Goal: Use online tool/utility: Utilize a website feature to perform a specific function

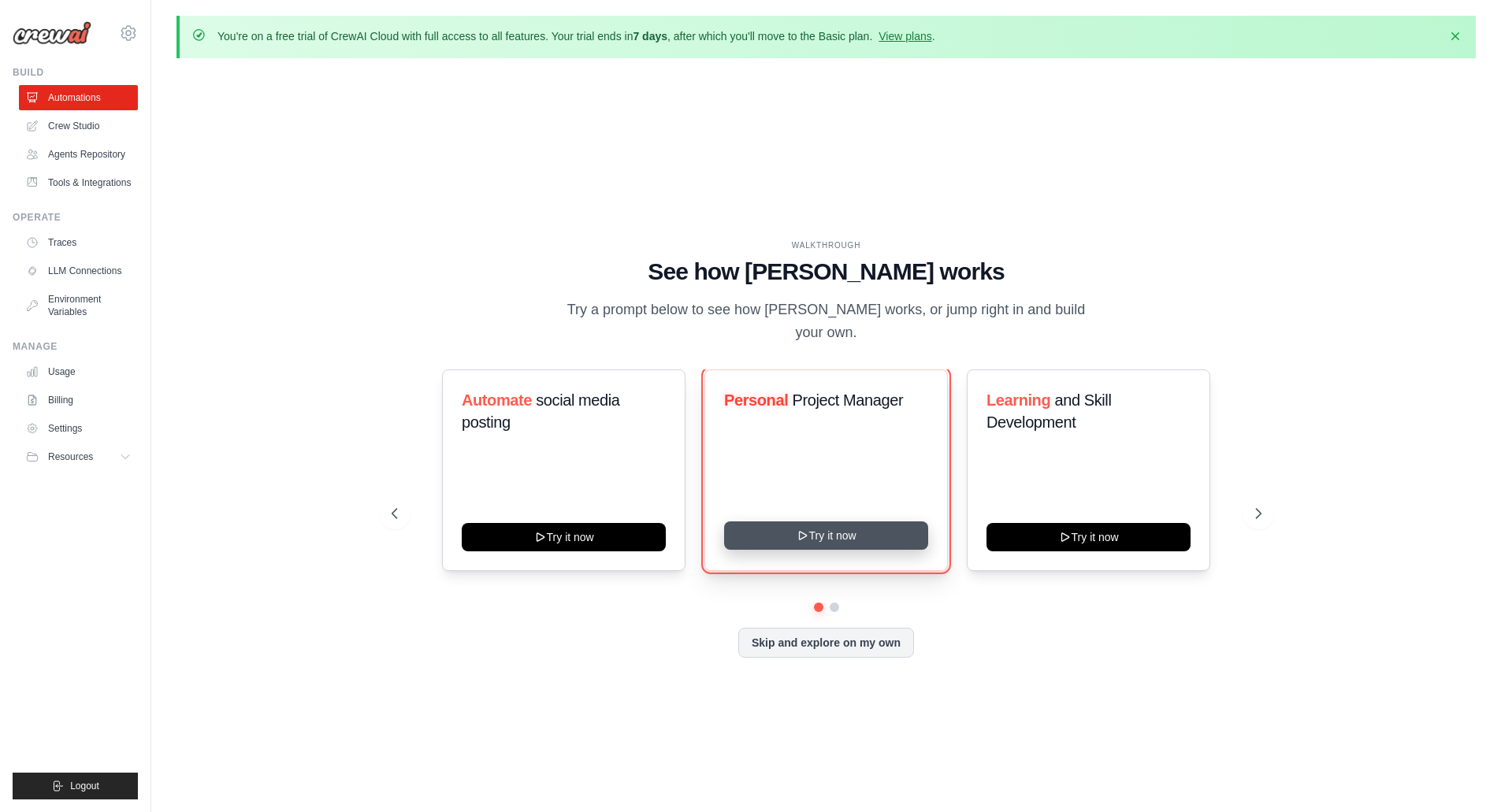
click at [827, 524] on button "Try it now" at bounding box center [826, 535] width 204 height 28
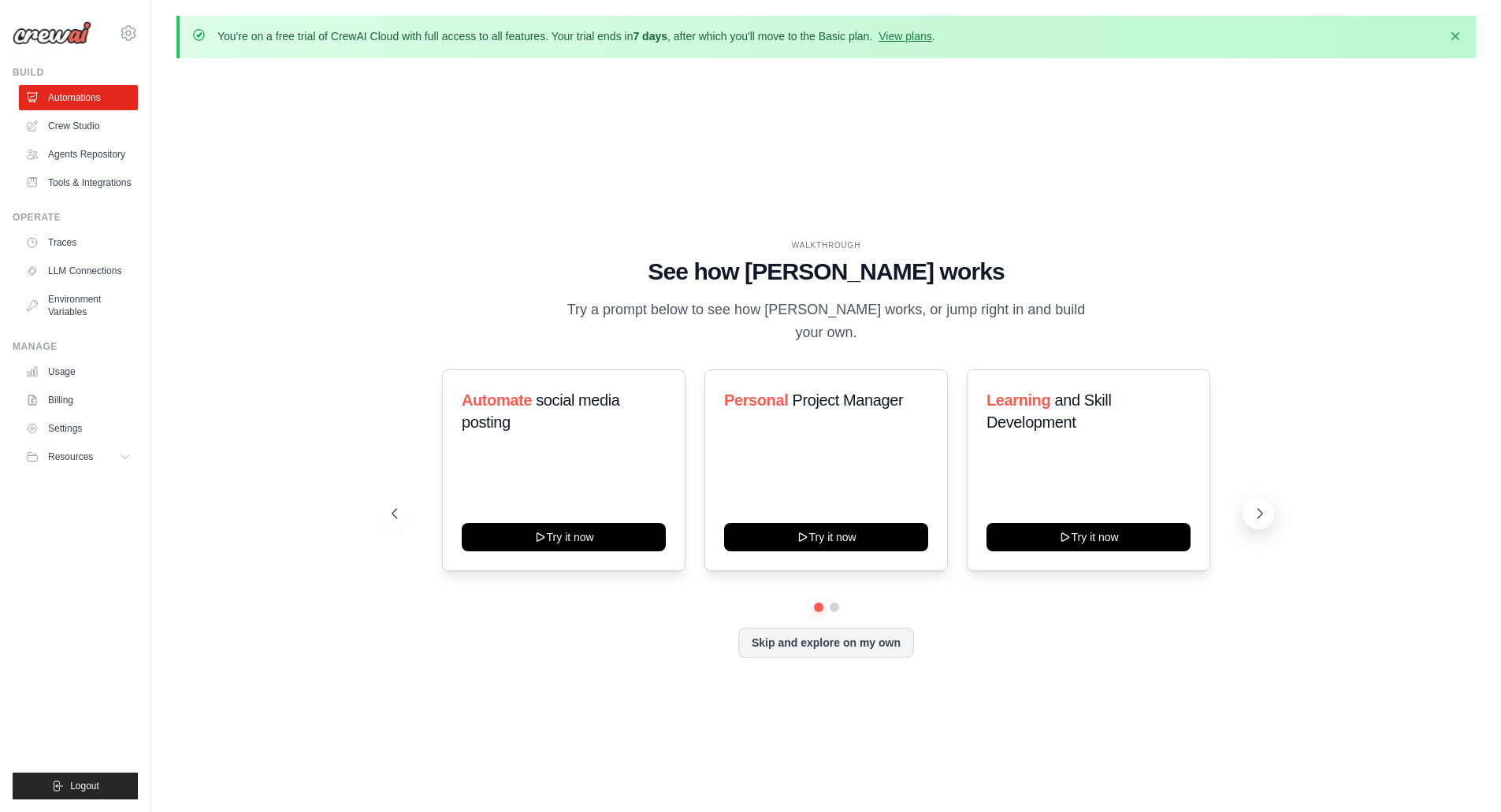
click at [1257, 506] on icon at bounding box center [1259, 513] width 15 height 15
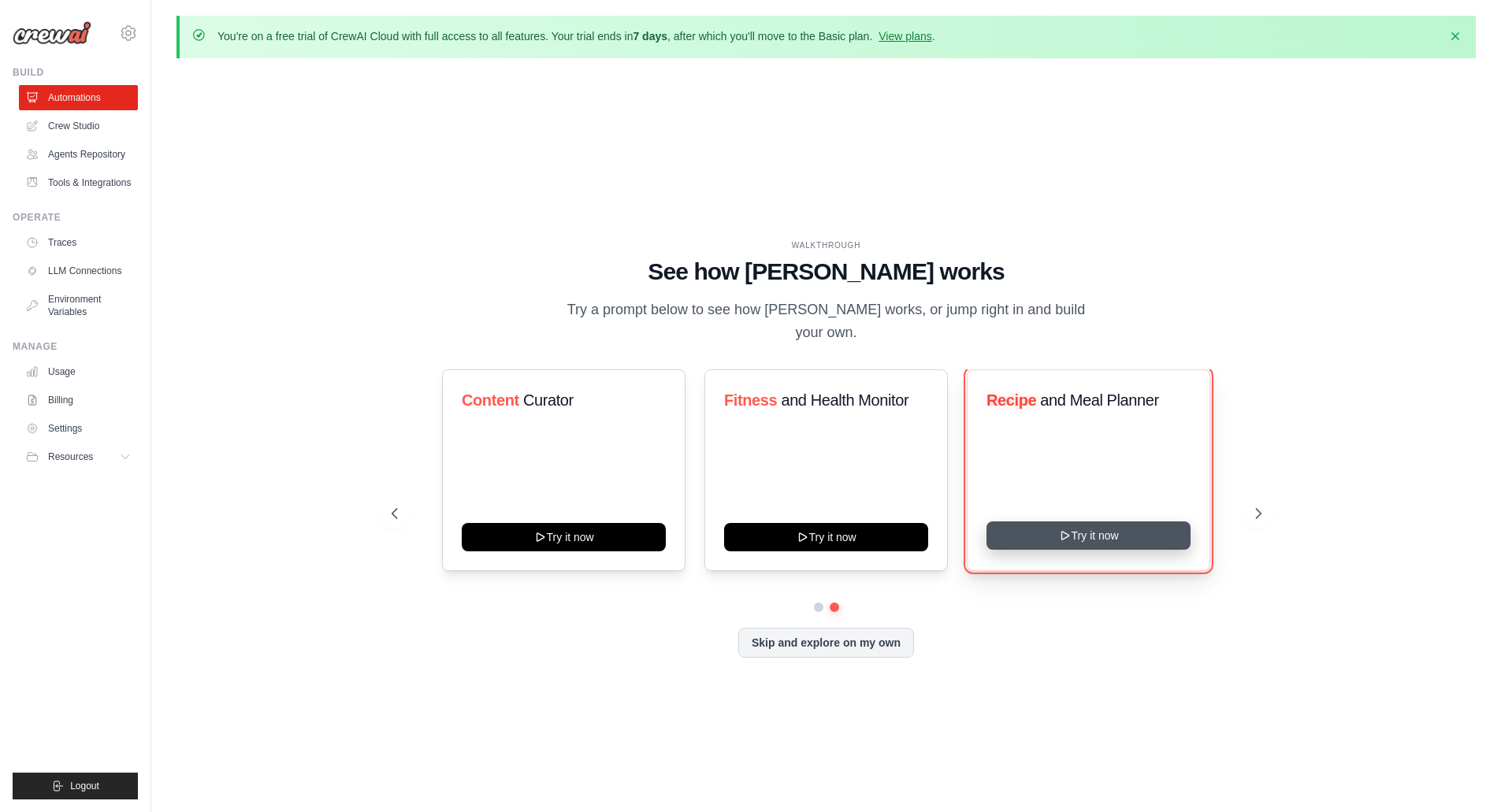
click at [1097, 522] on button "Try it now" at bounding box center [1089, 535] width 204 height 28
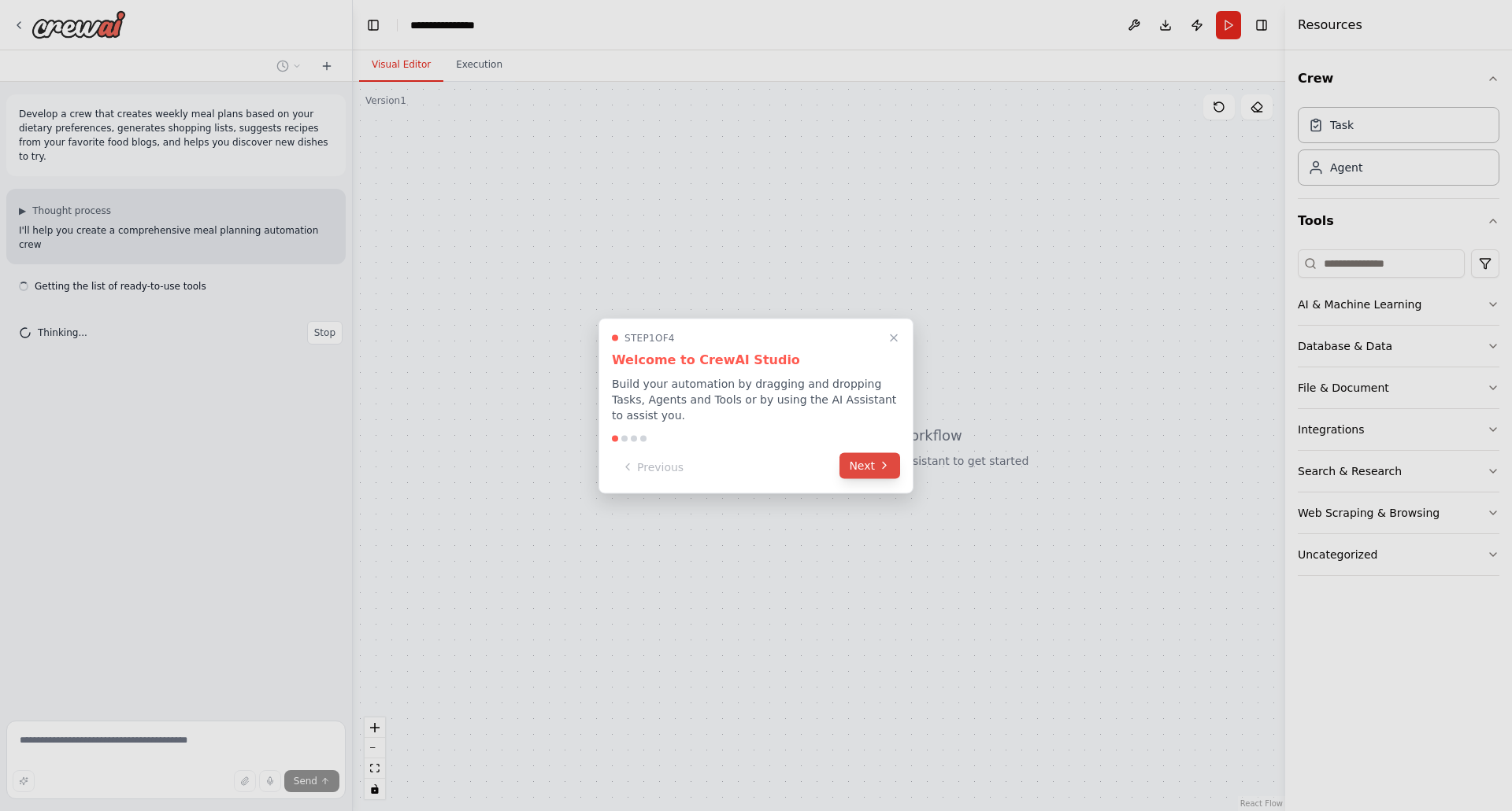
click at [856, 463] on button "Next" at bounding box center [869, 465] width 60 height 26
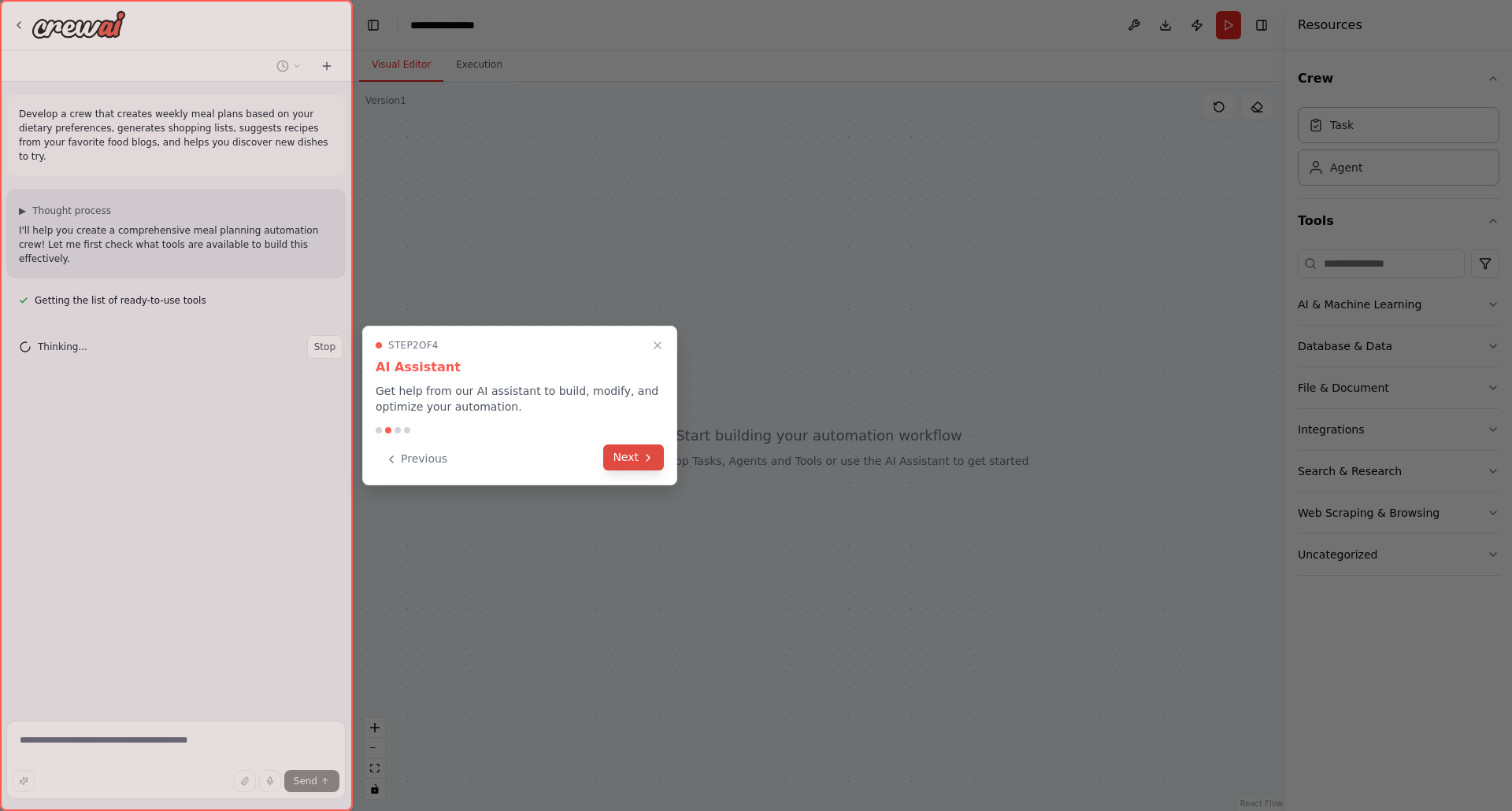
click at [635, 464] on button "Next" at bounding box center [633, 457] width 60 height 26
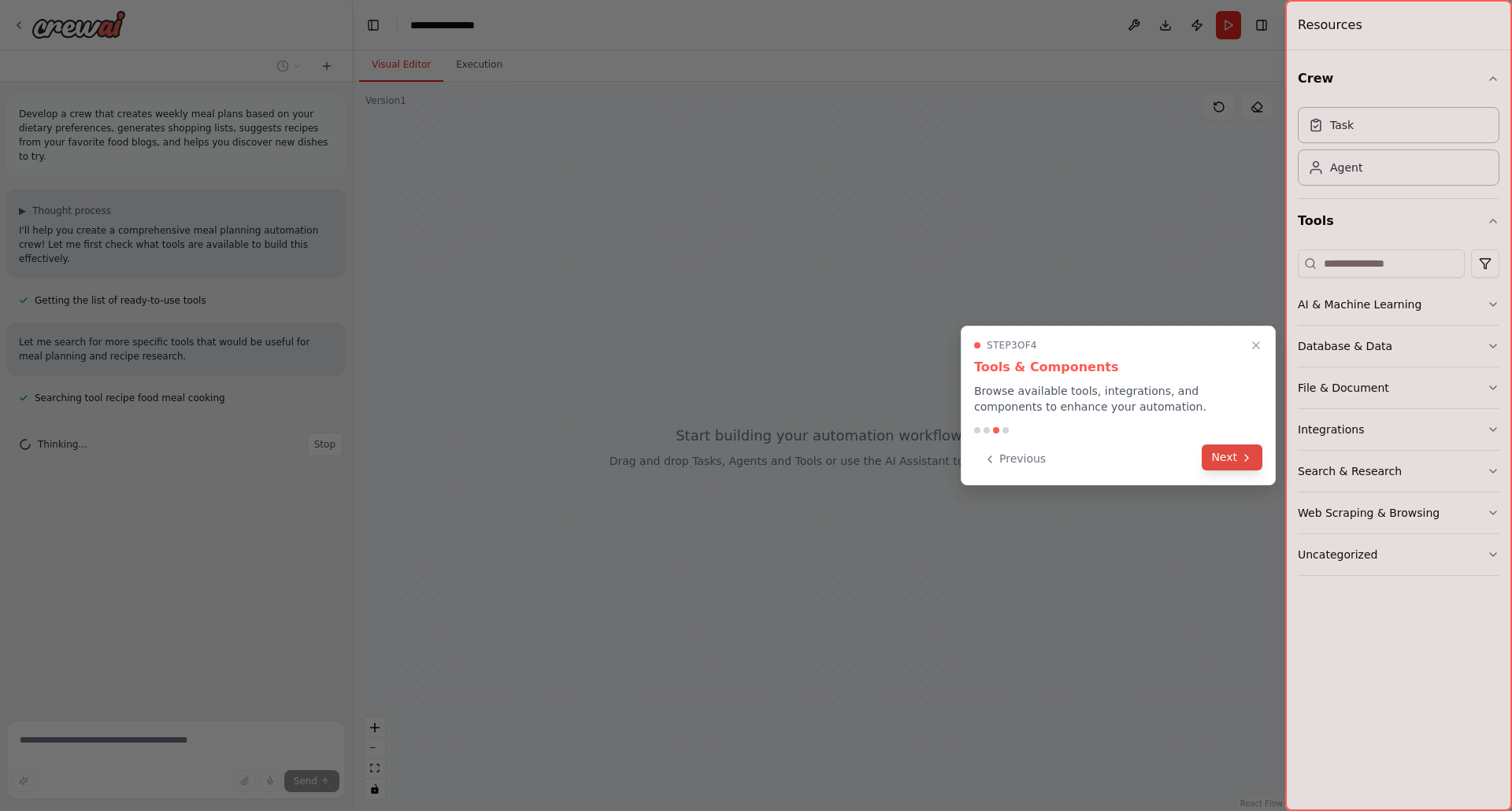
click at [1250, 457] on icon at bounding box center [1246, 458] width 13 height 13
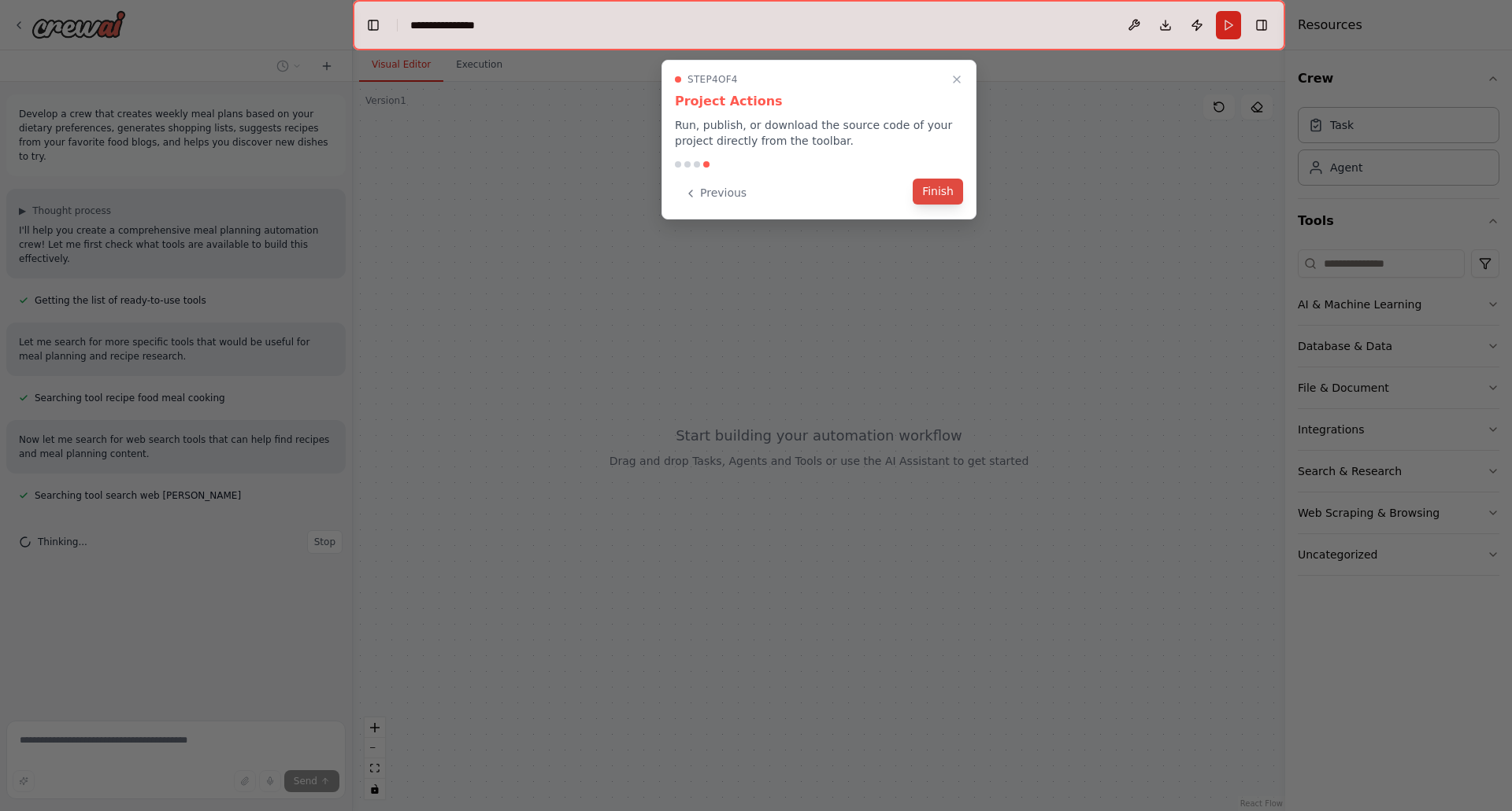
click at [944, 192] on button "Finish" at bounding box center [937, 191] width 50 height 26
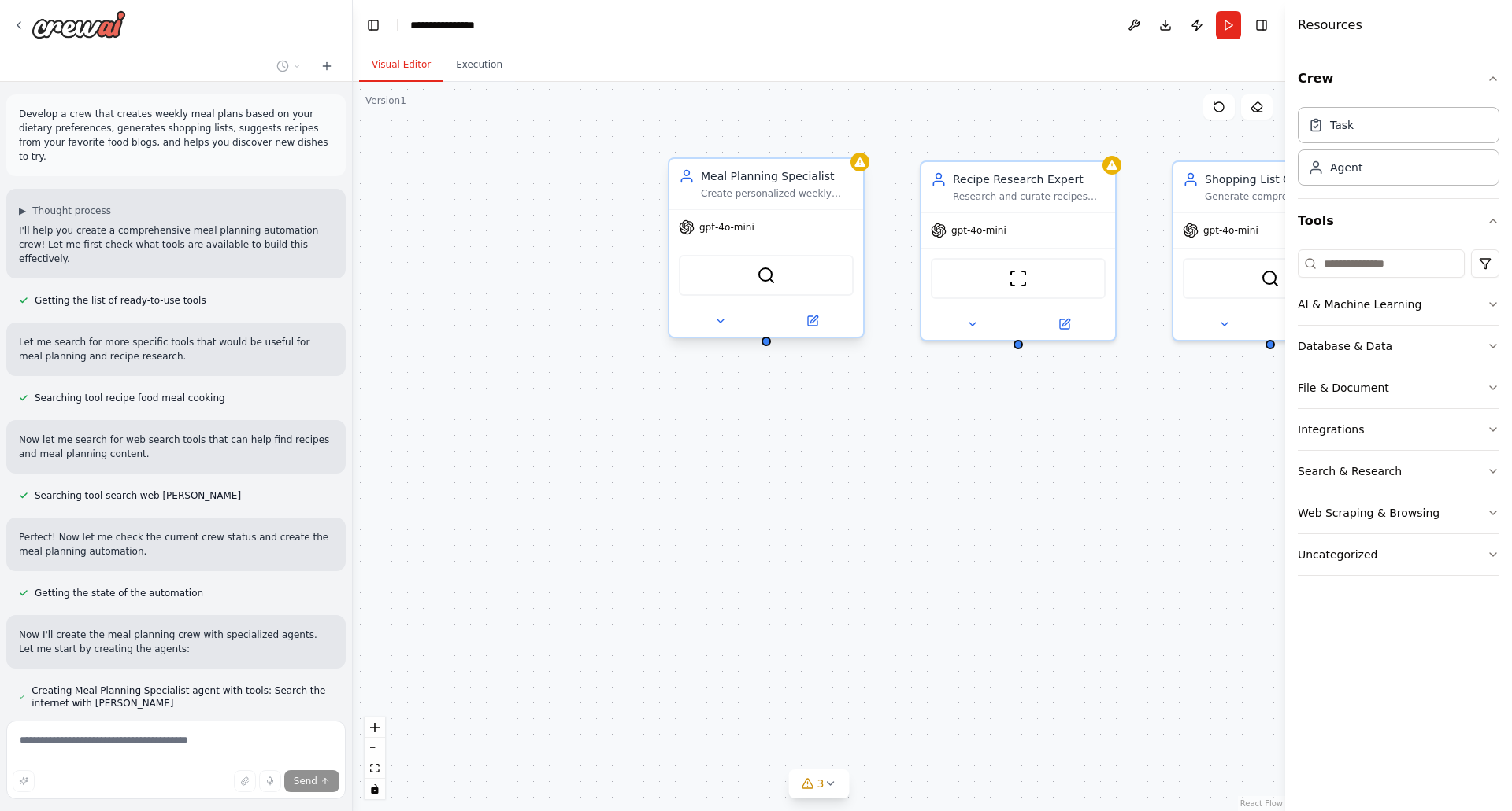
click at [775, 266] on div "SerperDevTool" at bounding box center [766, 275] width 175 height 41
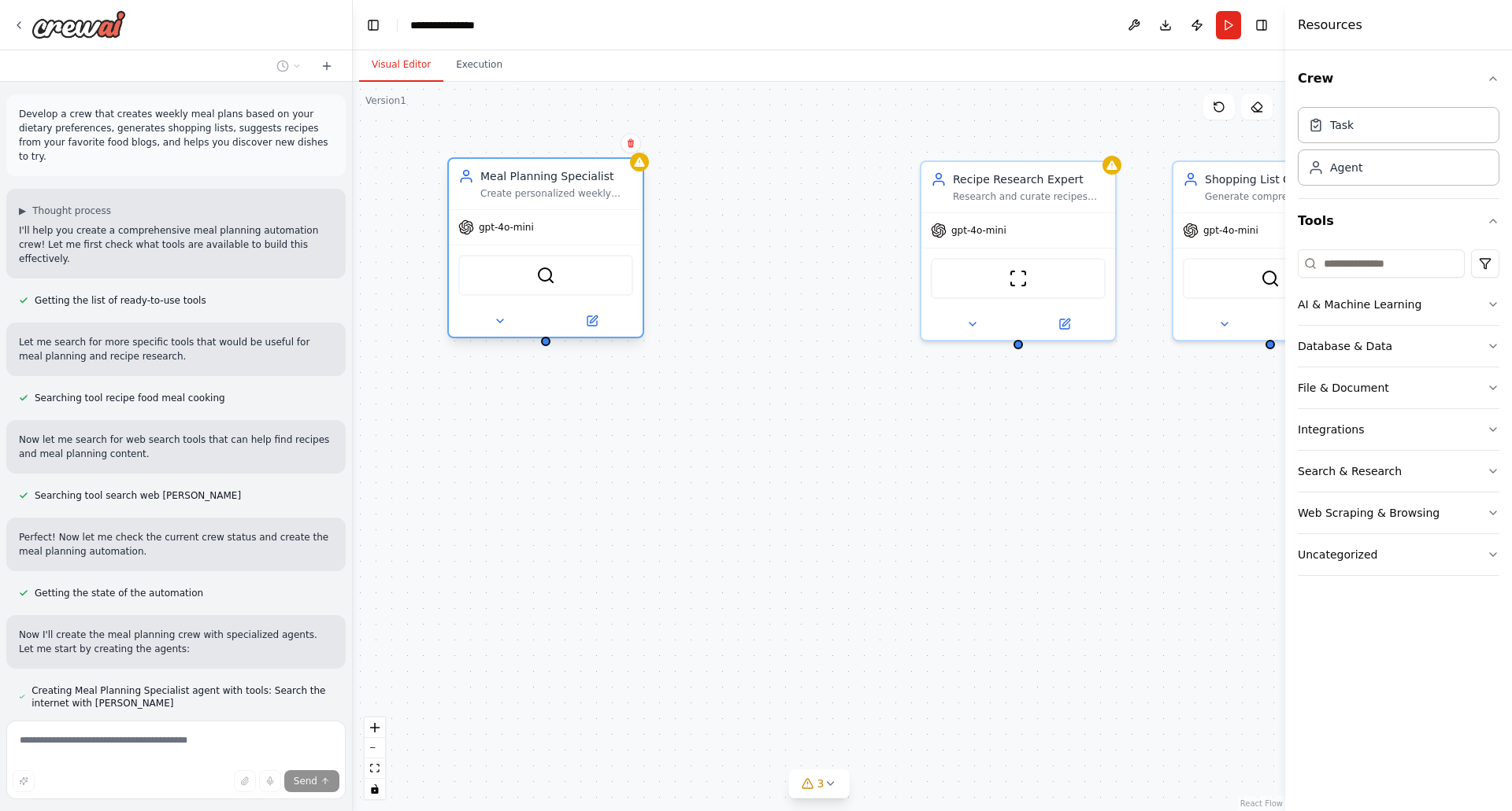
drag, startPoint x: 811, startPoint y: 235, endPoint x: 569, endPoint y: 233, distance: 242.0
click at [569, 233] on div "gpt-4o-mini" at bounding box center [545, 227] width 194 height 34
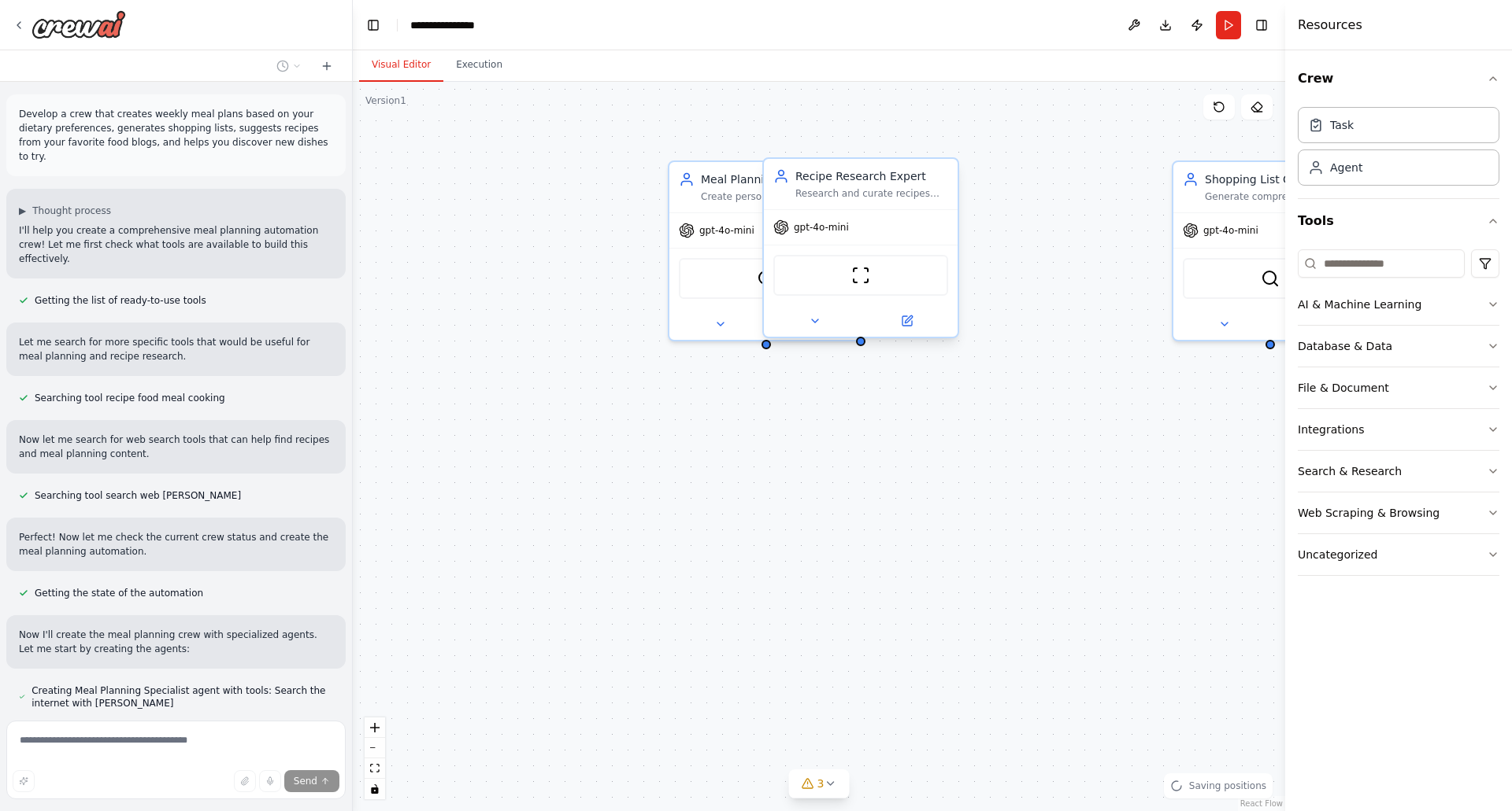
drag, startPoint x: 1009, startPoint y: 211, endPoint x: 828, endPoint y: 206, distance: 181.1
click at [828, 206] on div "Recipe Research Expert Research and curate recipes from {favorite_food_blogs} a…" at bounding box center [860, 248] width 197 height 181
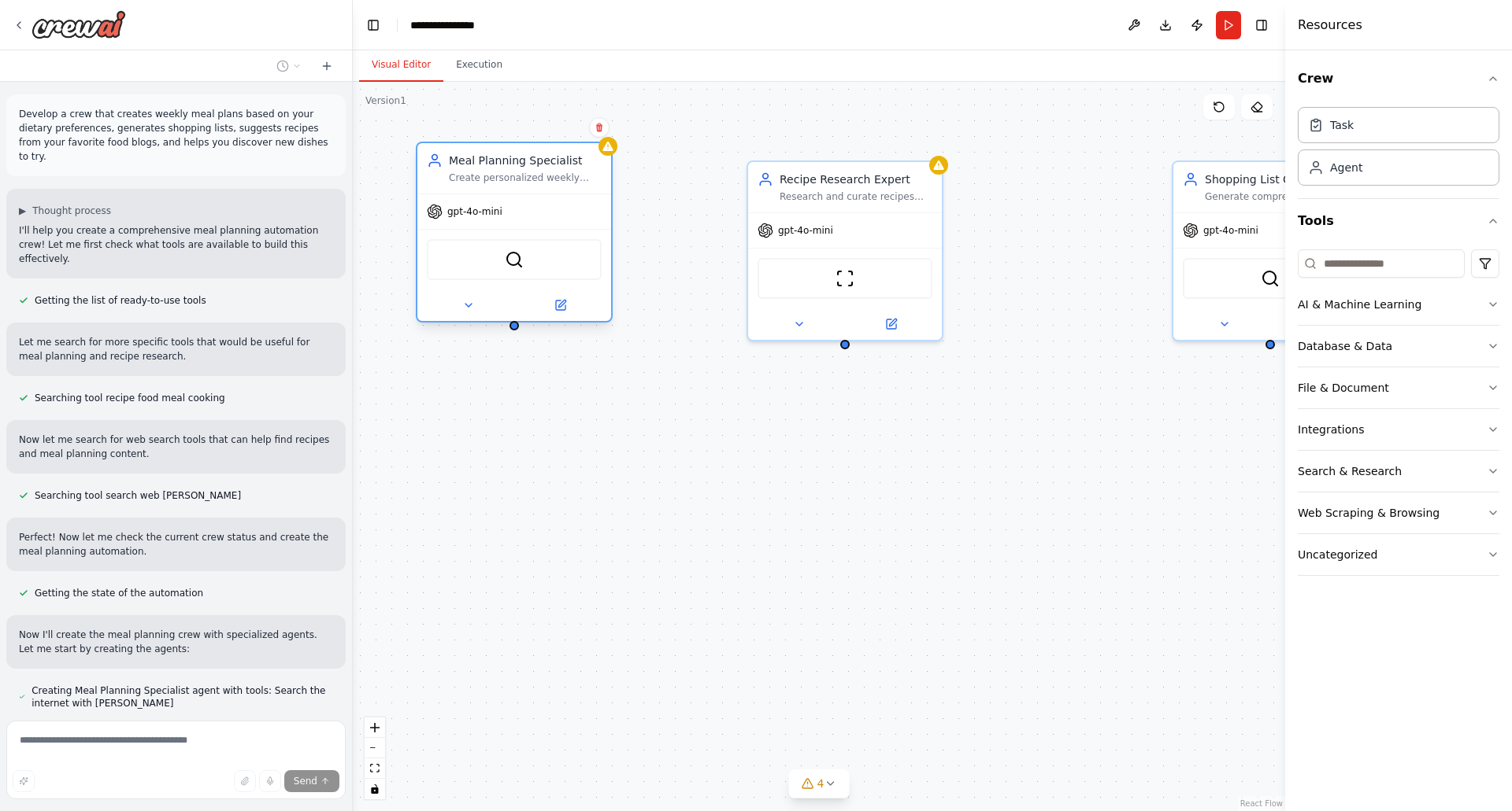
drag, startPoint x: 734, startPoint y: 191, endPoint x: 474, endPoint y: 174, distance: 260.6
click at [474, 174] on div "Create personalized weekly meal plans based on {dietary_preferences}, {meal_cou…" at bounding box center [525, 178] width 153 height 13
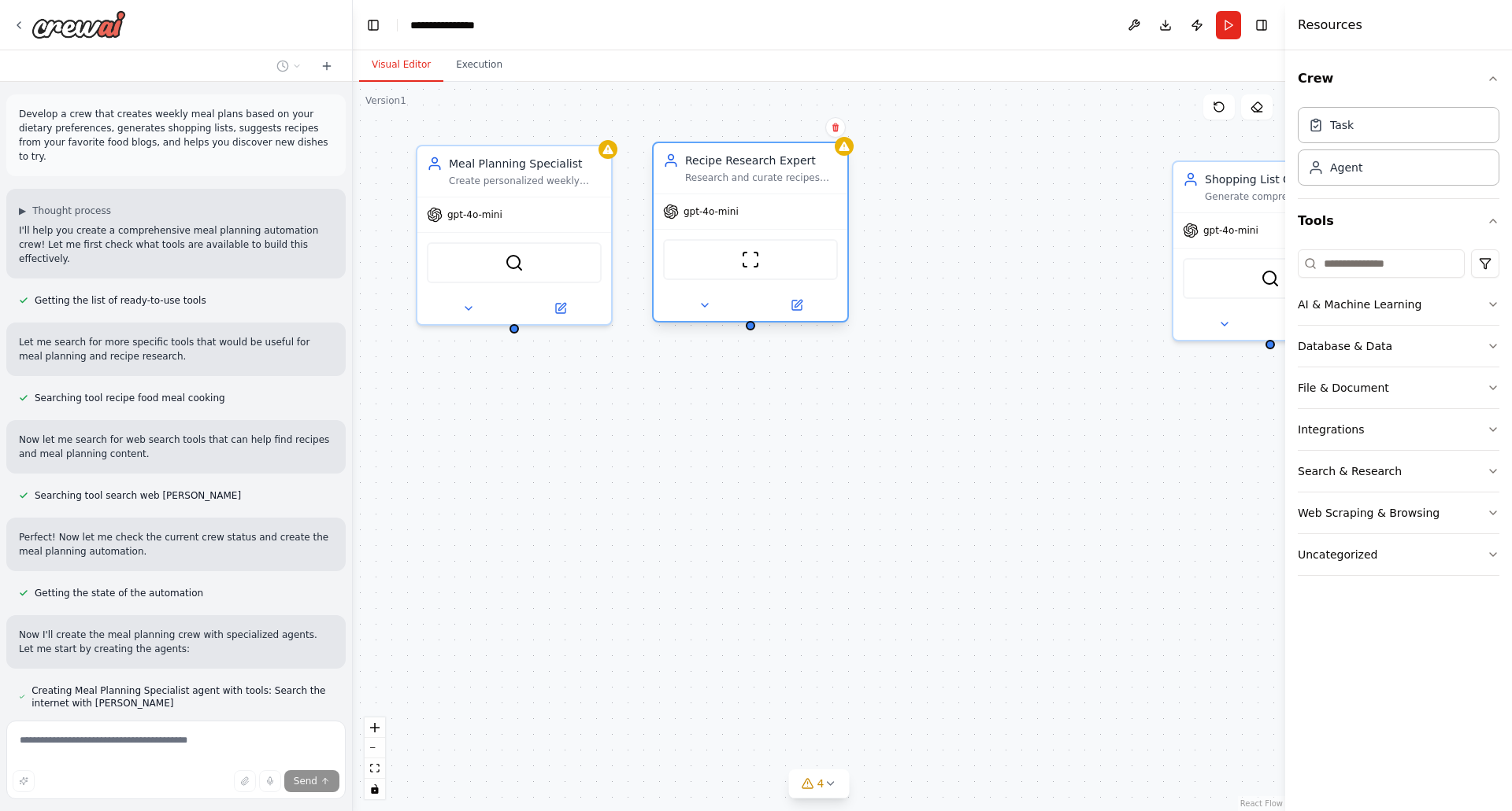
drag, startPoint x: 841, startPoint y: 172, endPoint x: 751, endPoint y: 152, distance: 92.2
click at [751, 152] on div "Recipe Research Expert Research and curate recipes from {favorite_food_blogs} a…" at bounding box center [750, 168] width 194 height 50
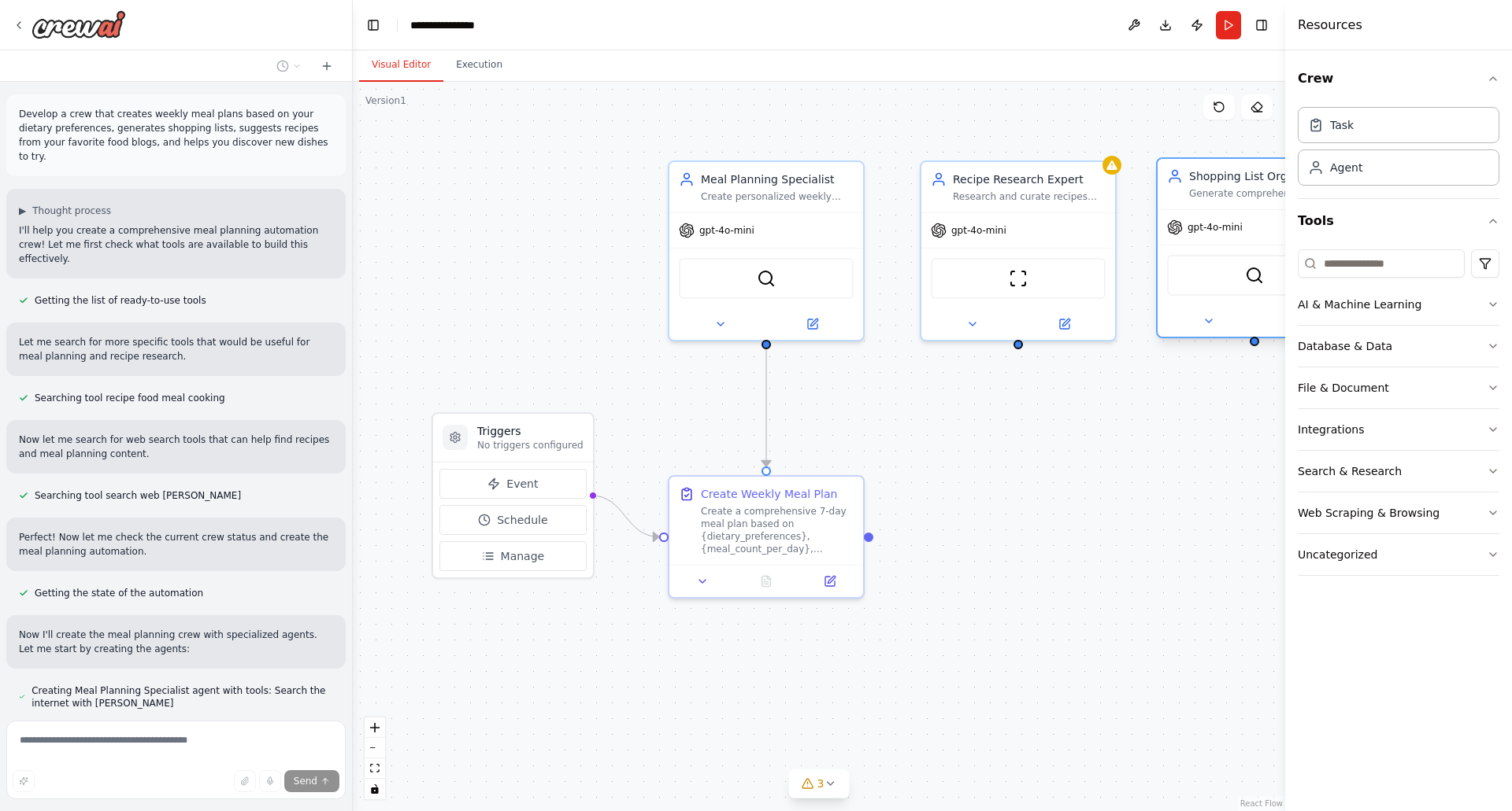
drag, startPoint x: 1242, startPoint y: 180, endPoint x: 1221, endPoint y: 179, distance: 21.0
click at [1221, 179] on div "Shopping List Organizer" at bounding box center [1265, 176] width 153 height 15
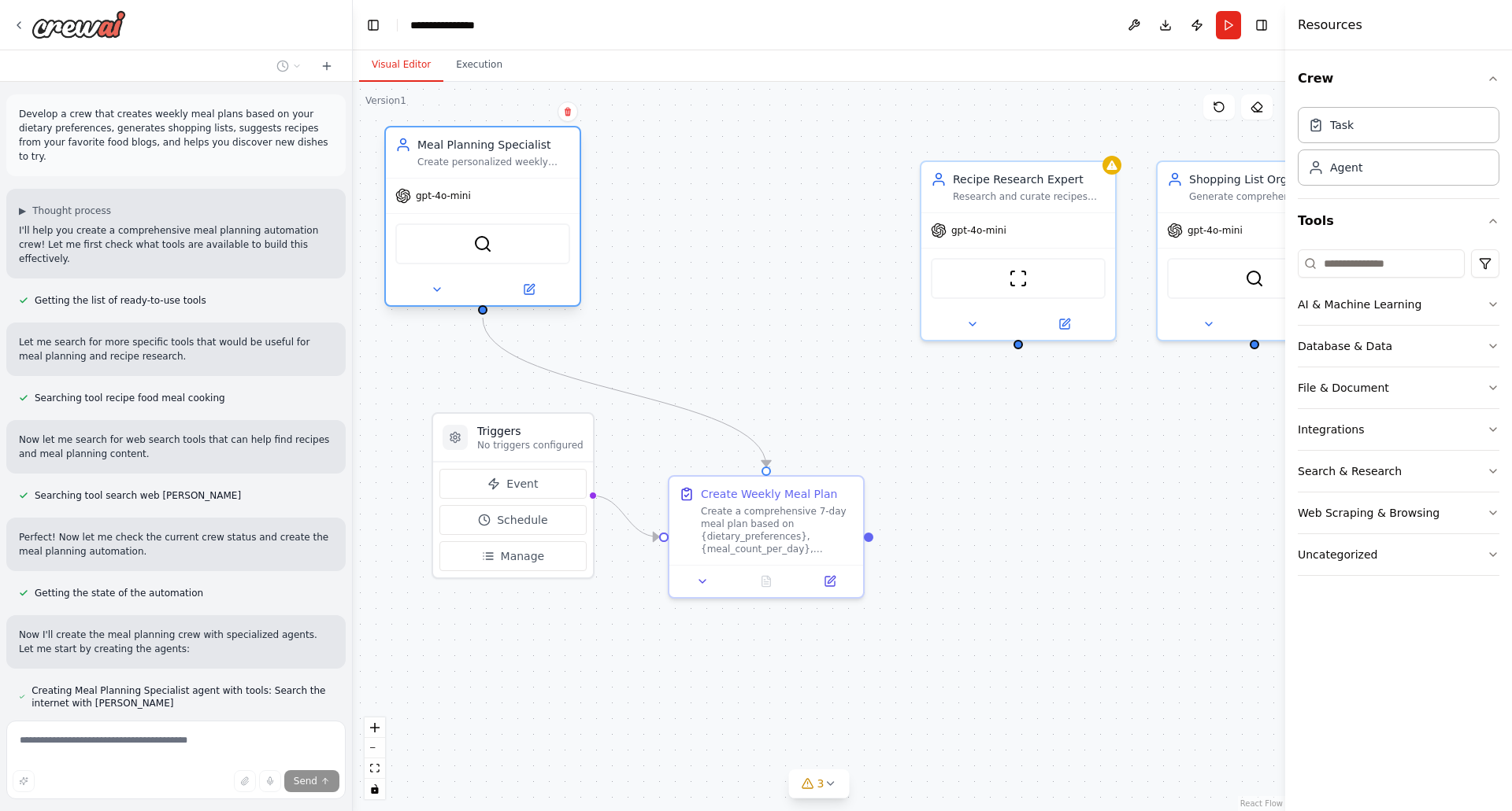
drag, startPoint x: 757, startPoint y: 180, endPoint x: 464, endPoint y: 156, distance: 294.0
click at [464, 156] on div "Meal Planning Specialist Create personalized weekly meal plans based on {dietar…" at bounding box center [493, 152] width 153 height 32
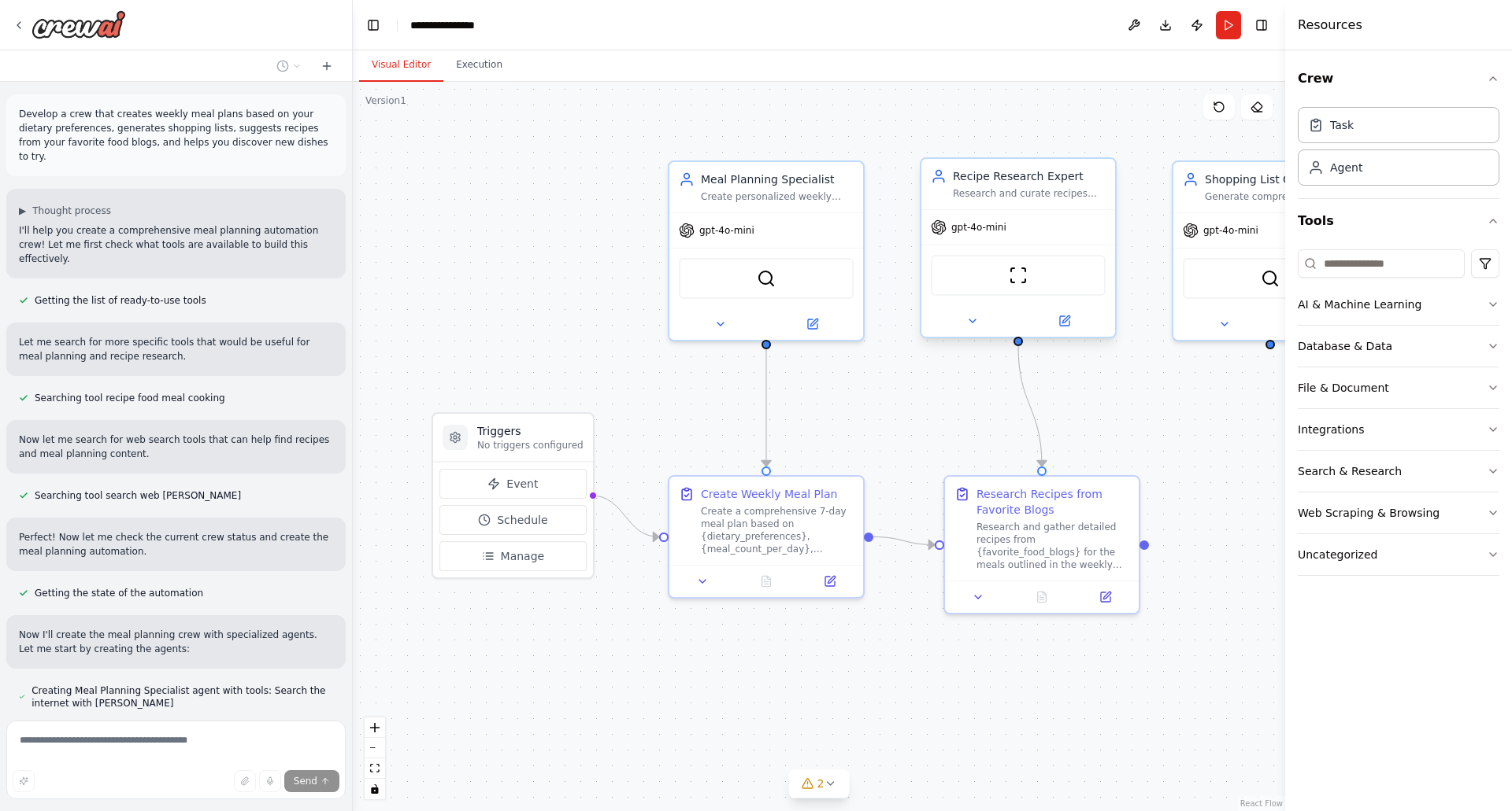
click at [1009, 179] on div "Recipe Research Expert" at bounding box center [1029, 176] width 153 height 15
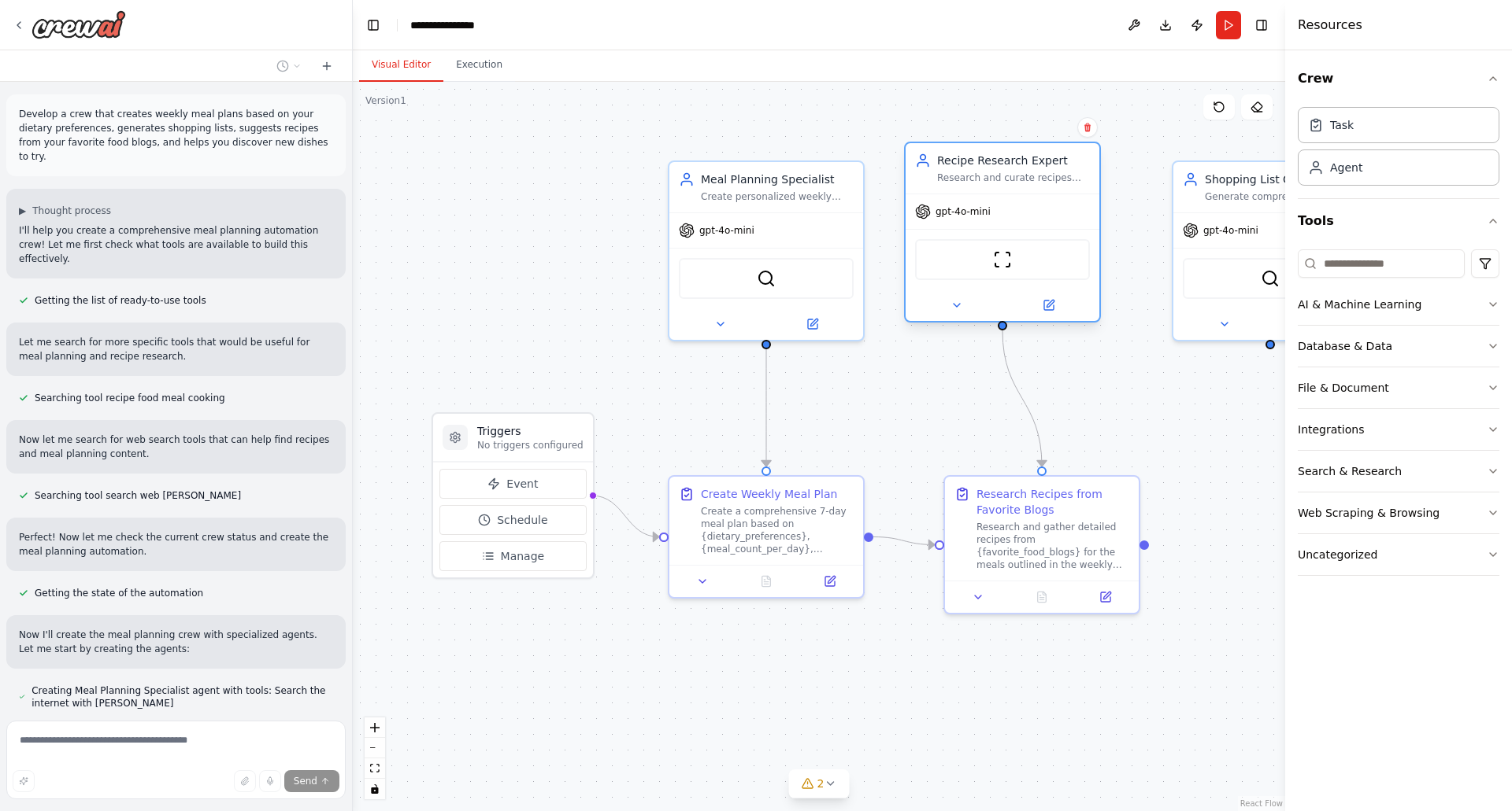
drag, startPoint x: 1009, startPoint y: 179, endPoint x: 989, endPoint y: 164, distance: 25.0
click at [989, 164] on div "Recipe Research Expert" at bounding box center [1013, 160] width 153 height 15
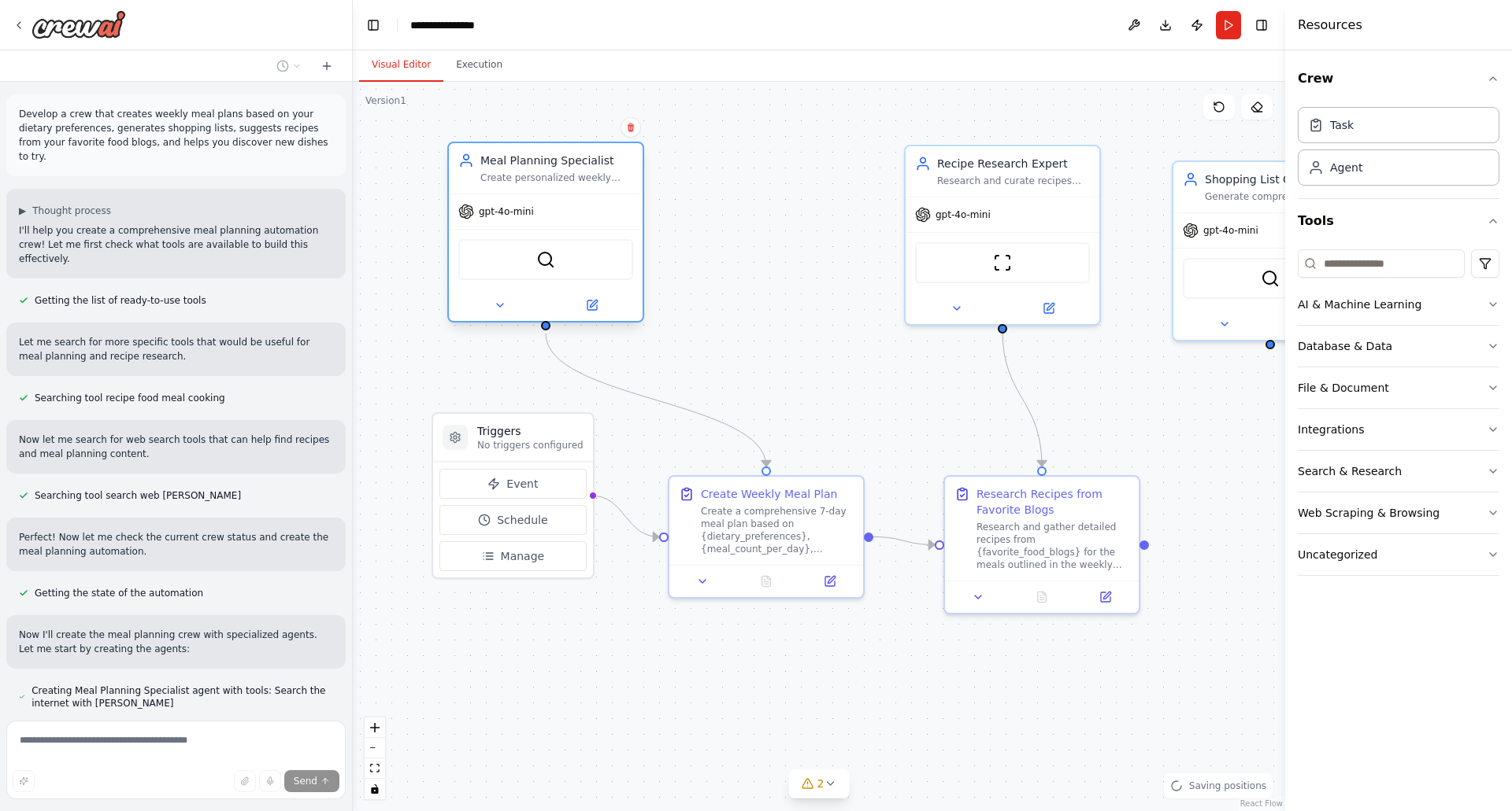
drag, startPoint x: 788, startPoint y: 179, endPoint x: 539, endPoint y: 161, distance: 249.6
click at [539, 161] on div "Meal Planning Specialist" at bounding box center [557, 160] width 153 height 15
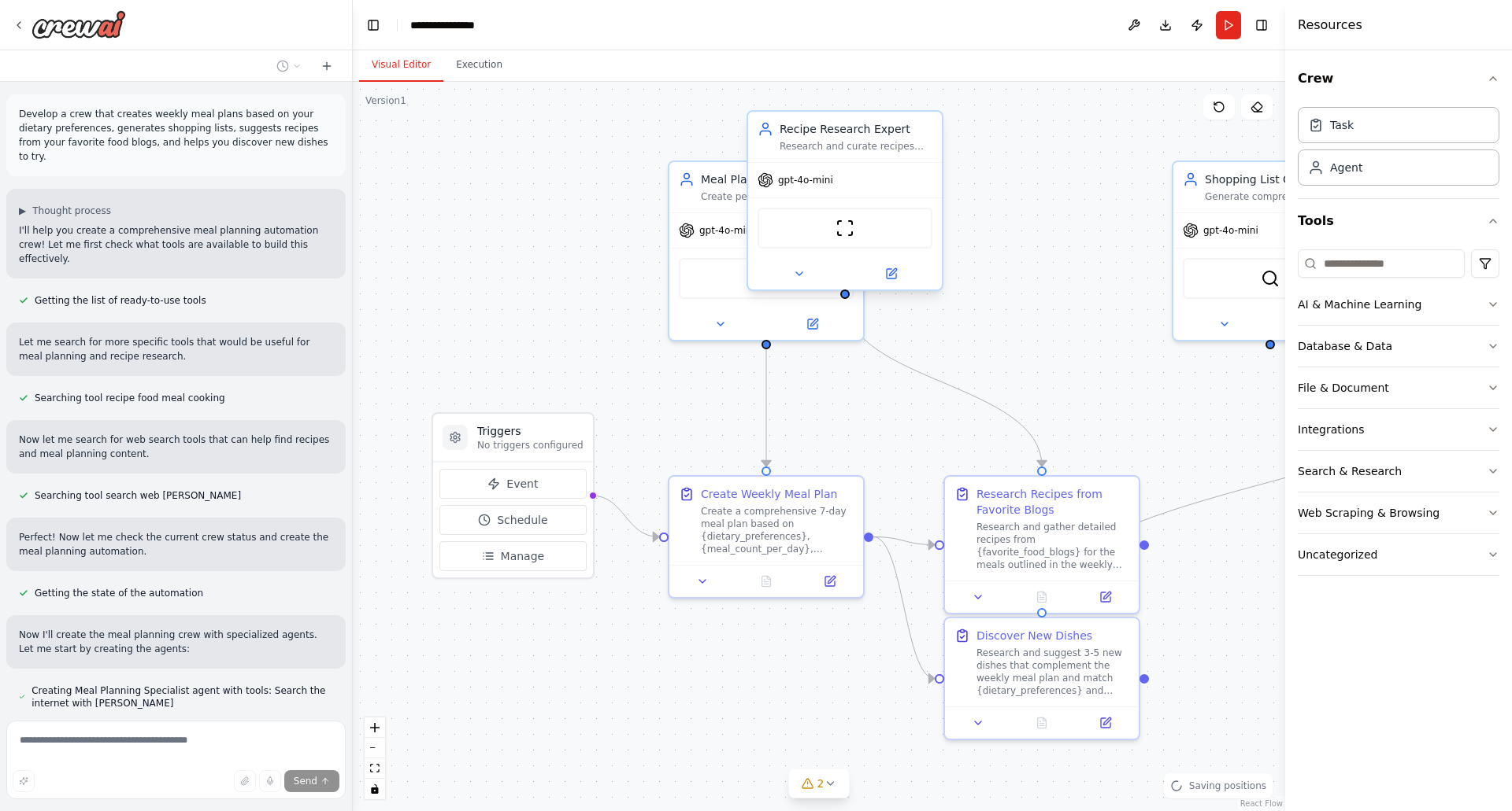
drag, startPoint x: 991, startPoint y: 180, endPoint x: 814, endPoint y: 148, distance: 179.9
click at [814, 148] on div "Research and curate recipes from {favorite_food_blogs} and discover new dishes …" at bounding box center [856, 147] width 153 height 13
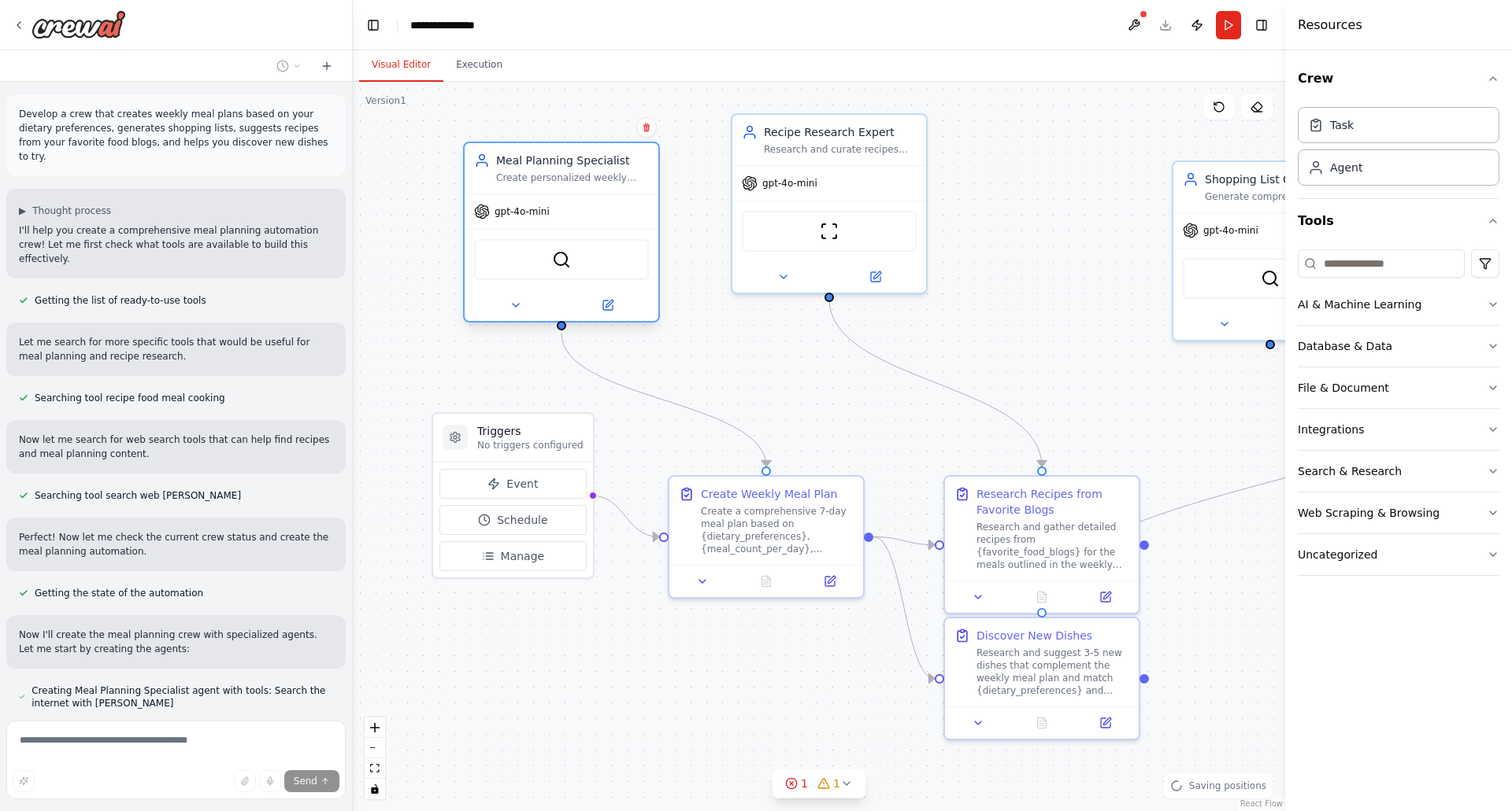
drag, startPoint x: 708, startPoint y: 178, endPoint x: 490, endPoint y: 167, distance: 218.3
click at [490, 167] on div "Meal Planning Specialist Create personalized weekly meal plans based on {dietar…" at bounding box center [561, 168] width 175 height 32
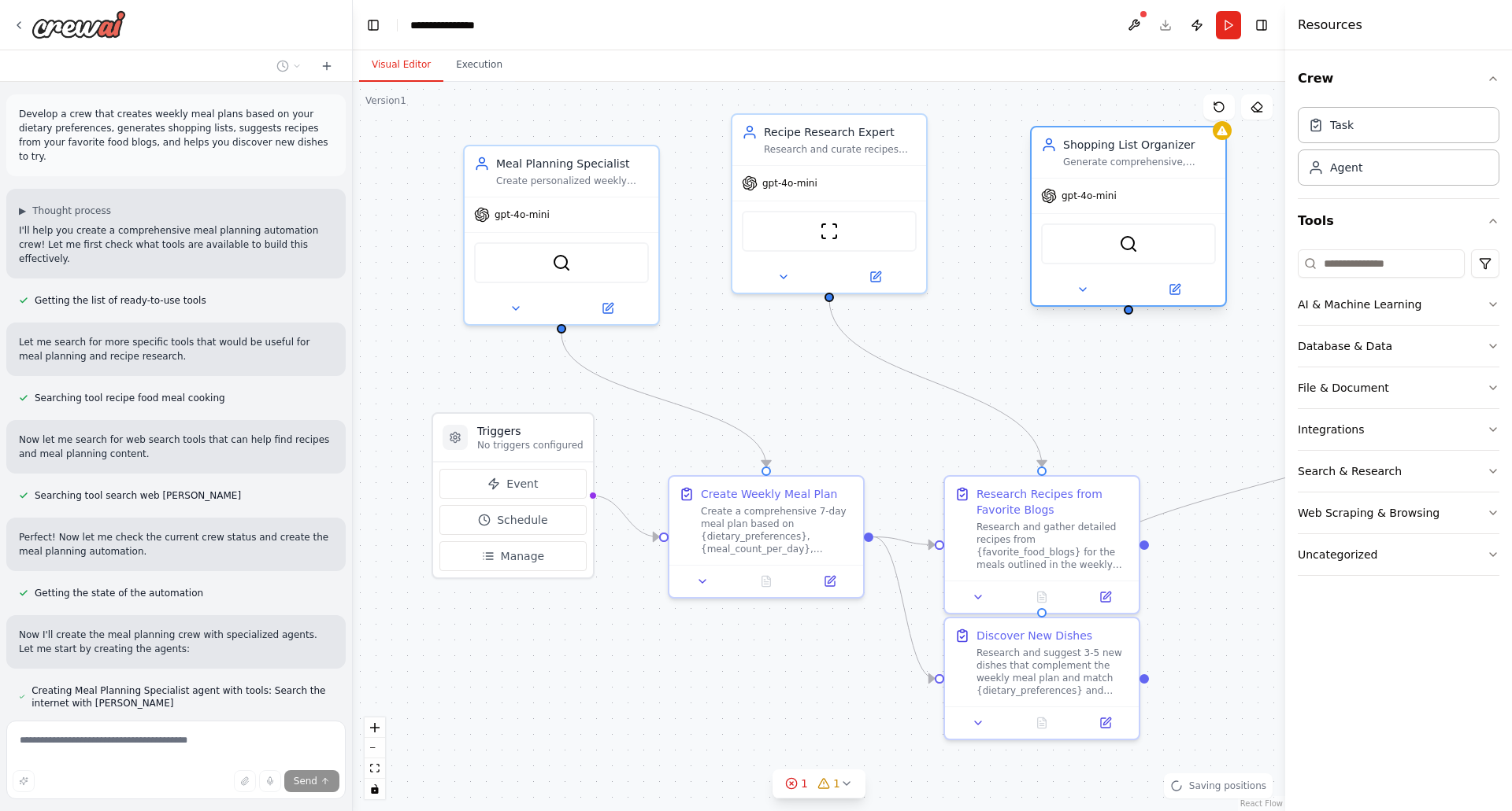
drag, startPoint x: 1243, startPoint y: 178, endPoint x: 1079, endPoint y: 149, distance: 166.5
click at [1079, 149] on div "Shopping List Organizer" at bounding box center [1139, 144] width 153 height 15
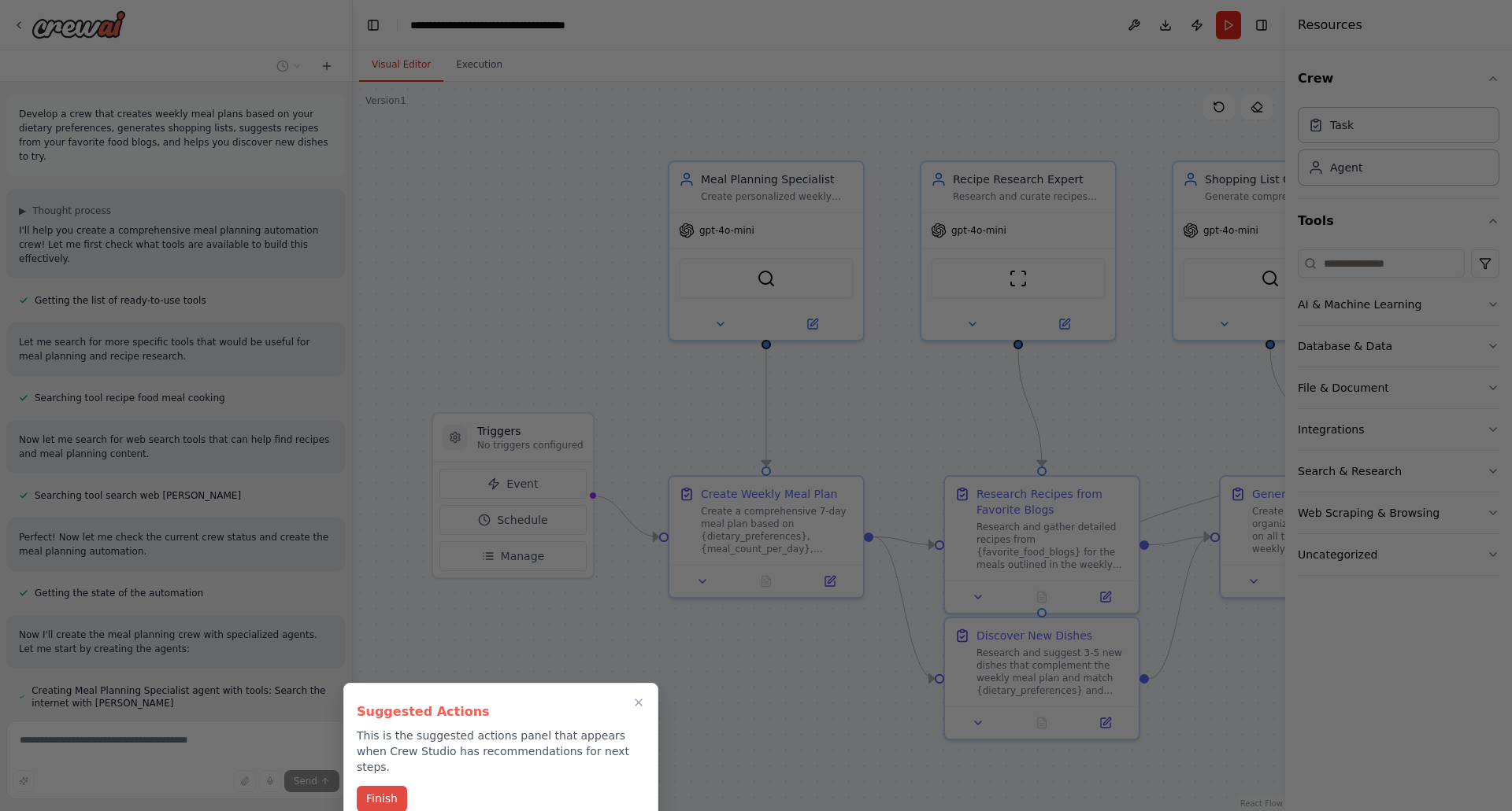
click at [376, 786] on button "Finish" at bounding box center [382, 798] width 50 height 26
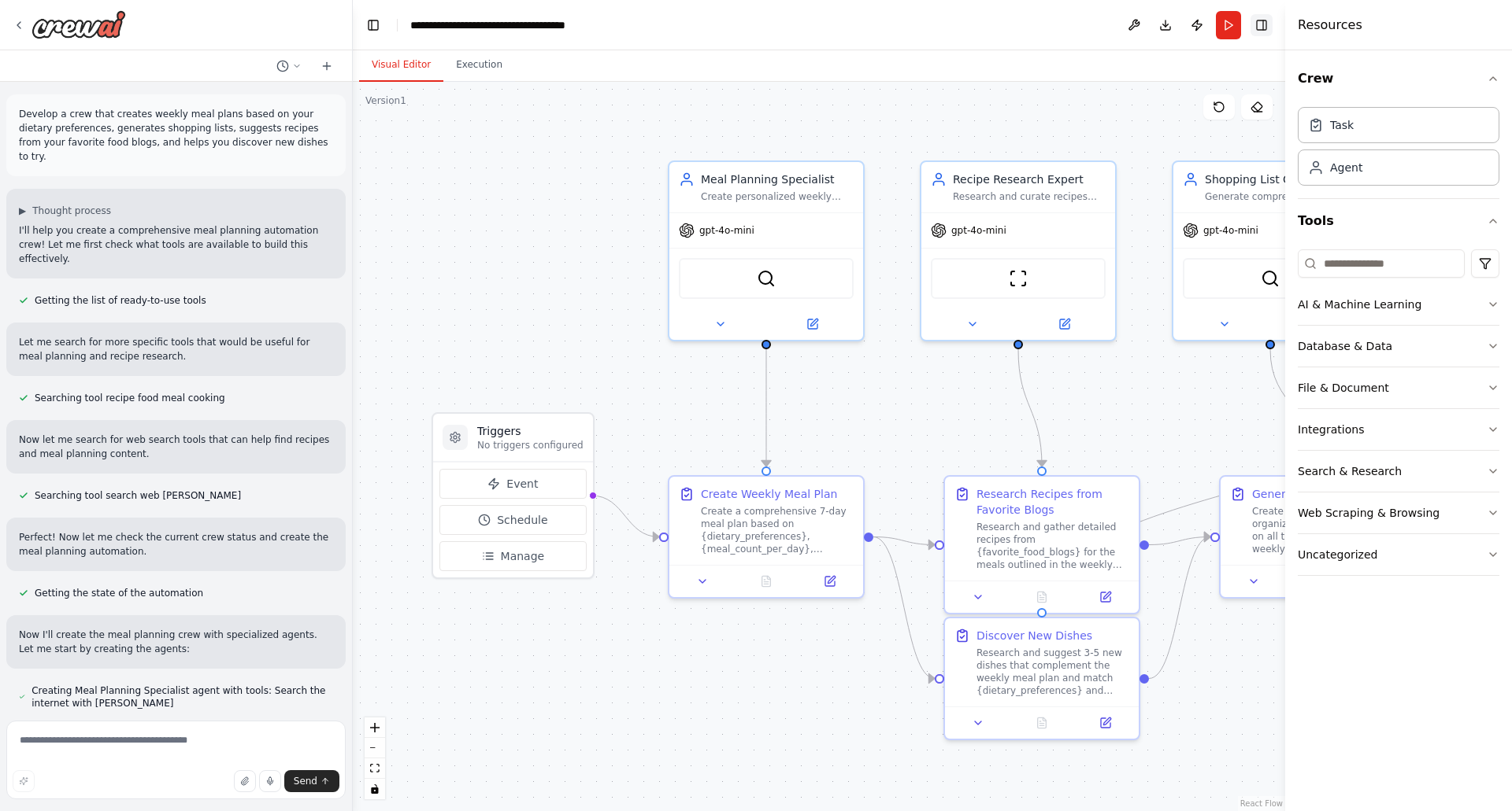
click at [1261, 31] on button "Toggle Right Sidebar" at bounding box center [1261, 25] width 22 height 22
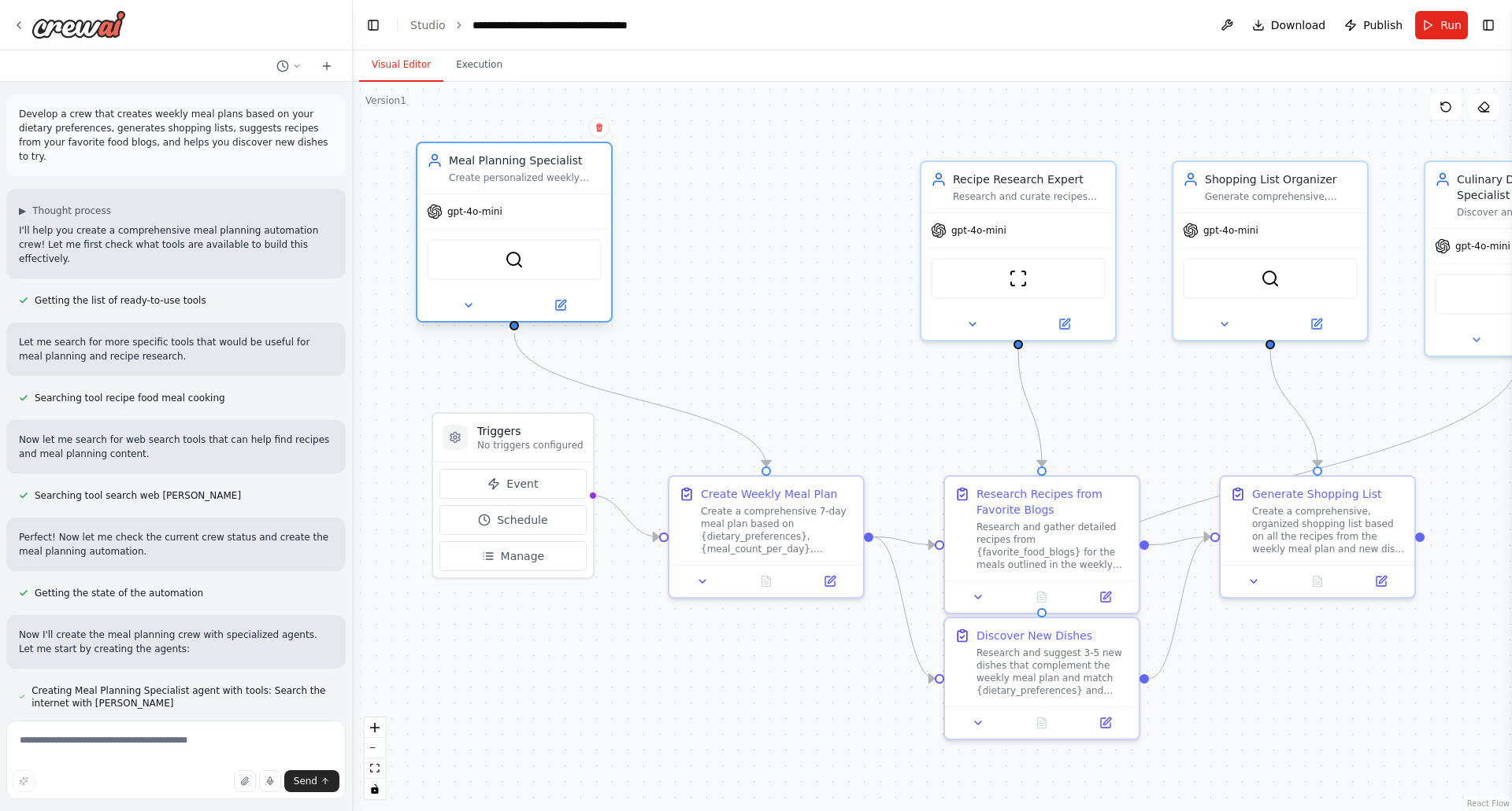
drag, startPoint x: 779, startPoint y: 186, endPoint x: 511, endPoint y: 167, distance: 268.7
click at [511, 167] on div "Meal Planning Specialist Create personalized weekly meal plans based on {dietar…" at bounding box center [525, 168] width 153 height 32
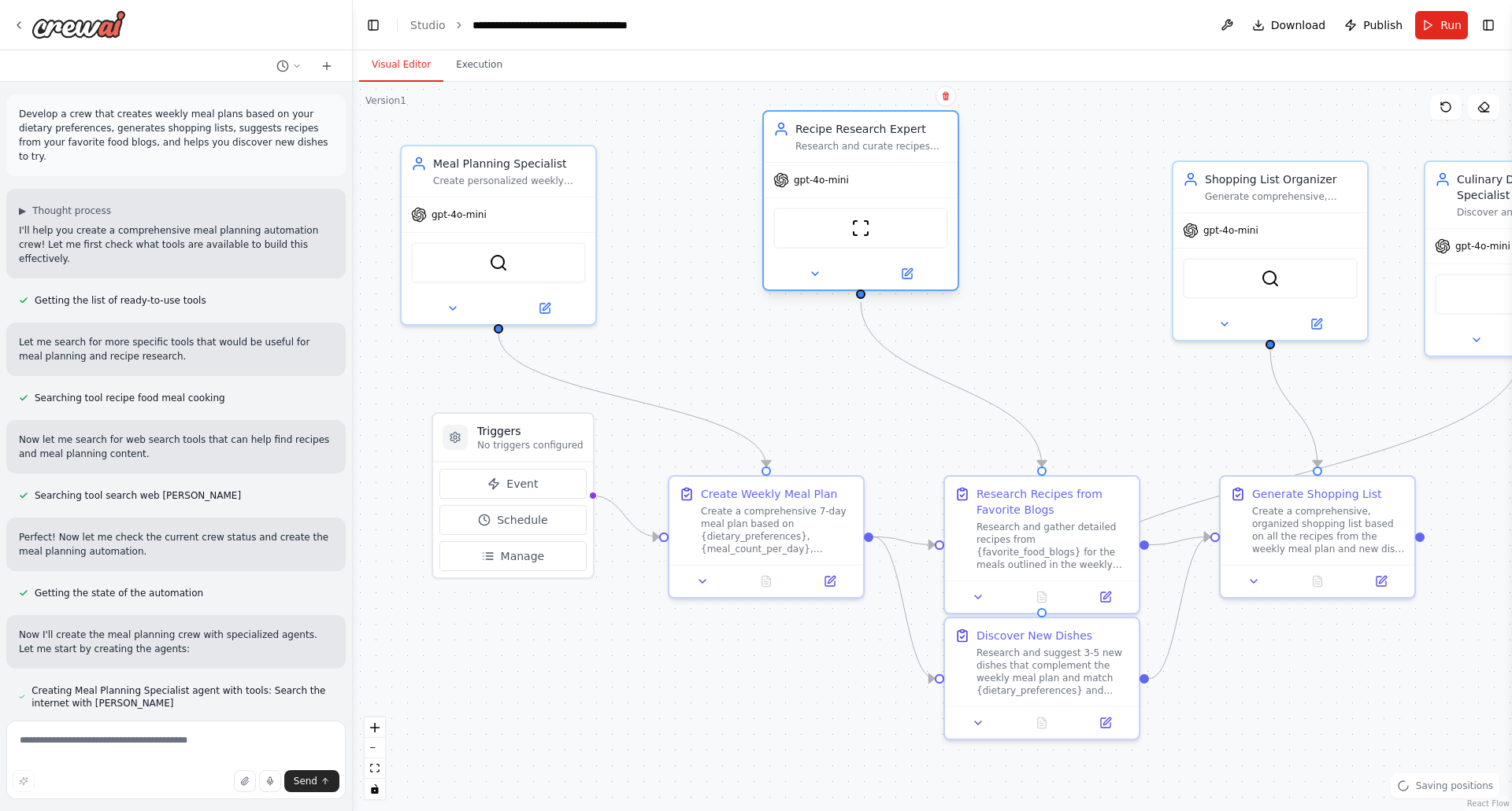
drag, startPoint x: 991, startPoint y: 197, endPoint x: 811, endPoint y: 159, distance: 184.0
click at [811, 153] on div "Research and curate recipes from {favorite_food_blogs} and discover new dishes …" at bounding box center [872, 147] width 153 height 13
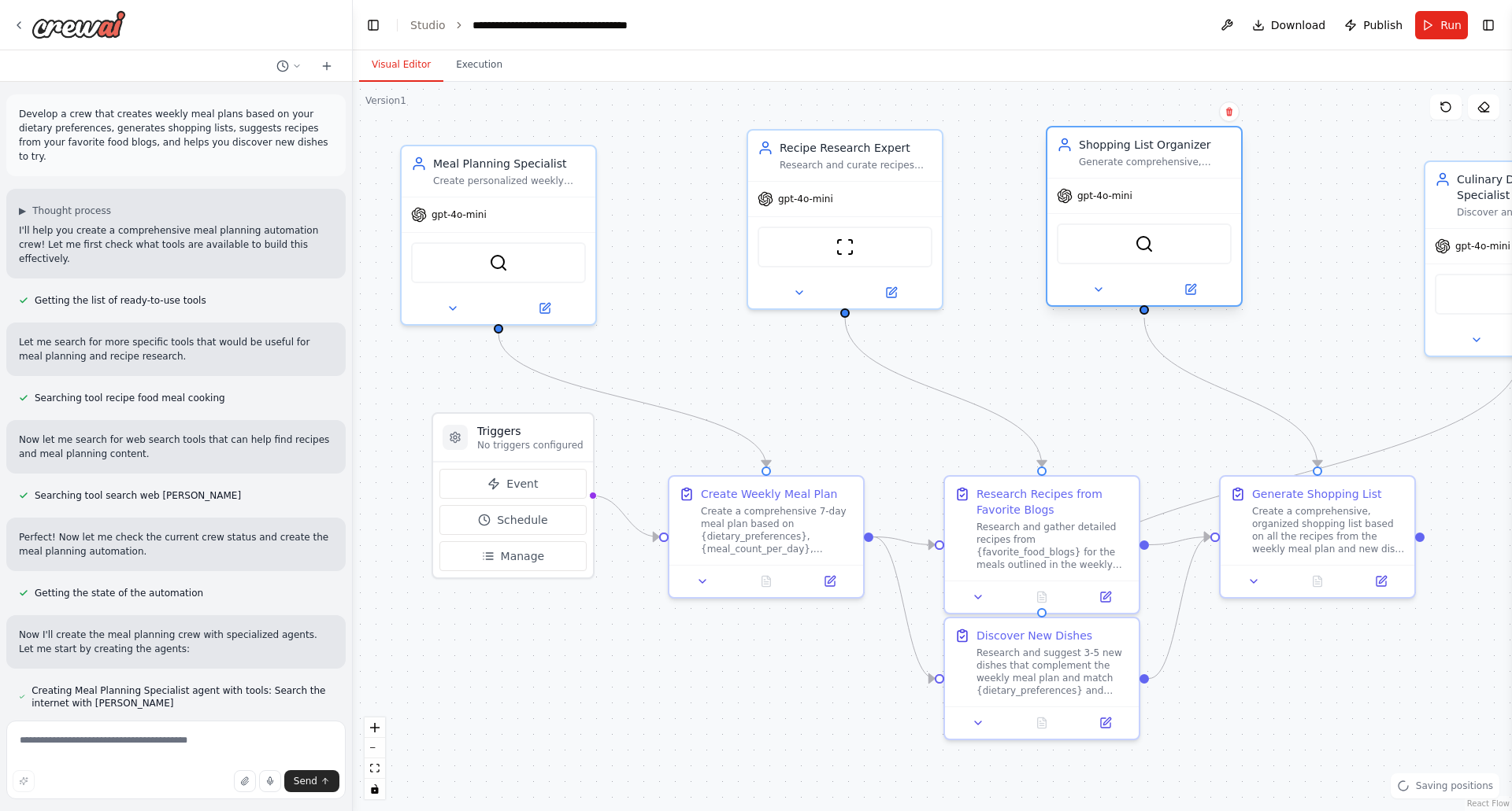
drag, startPoint x: 1290, startPoint y: 182, endPoint x: 1136, endPoint y: 148, distance: 157.7
click at [1136, 148] on div "Shopping List Organizer" at bounding box center [1155, 144] width 153 height 15
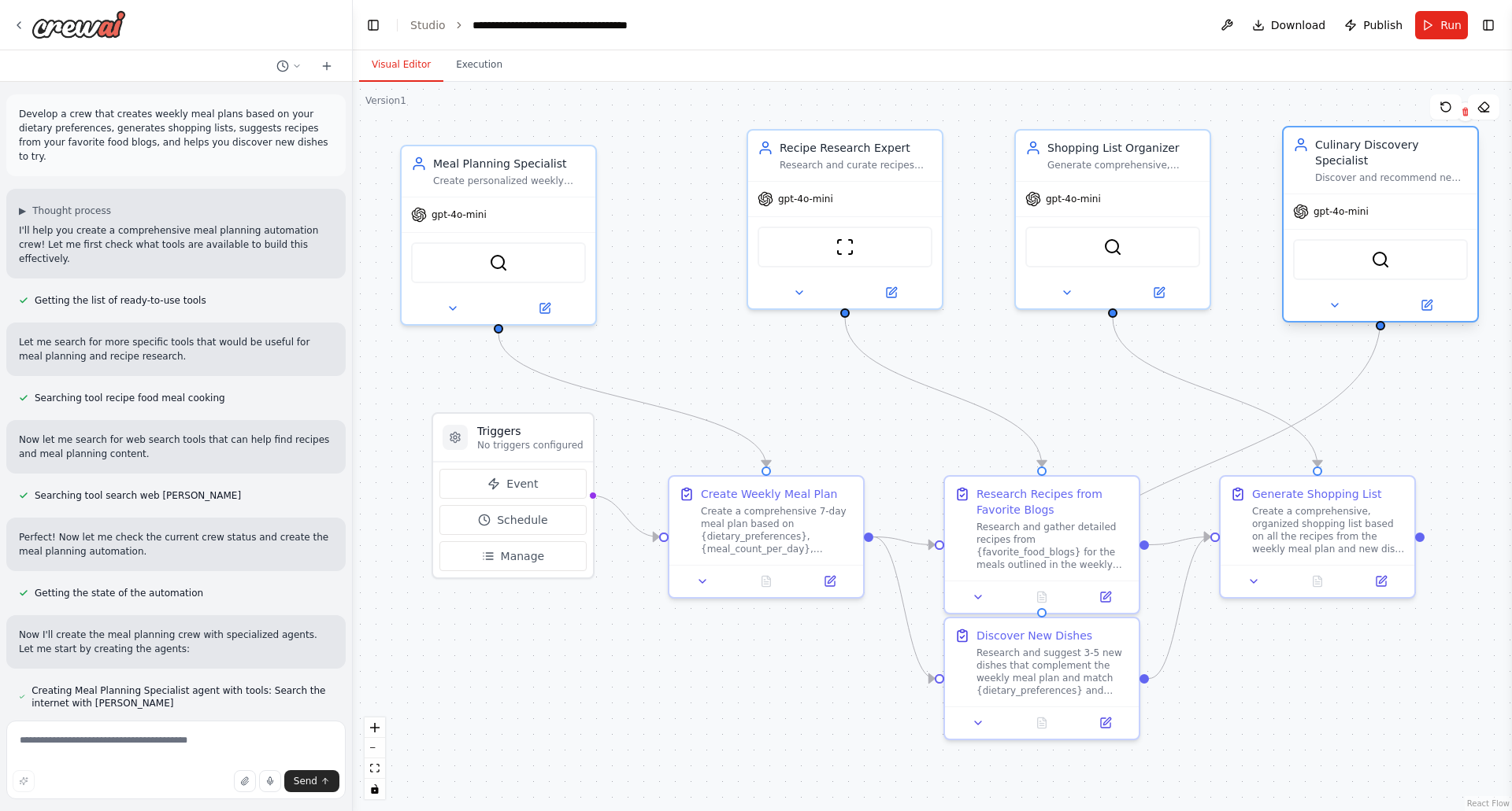
drag, startPoint x: 1468, startPoint y: 186, endPoint x: 1328, endPoint y: 158, distance: 142.8
click at [1328, 158] on div "Culinary Discovery Specialist Discover and recommend new dishes and cuisines ba…" at bounding box center [1391, 160] width 153 height 47
click at [1443, 28] on span "Run" at bounding box center [1451, 24] width 22 height 15
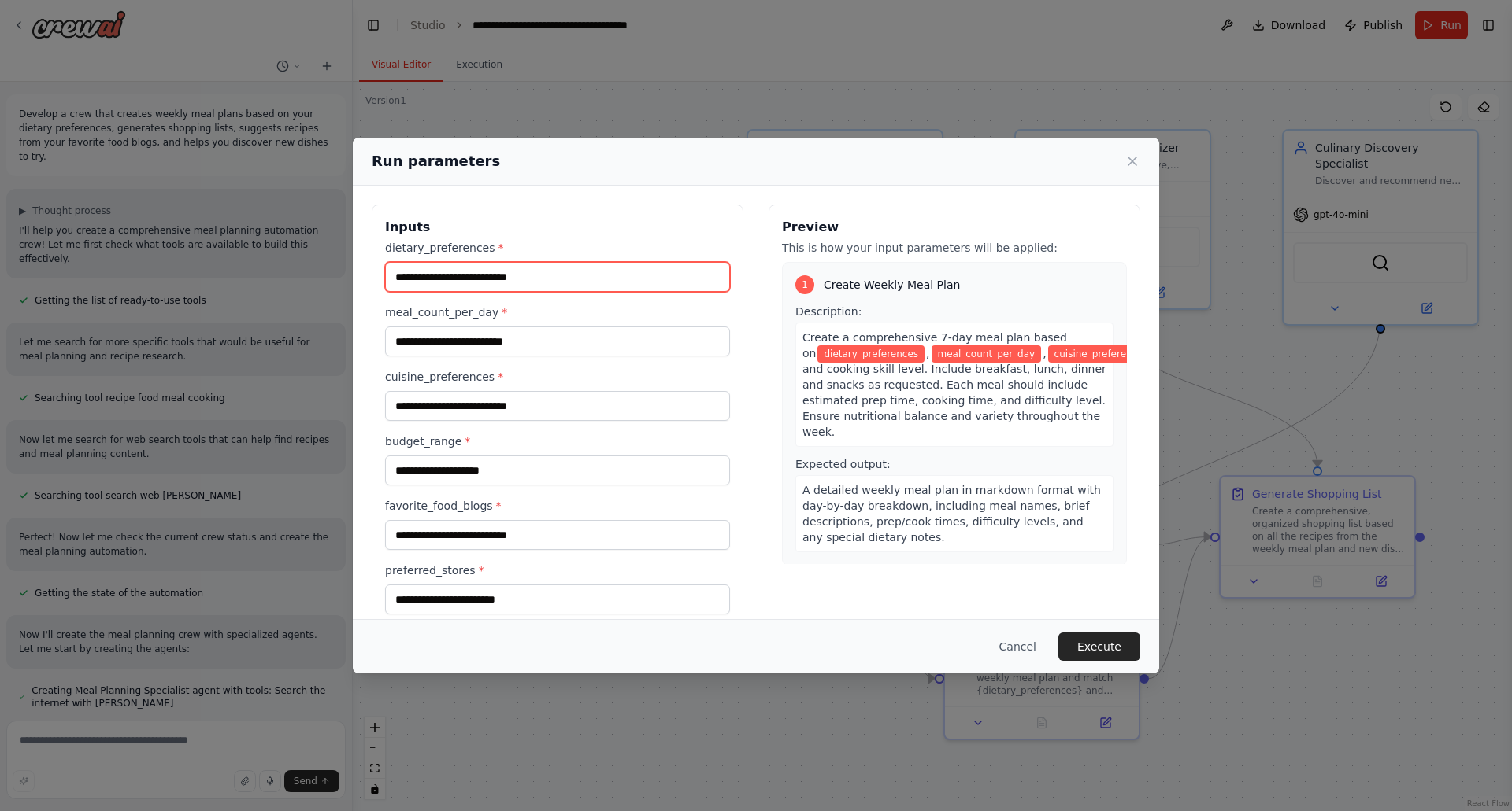
click at [576, 266] on input "dietary_preferences *" at bounding box center [557, 276] width 345 height 30
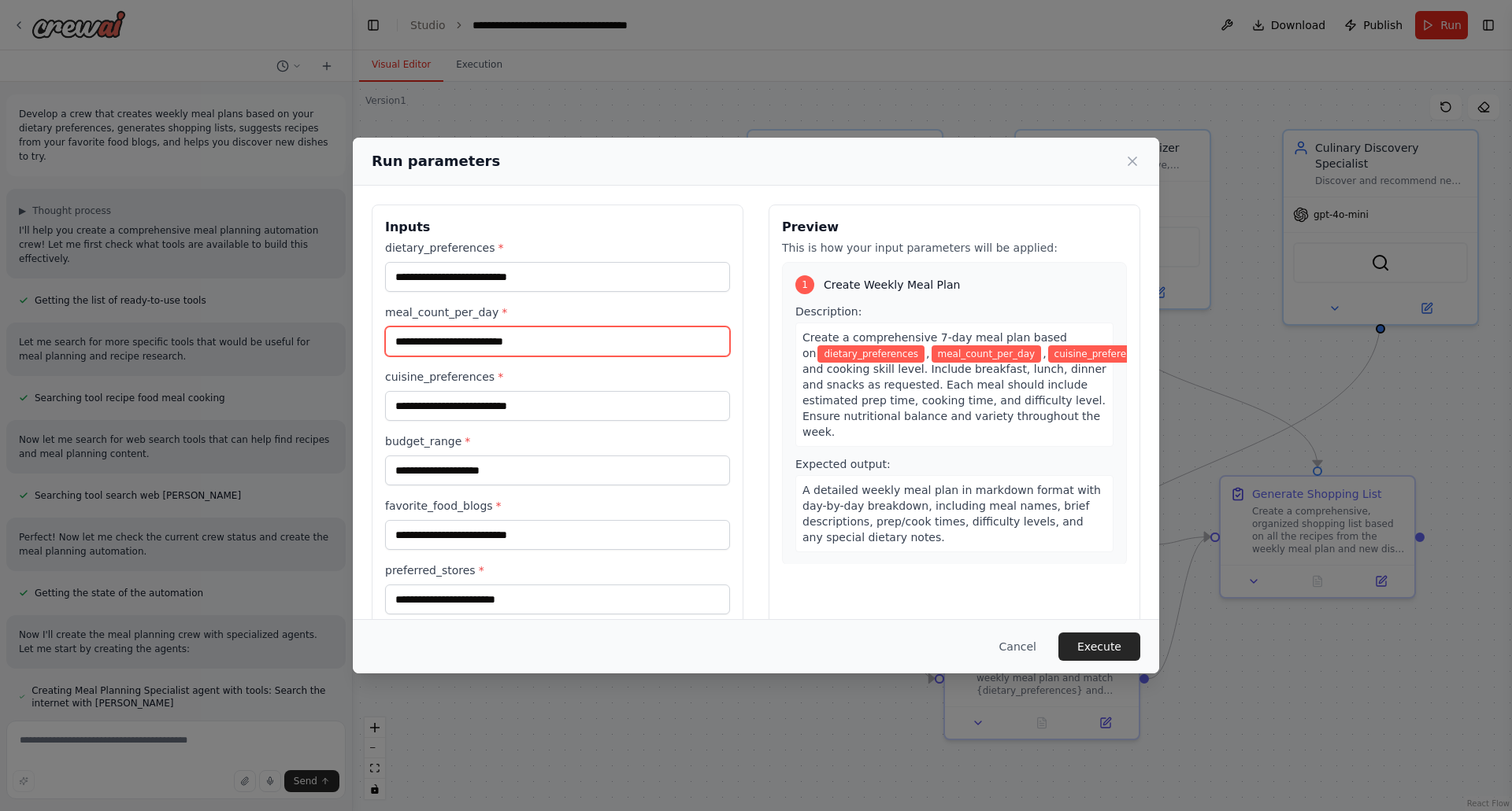
click at [512, 338] on input "meal_count_per_day *" at bounding box center [557, 341] width 345 height 30
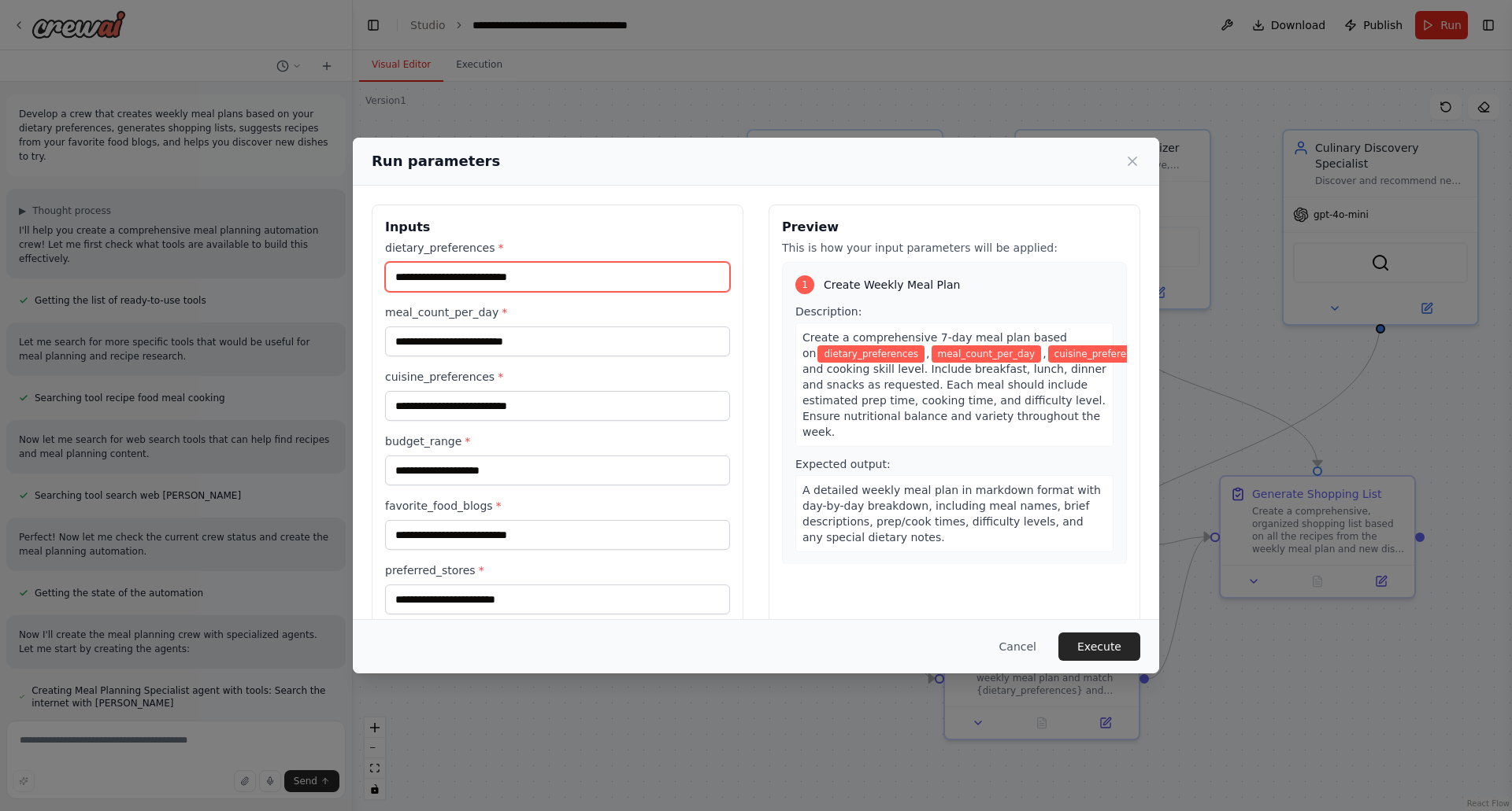
click at [493, 277] on input "dietary_preferences *" at bounding box center [557, 276] width 345 height 30
type input "*"
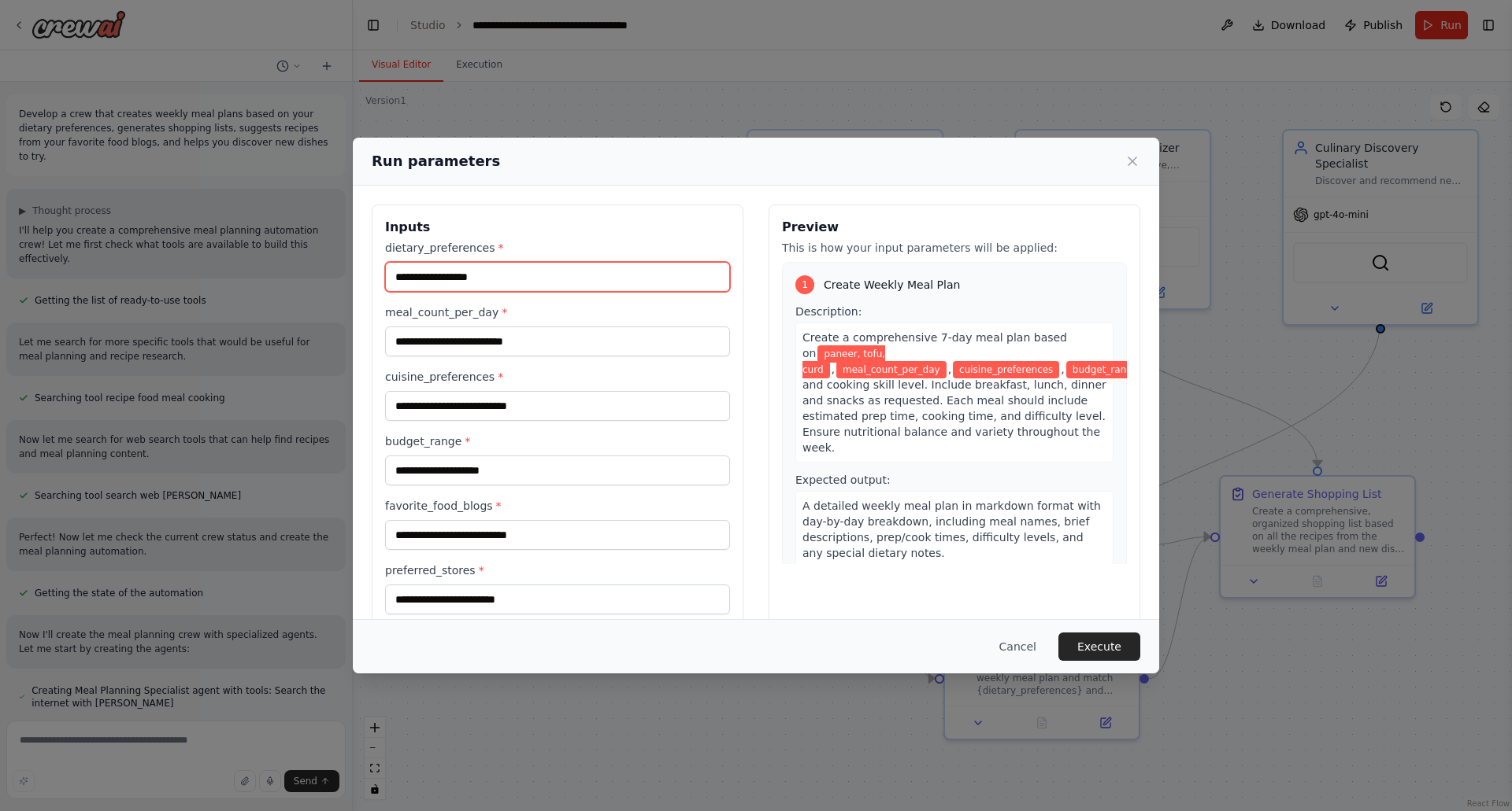
type input "**********"
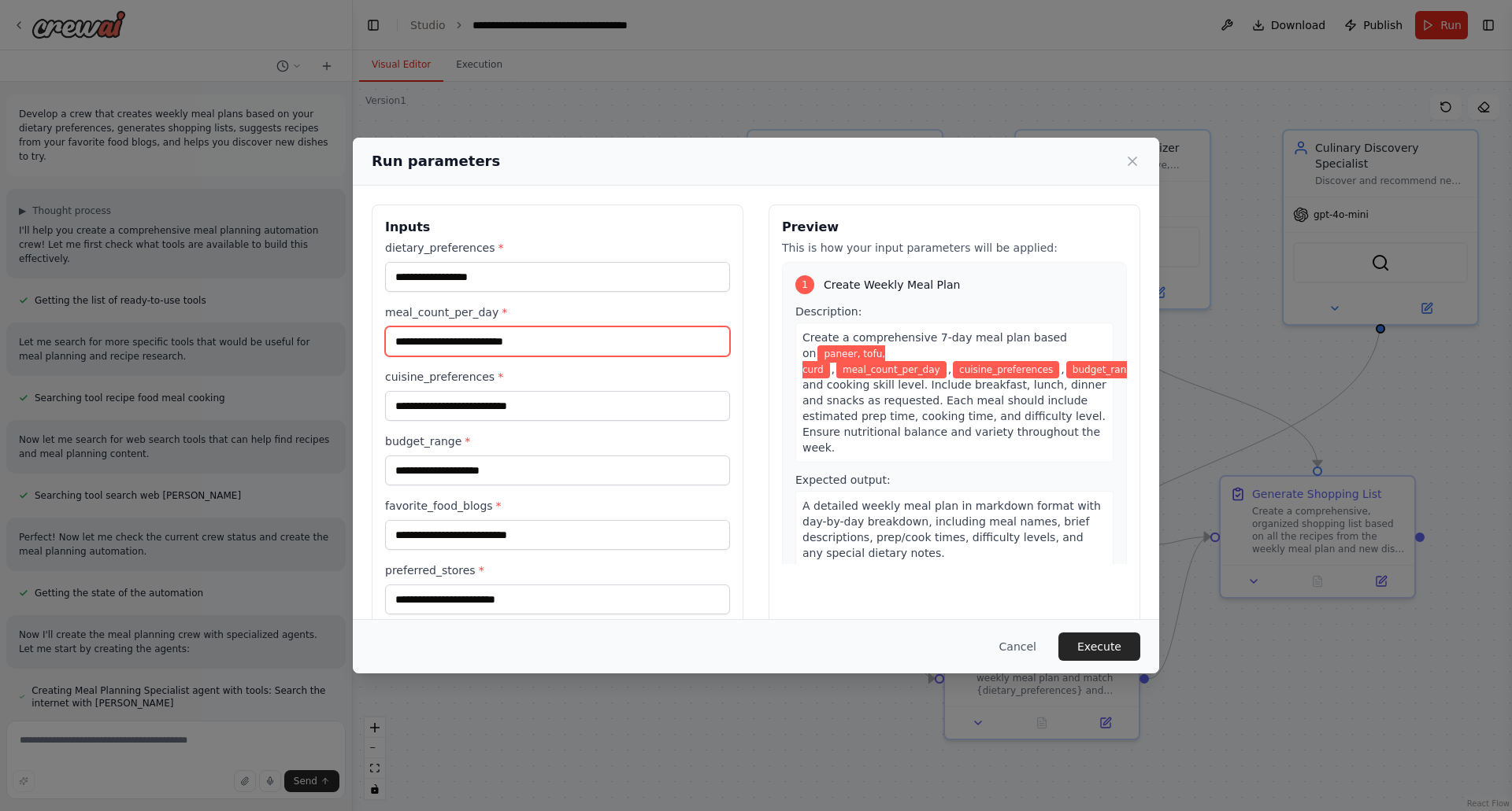
click at [457, 335] on input "meal_count_per_day *" at bounding box center [557, 341] width 345 height 30
type input "*"
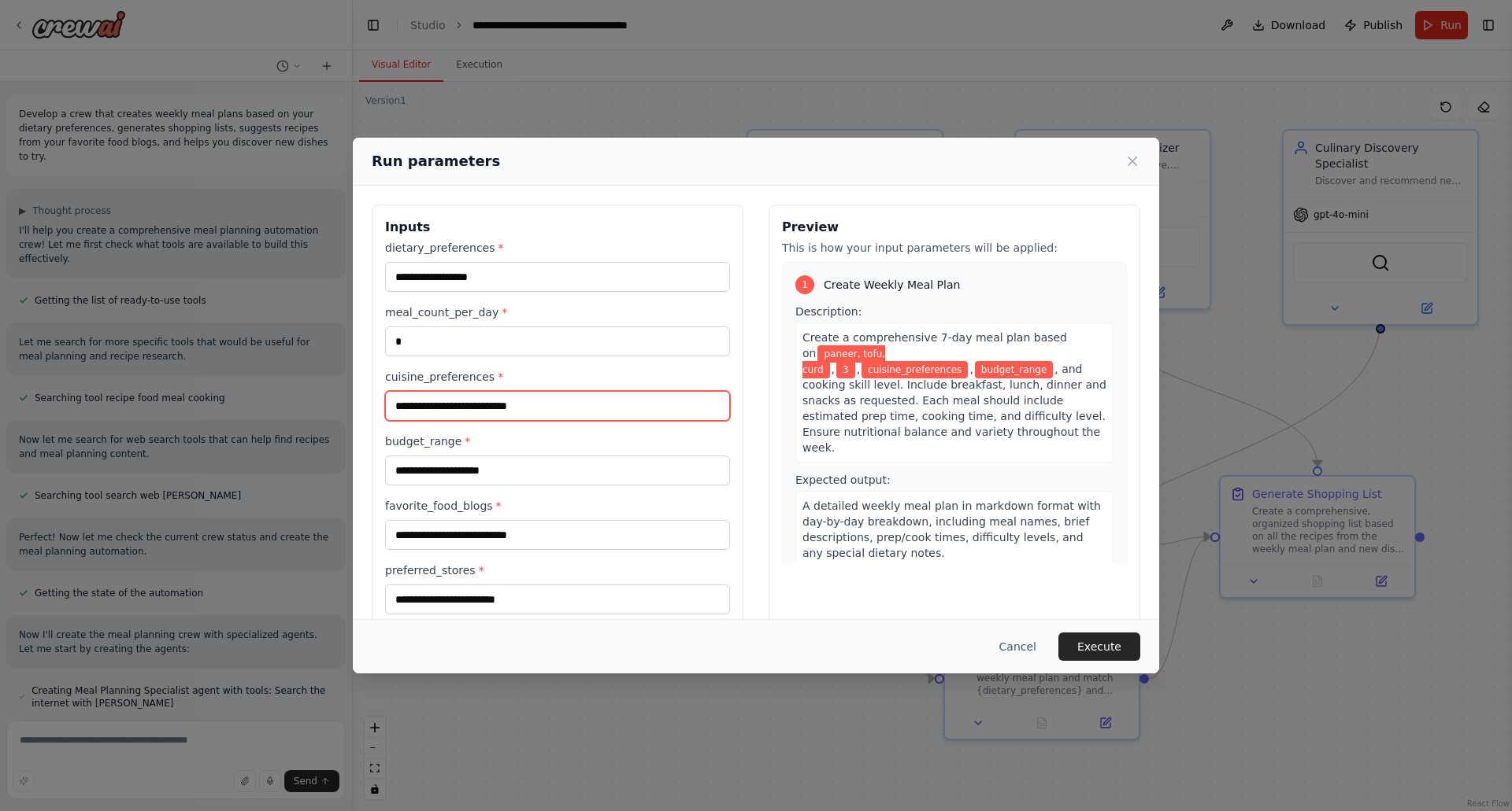
click at [462, 403] on input "cuisine_preferences *" at bounding box center [557, 405] width 345 height 30
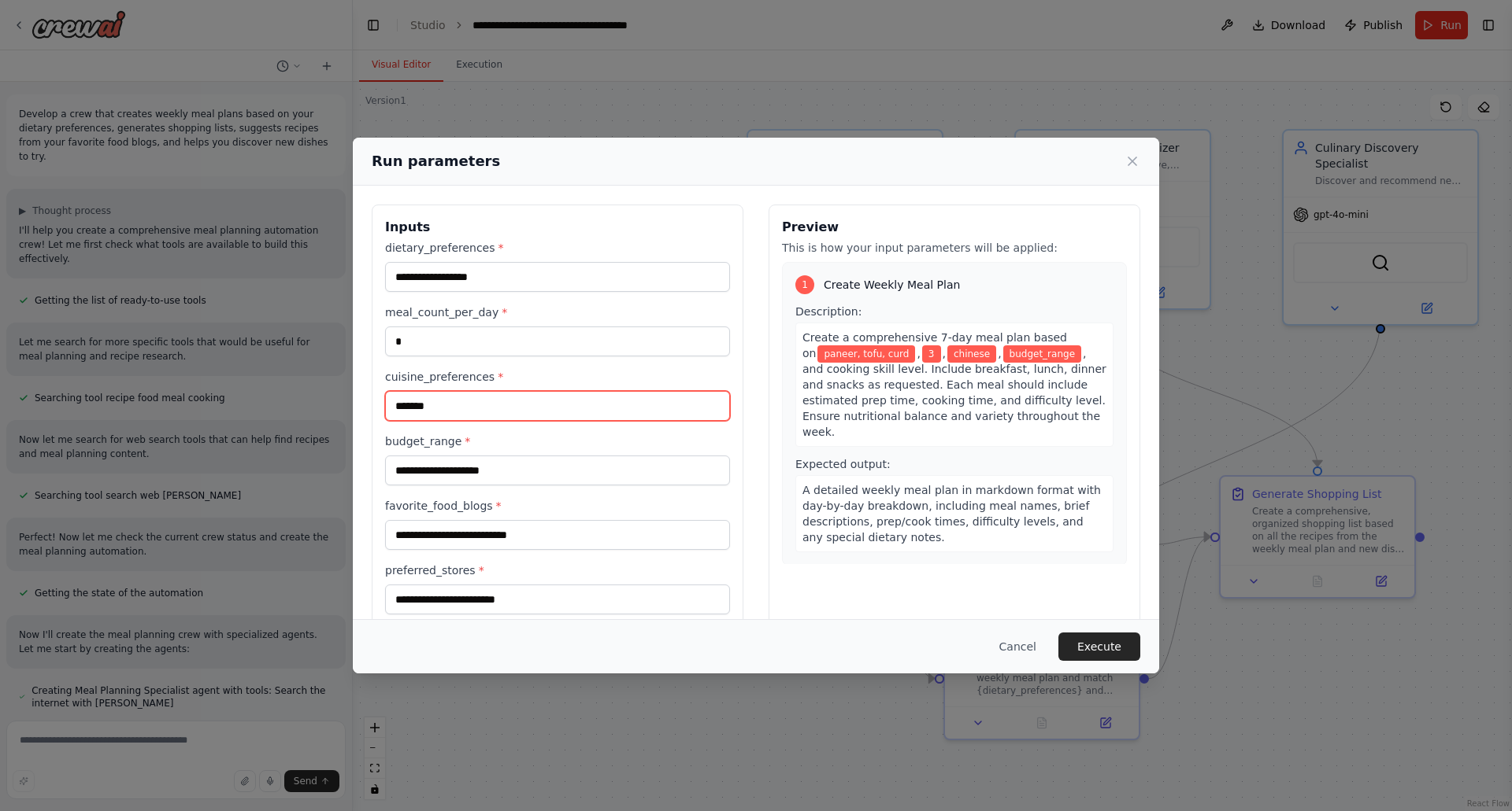
type input "*******"
click at [474, 473] on input "budget_range *" at bounding box center [557, 470] width 345 height 30
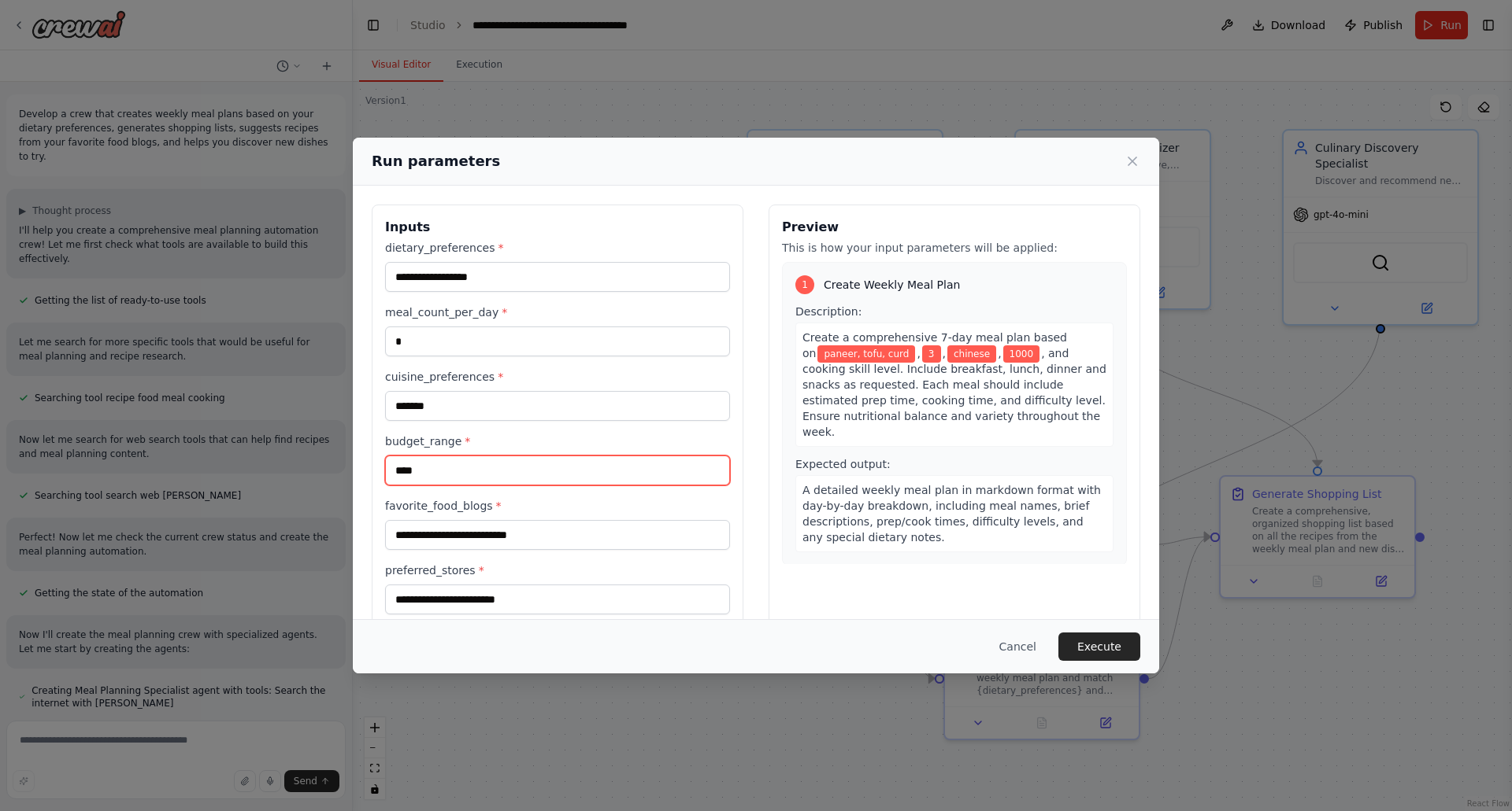
type input "****"
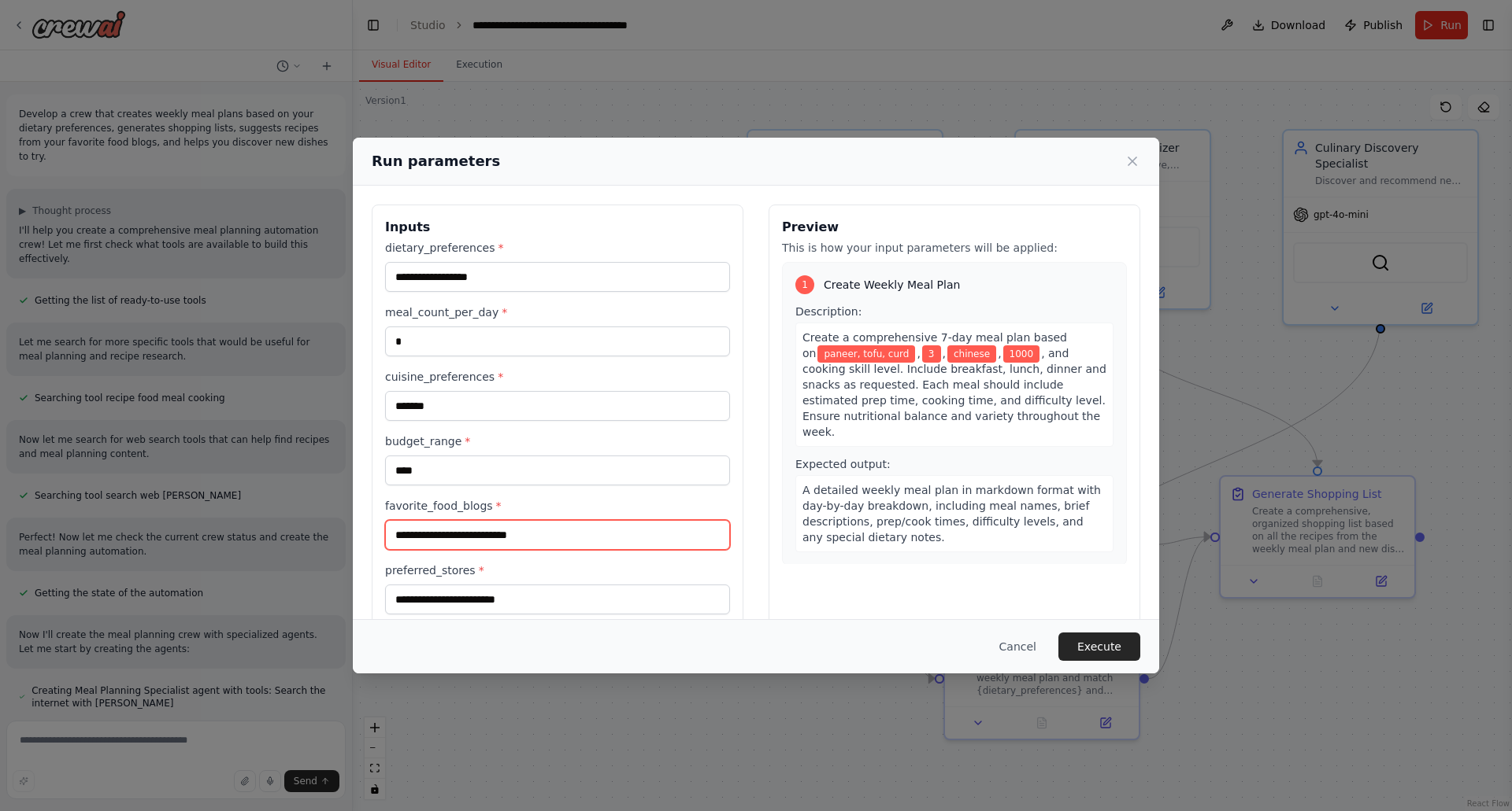
click at [448, 539] on input "favorite_food_blogs *" at bounding box center [557, 535] width 345 height 30
type input "*"
type input "**********"
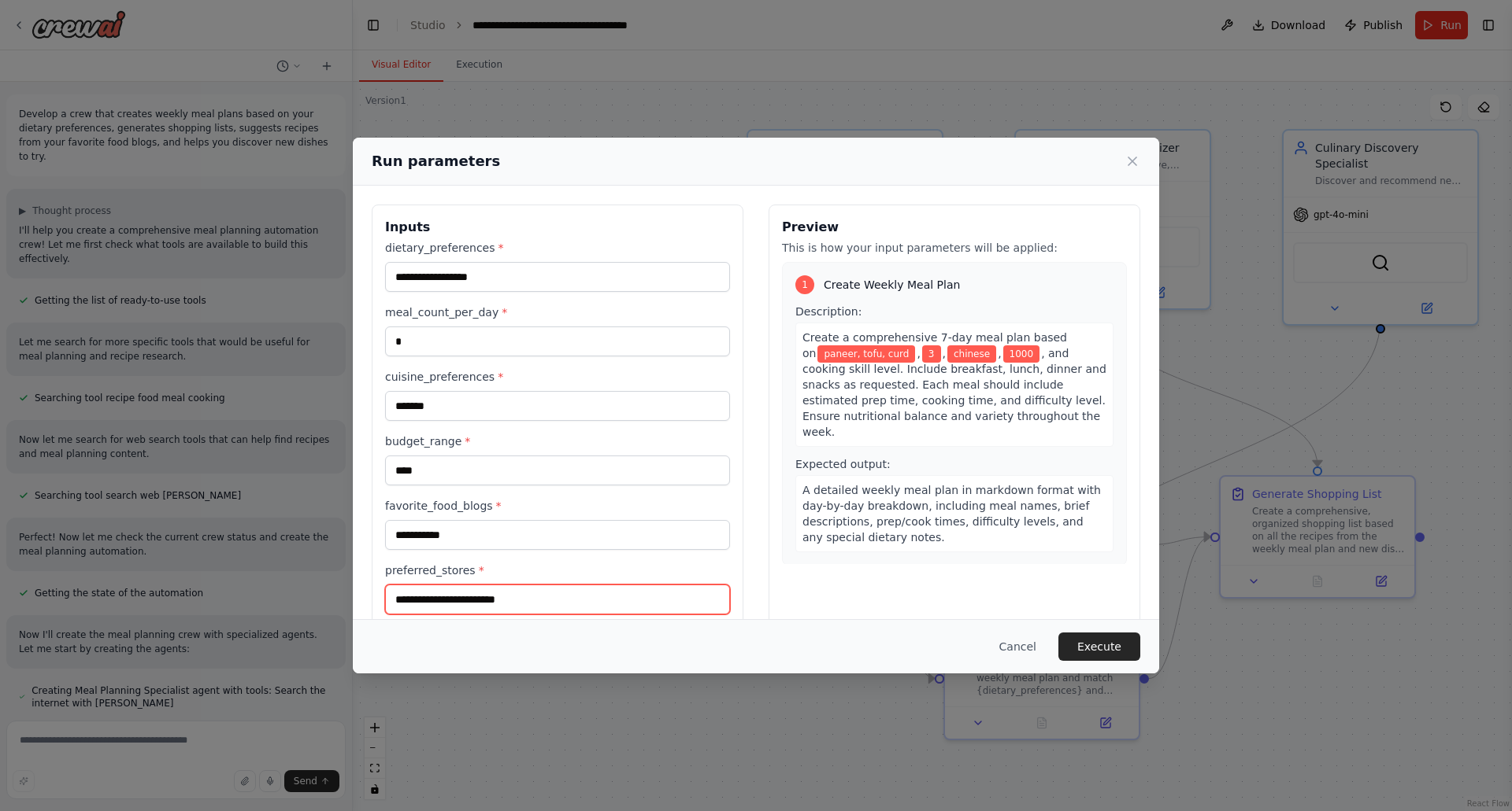
click at [464, 604] on input "preferred_stores *" at bounding box center [557, 599] width 345 height 30
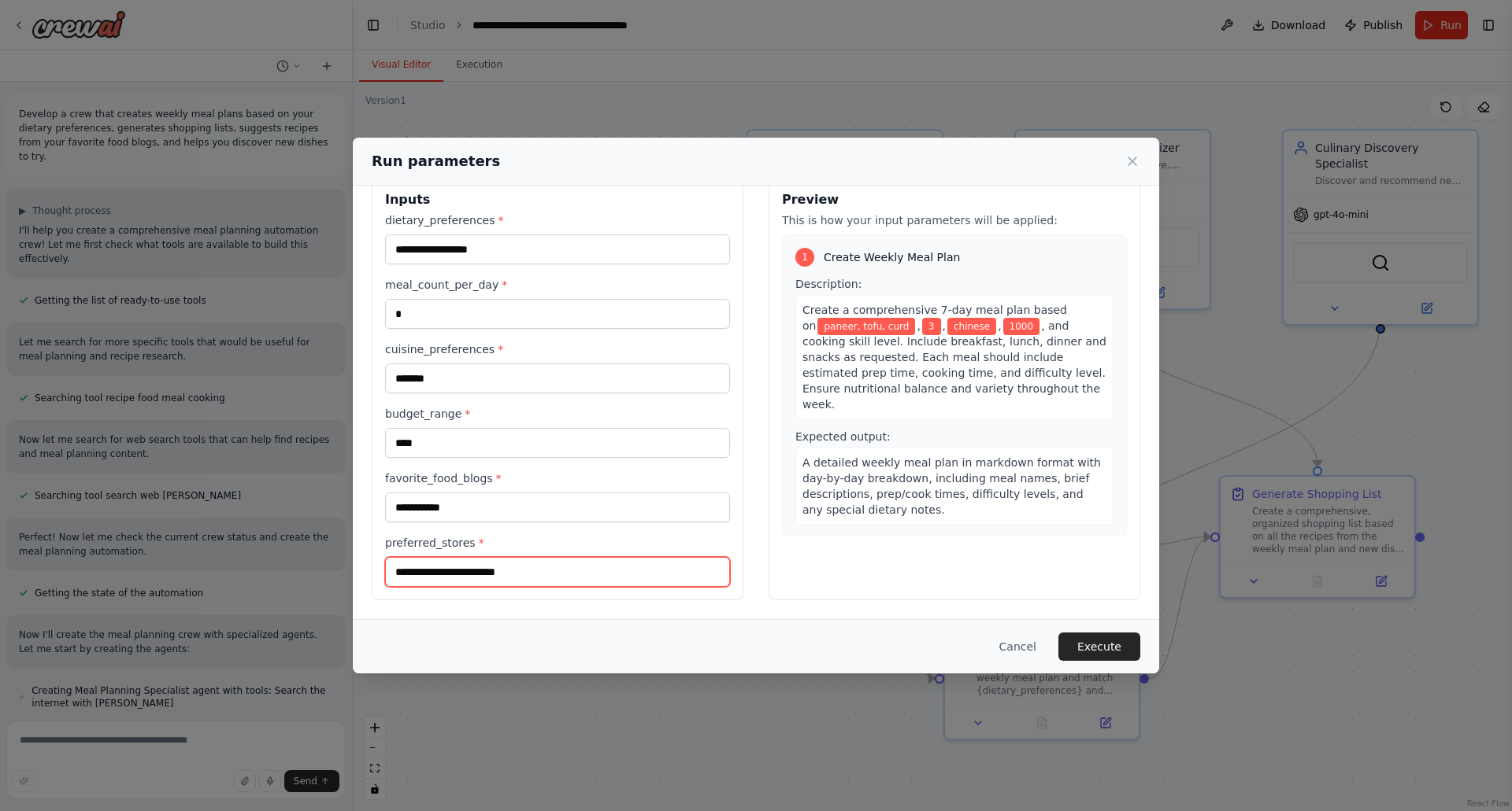
click at [493, 568] on input "preferred_stores *" at bounding box center [557, 572] width 345 height 30
type input "*****"
click at [1123, 643] on button "Execute" at bounding box center [1099, 646] width 82 height 28
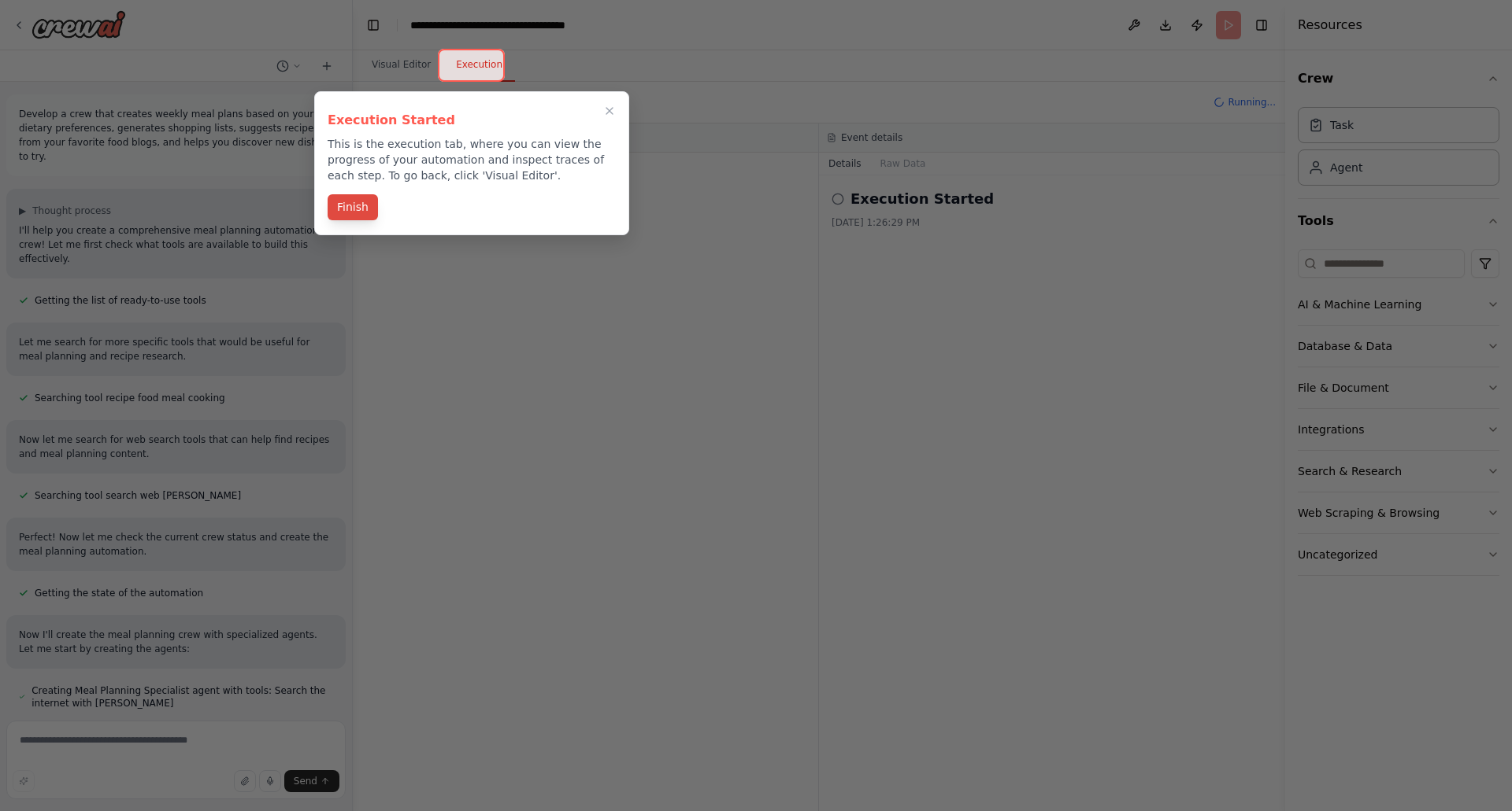
click at [348, 200] on button "Finish" at bounding box center [353, 207] width 50 height 26
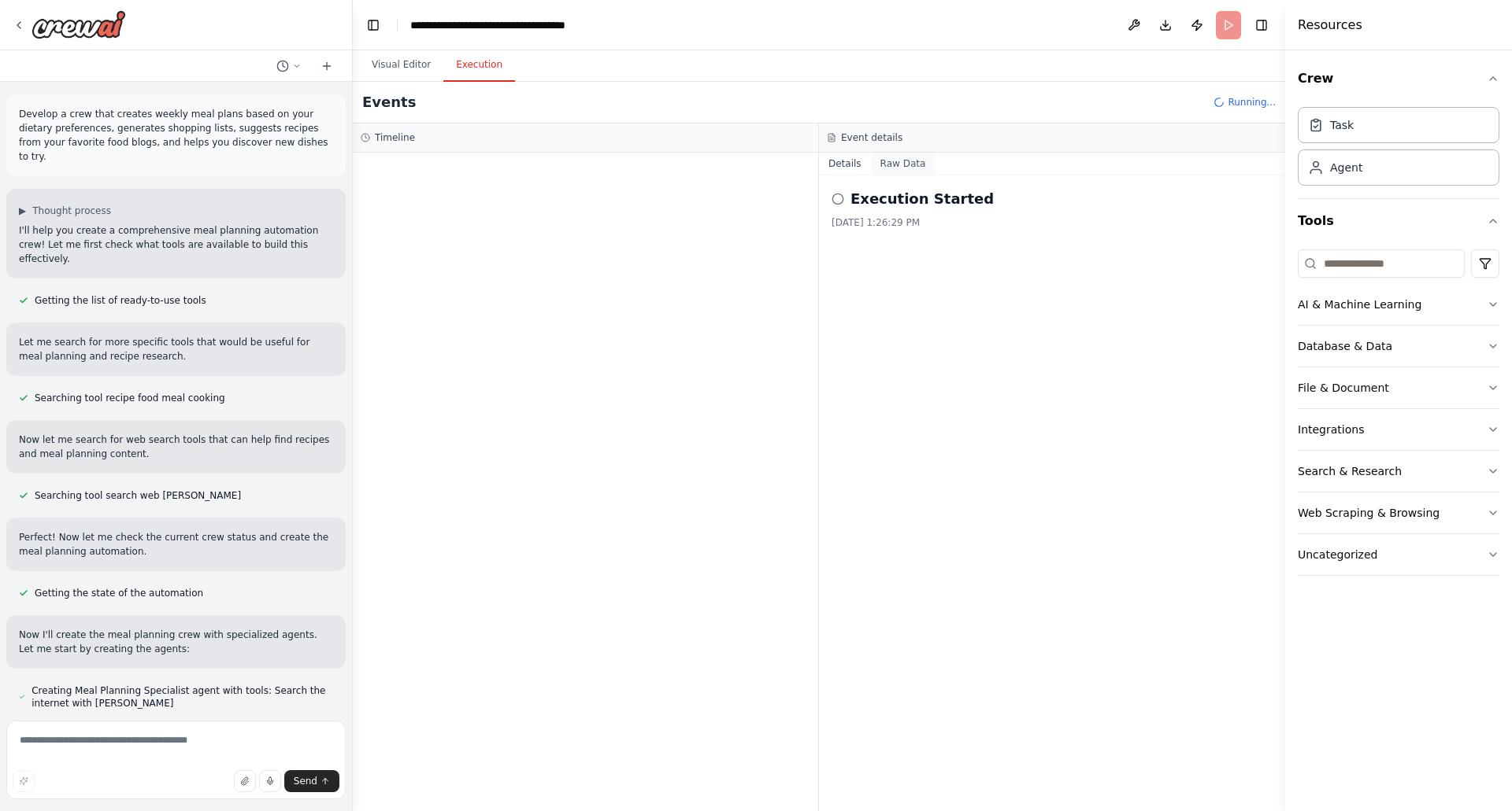
click at [886, 171] on button "Raw Data" at bounding box center [903, 164] width 65 height 22
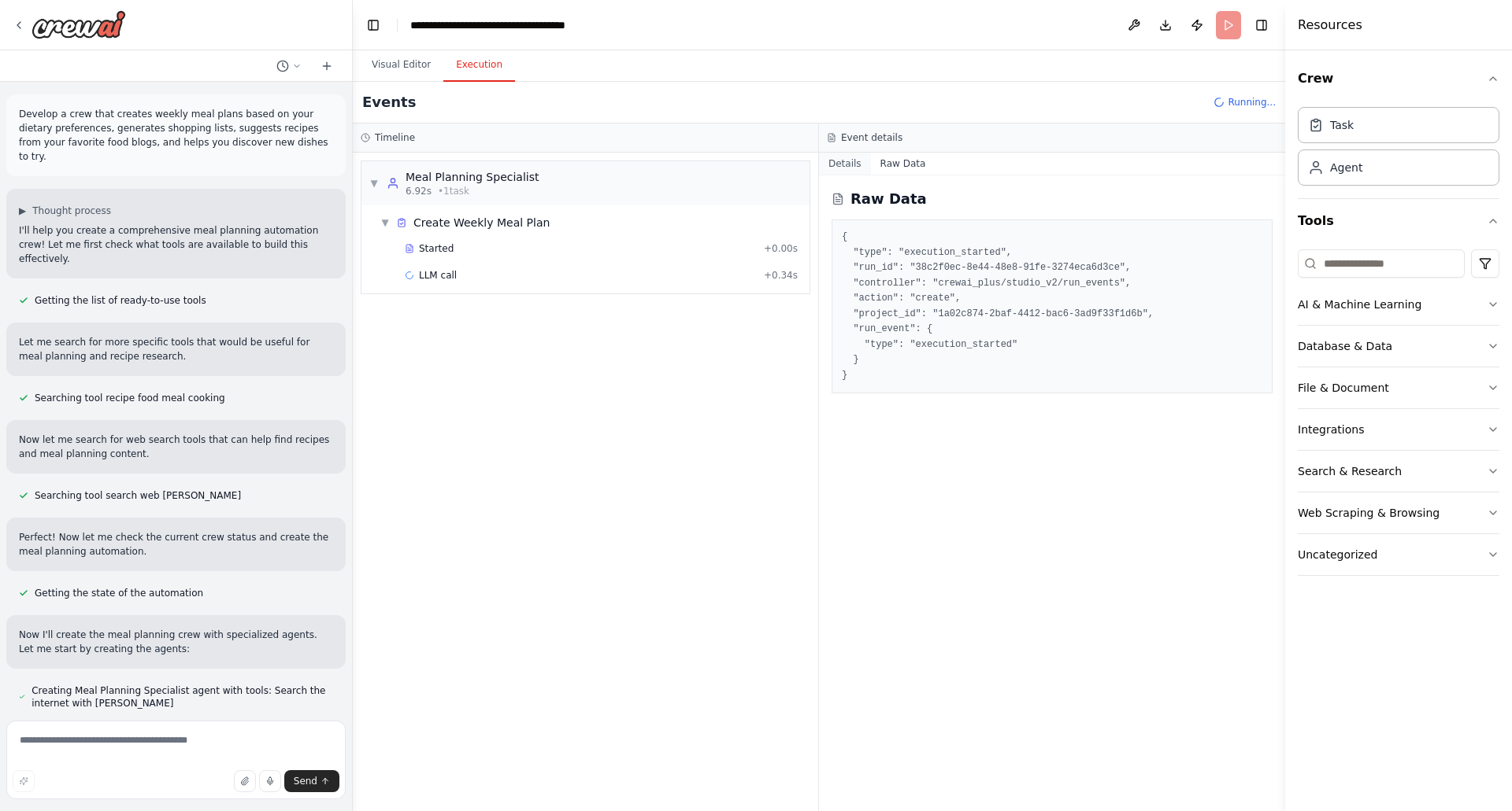
click at [837, 161] on button "Details" at bounding box center [845, 164] width 52 height 22
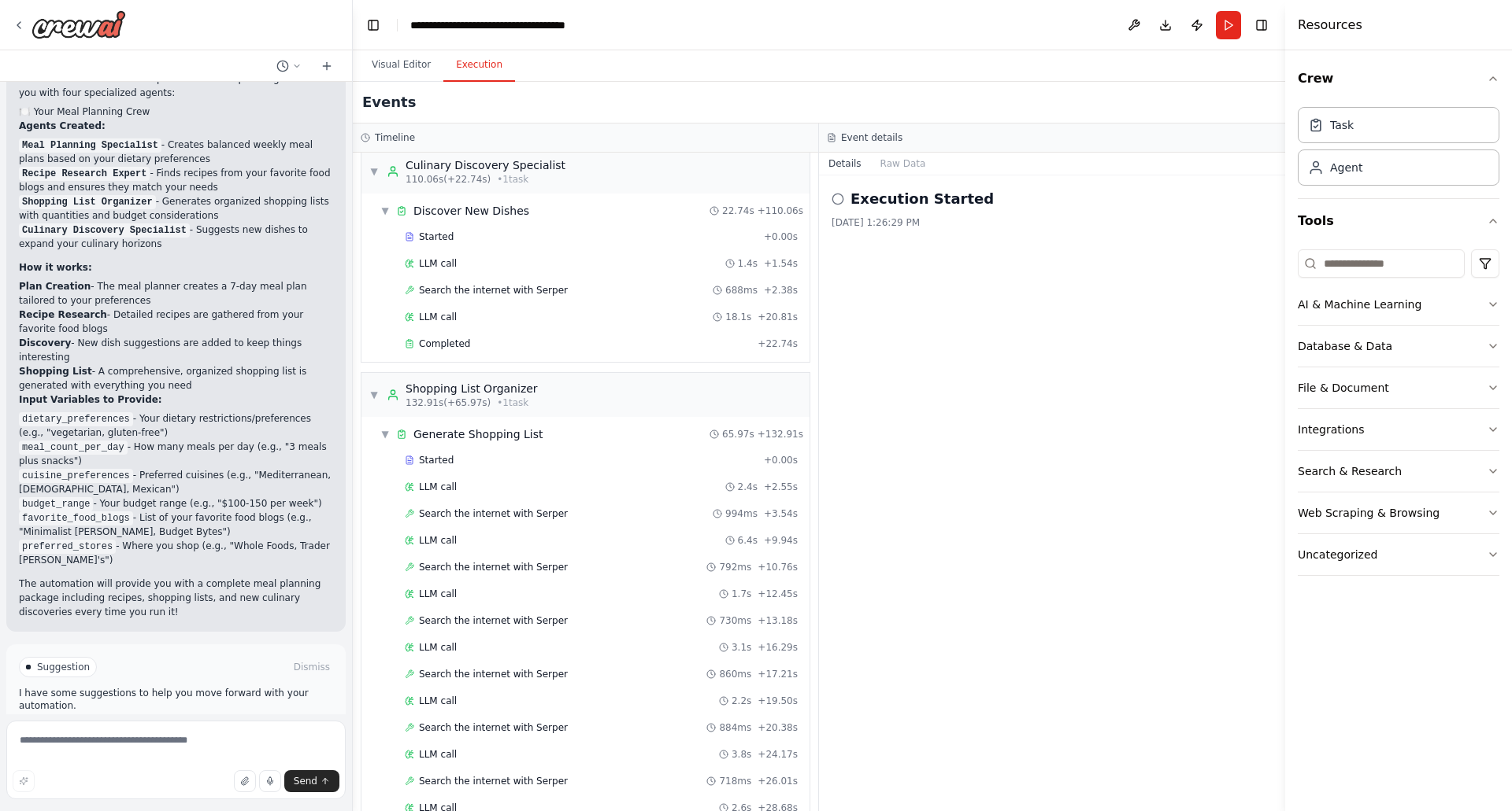
scroll to position [1214, 0]
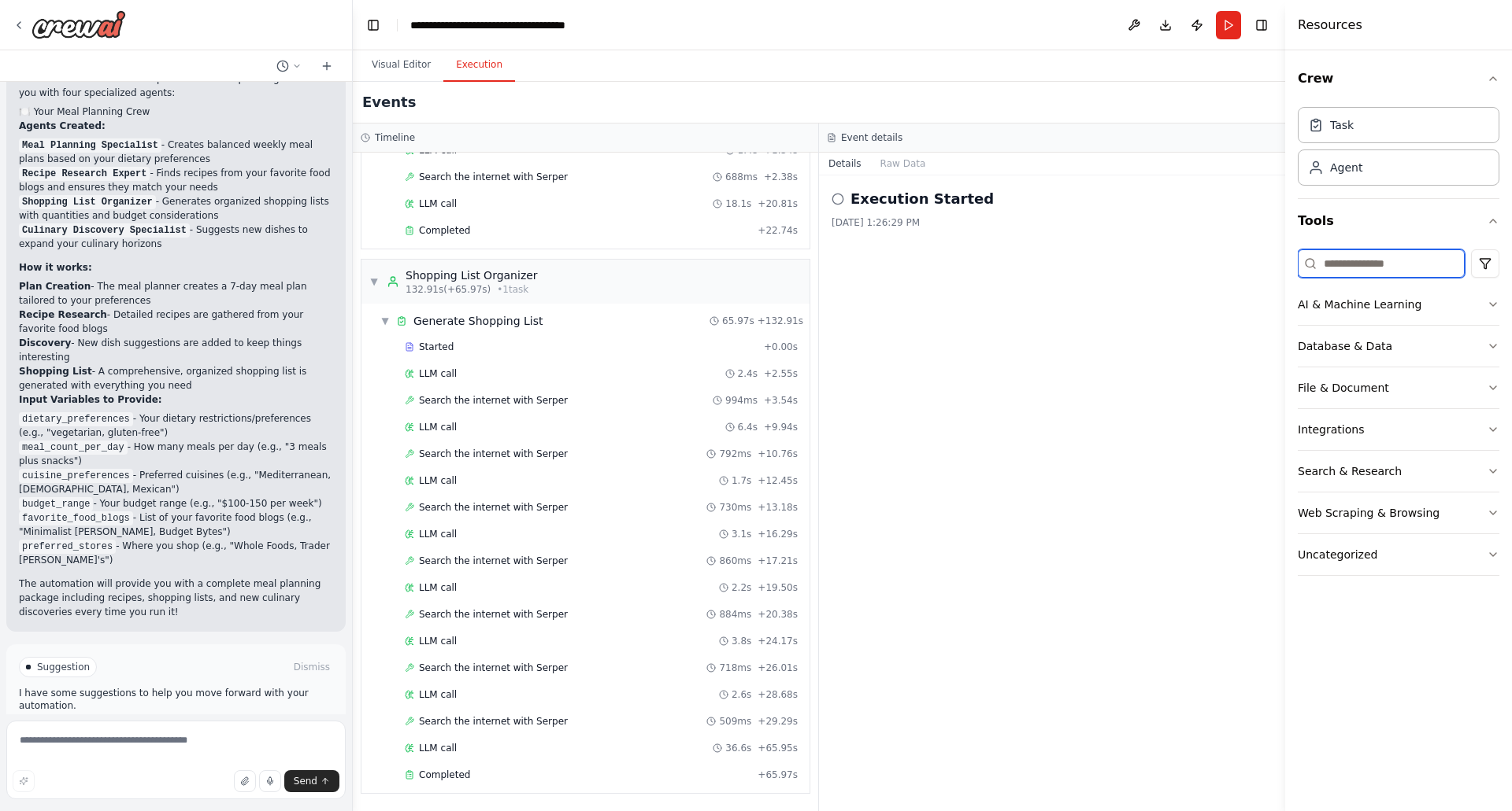
click at [1392, 265] on input at bounding box center [1381, 263] width 167 height 28
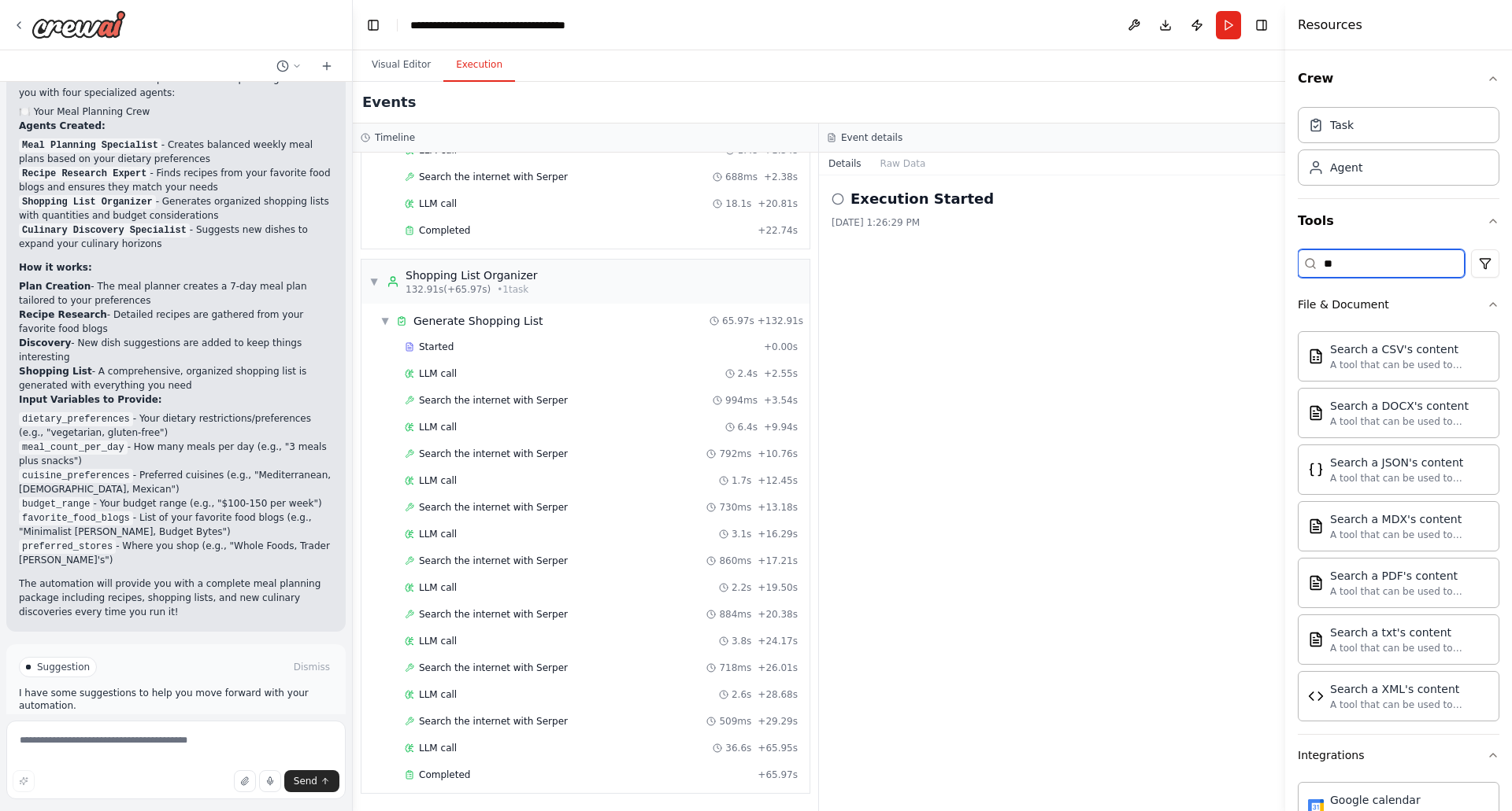
type input "*"
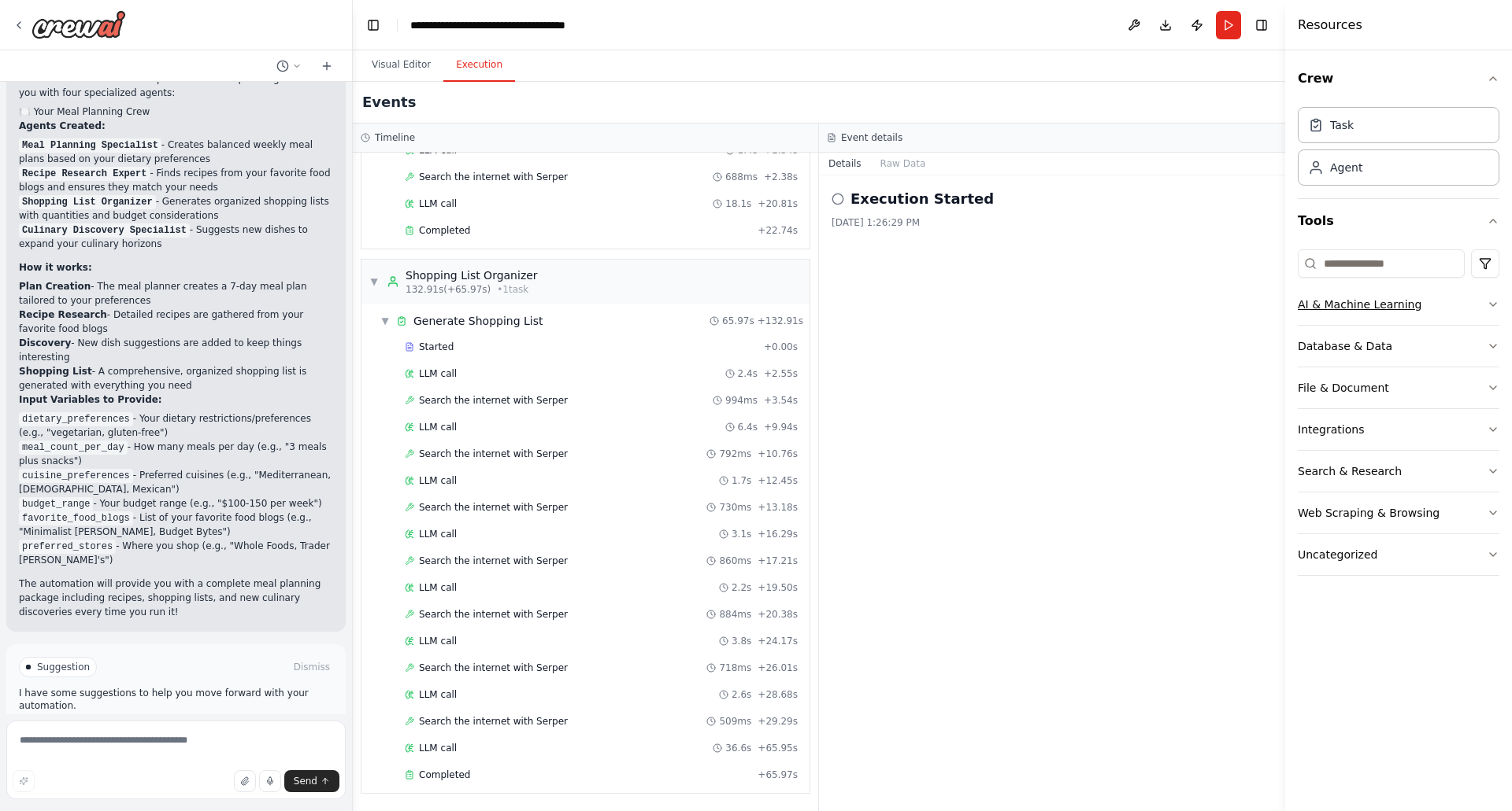
click at [1462, 297] on button "AI & Machine Learning" at bounding box center [1399, 304] width 202 height 41
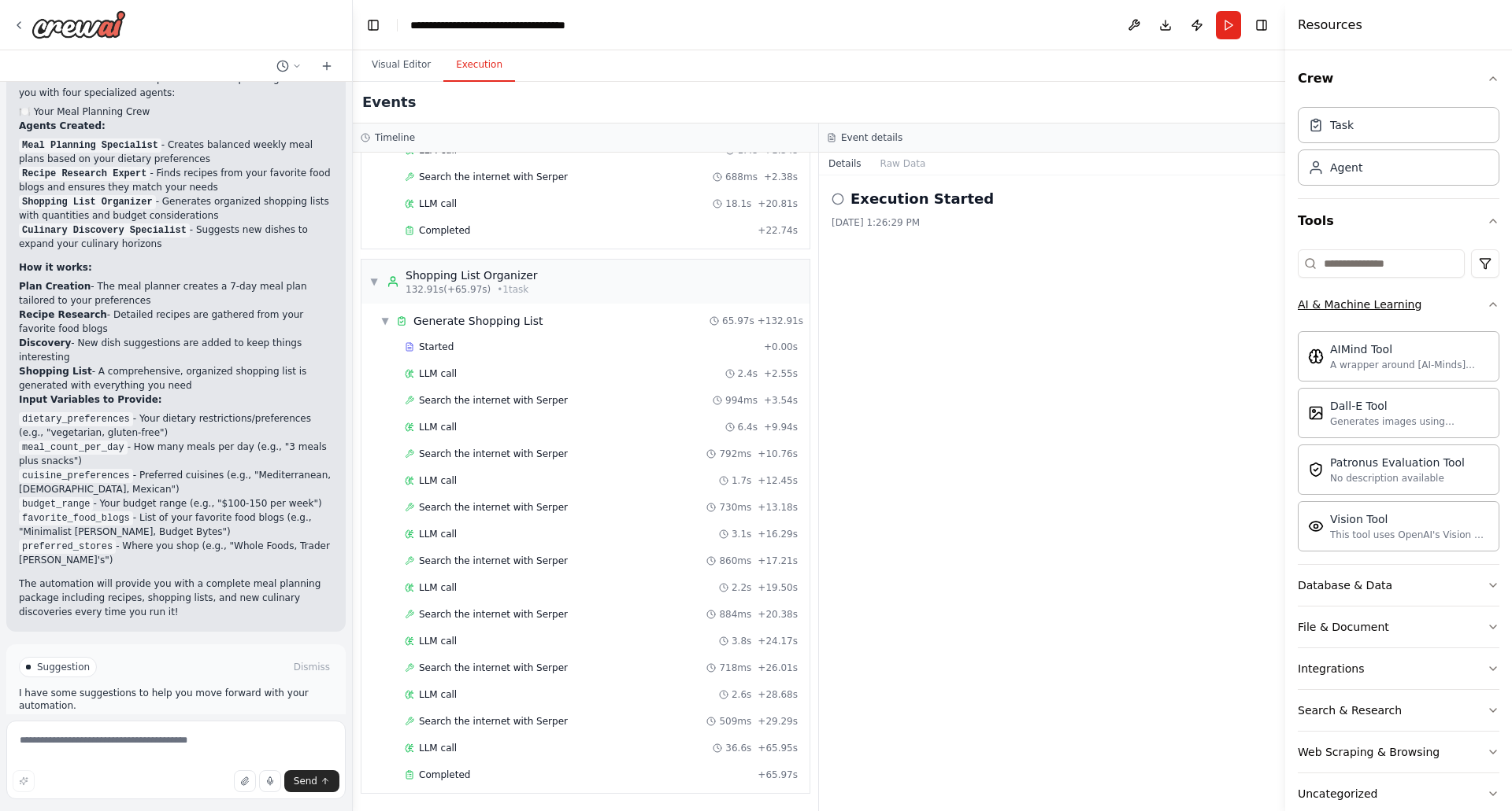
click at [1462, 297] on button "AI & Machine Learning" at bounding box center [1399, 304] width 202 height 41
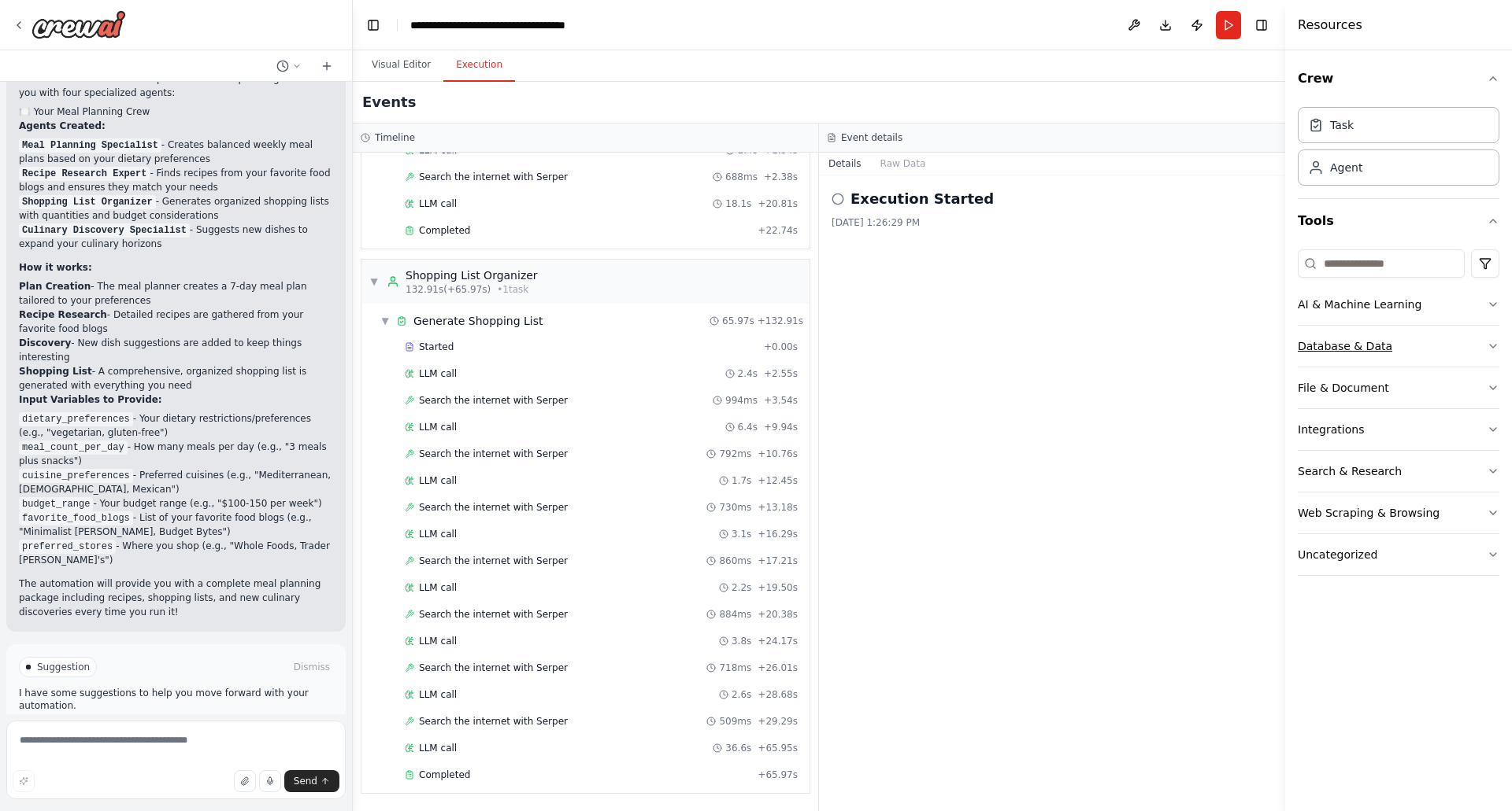
click at [1404, 347] on button "Database & Data" at bounding box center [1399, 346] width 202 height 41
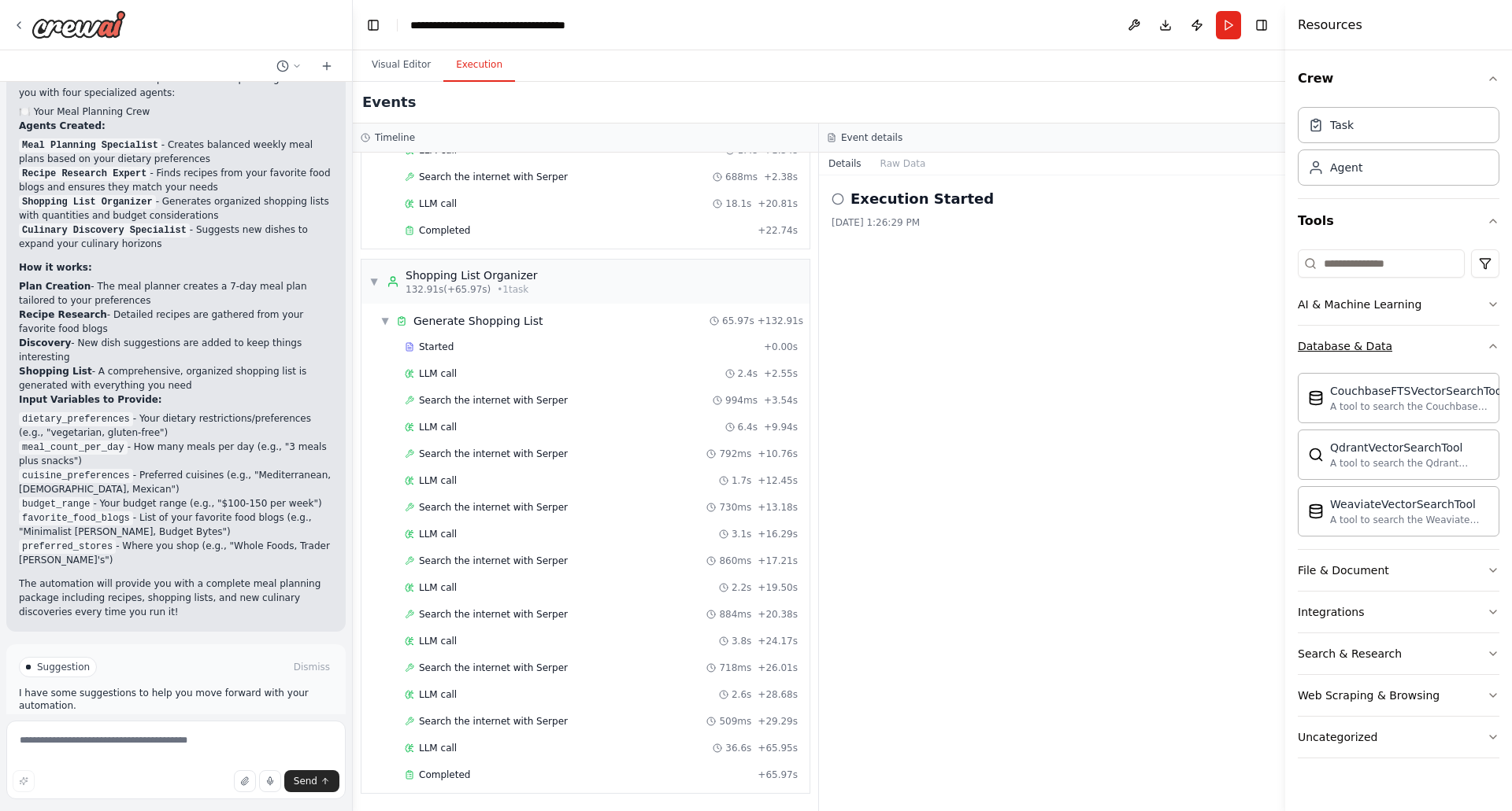
click at [1404, 347] on button "Database & Data" at bounding box center [1399, 346] width 202 height 41
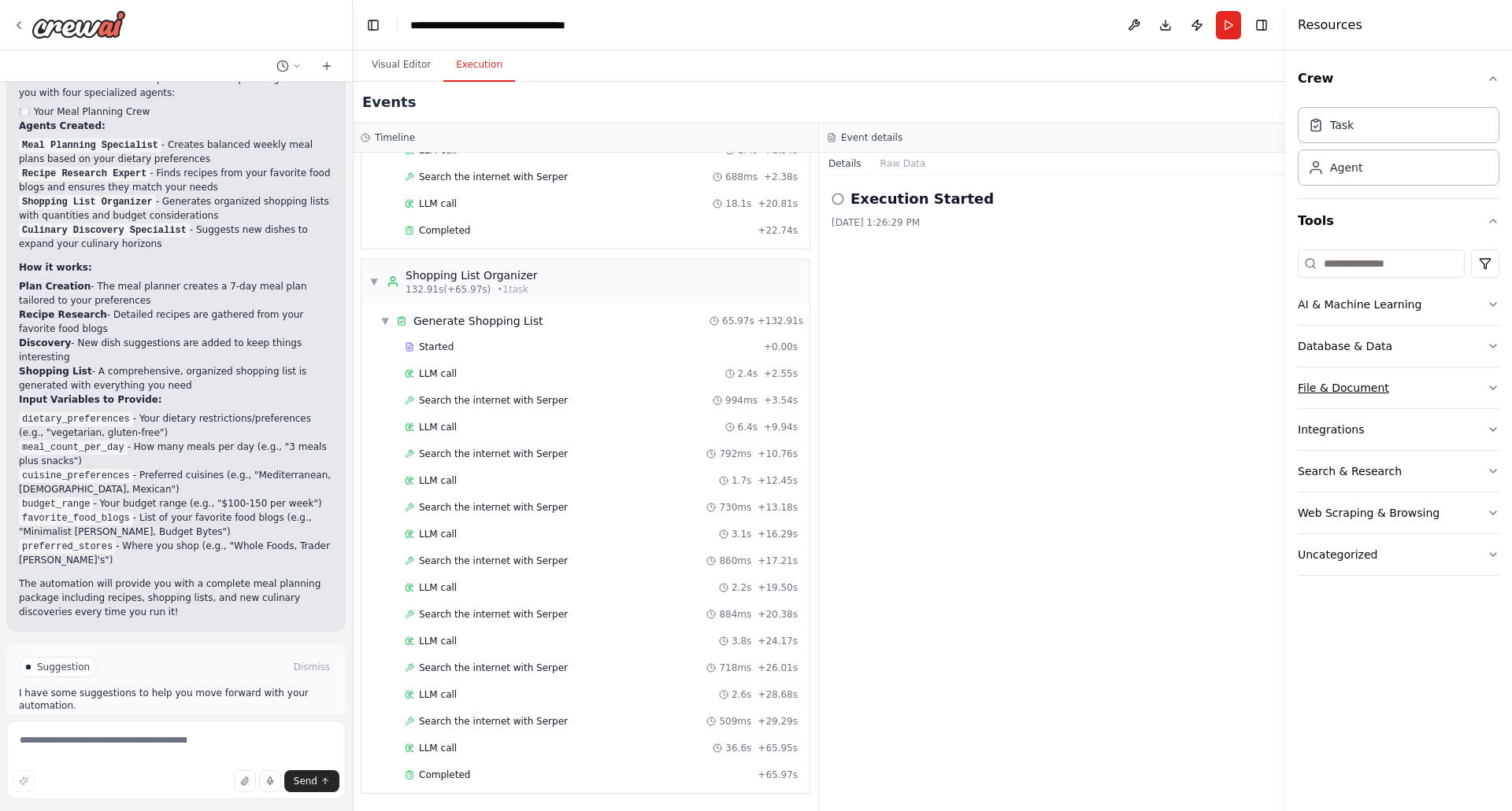
click at [1388, 379] on button "File & Document" at bounding box center [1399, 387] width 202 height 41
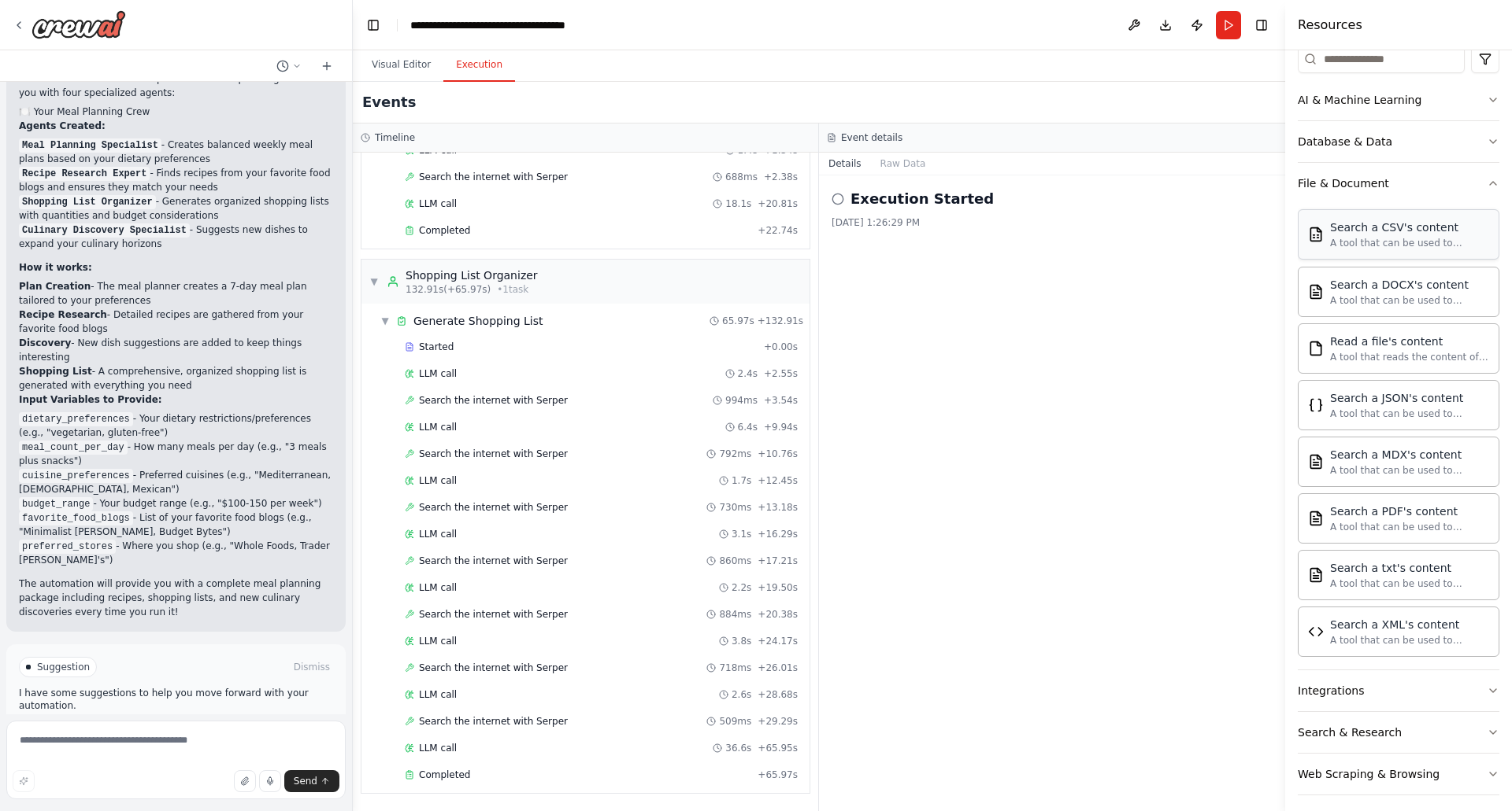
scroll to position [256, 0]
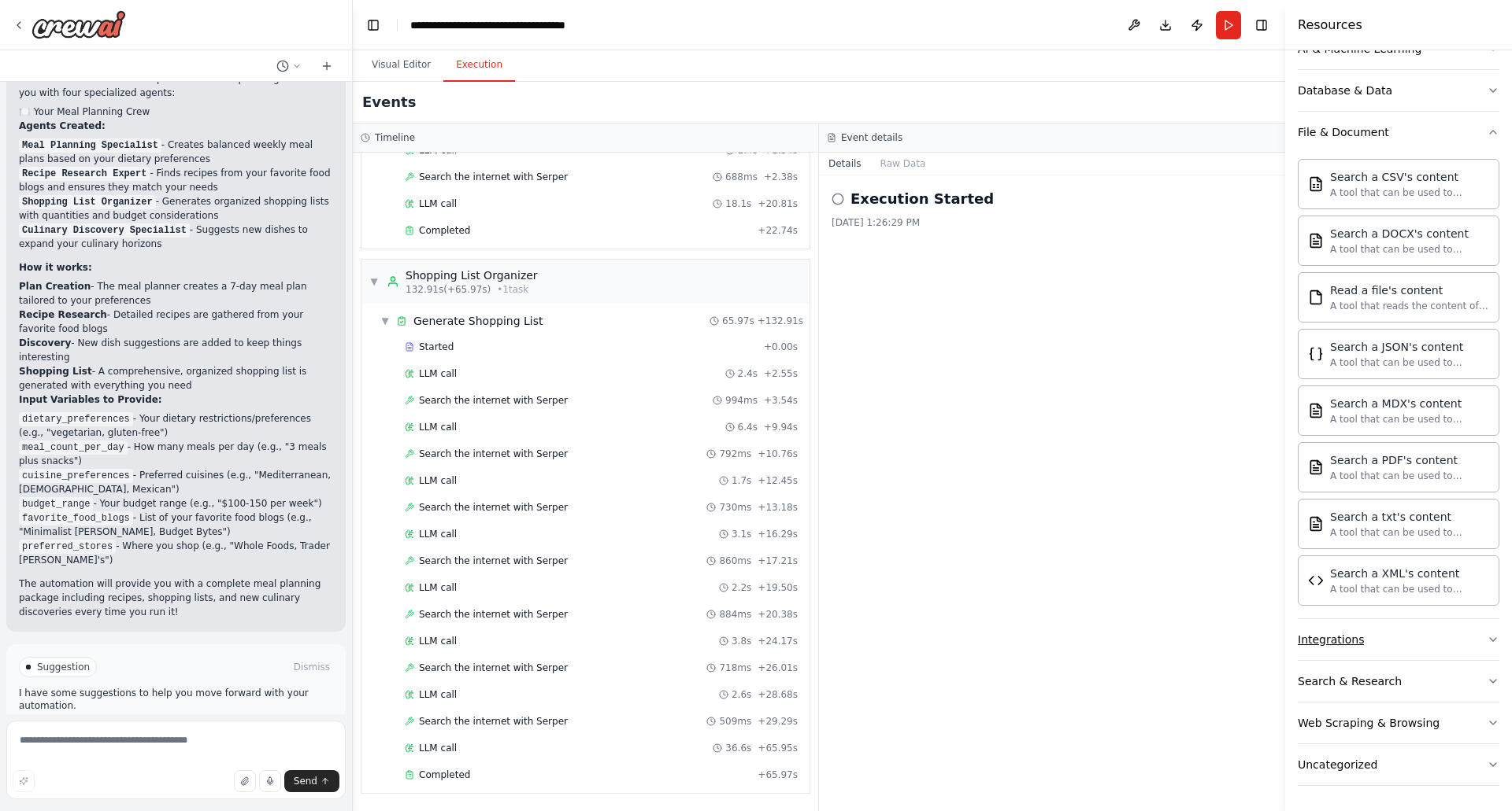
click at [1409, 645] on button "Integrations" at bounding box center [1399, 639] width 202 height 41
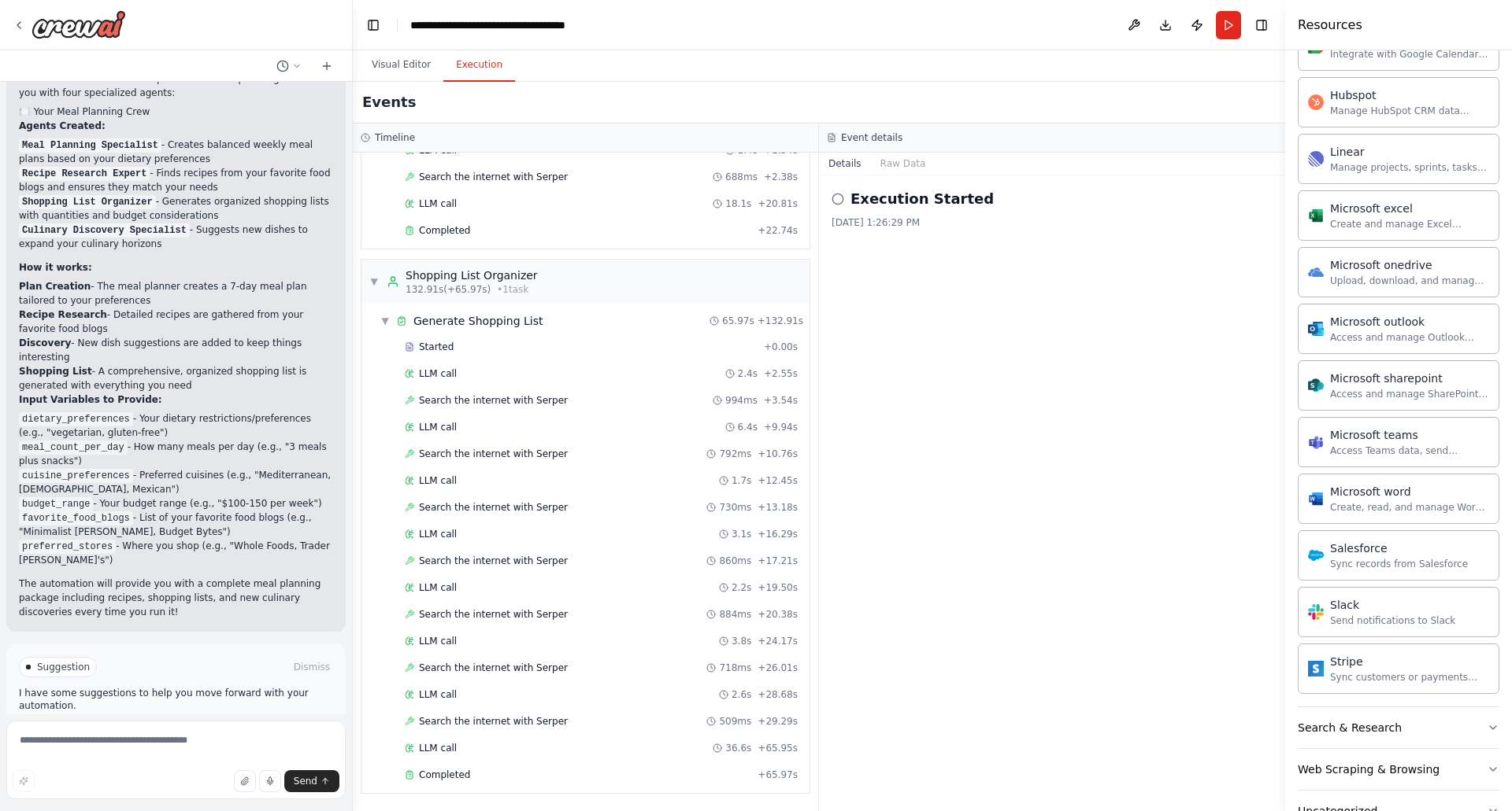
scroll to position [1175, 0]
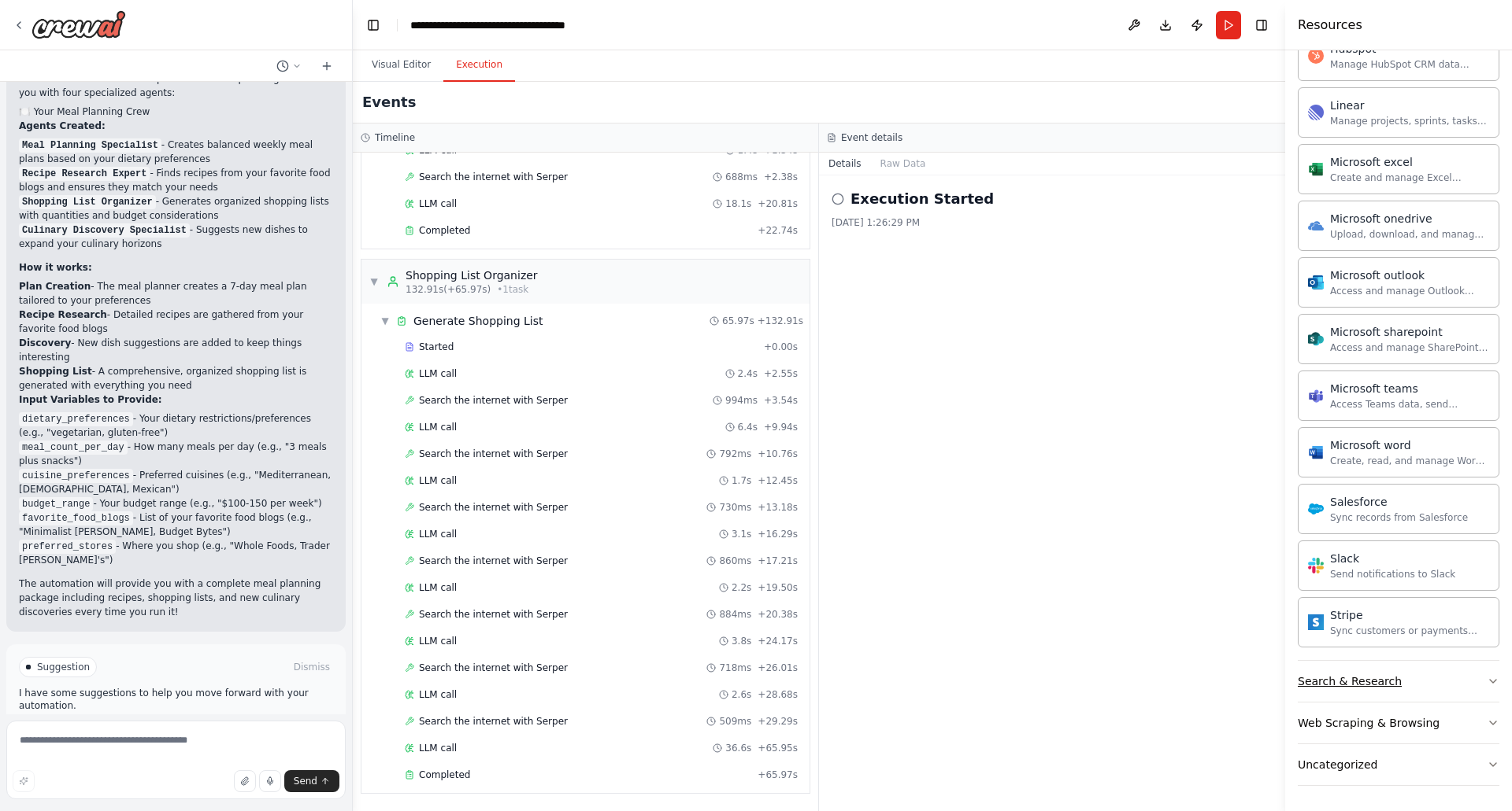
click at [1382, 697] on button "Search & Research" at bounding box center [1399, 680] width 202 height 41
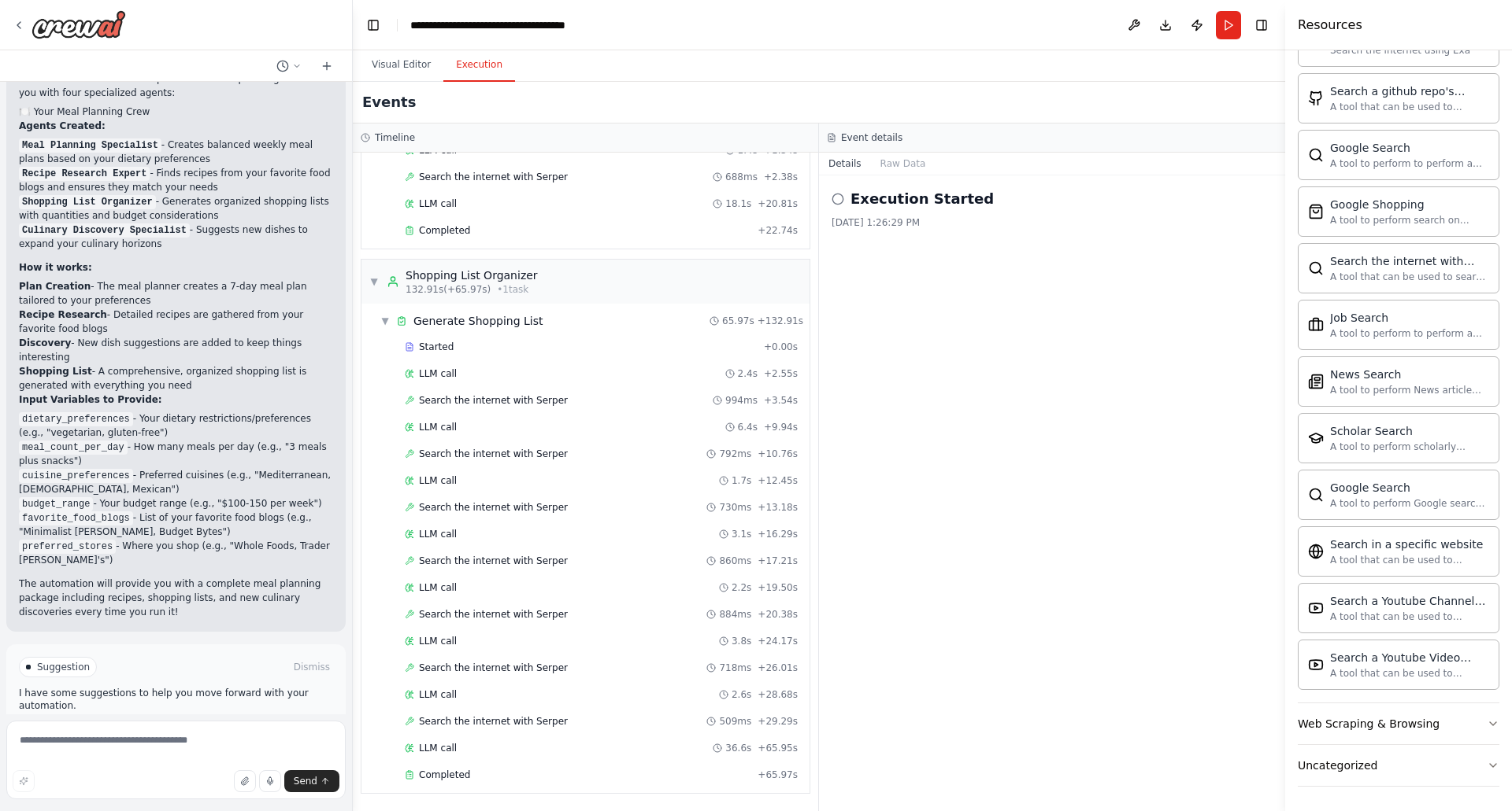
scroll to position [1980, 0]
click at [1443, 732] on button "Web Scraping & Browsing" at bounding box center [1399, 723] width 202 height 41
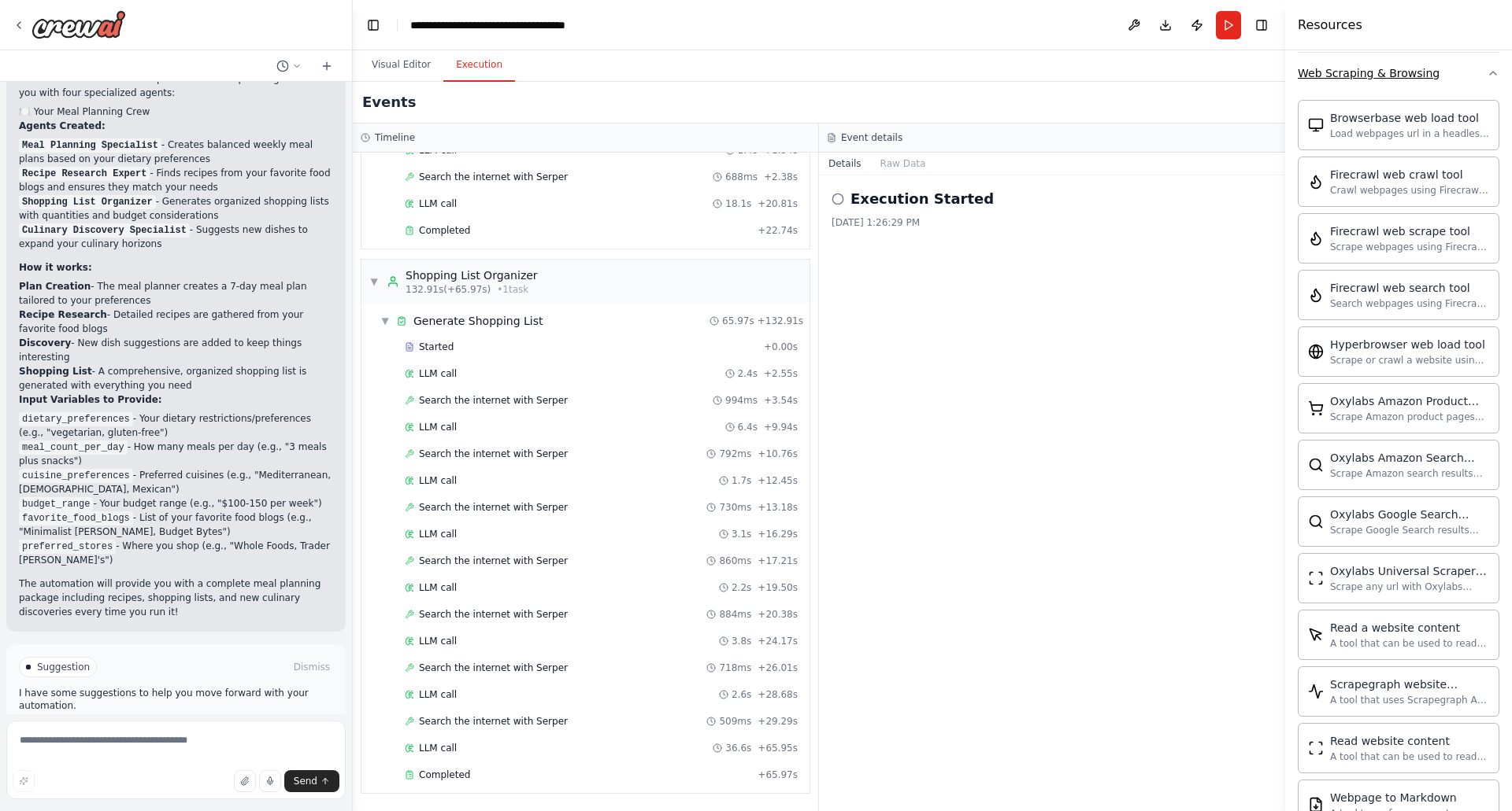
scroll to position [2843, 0]
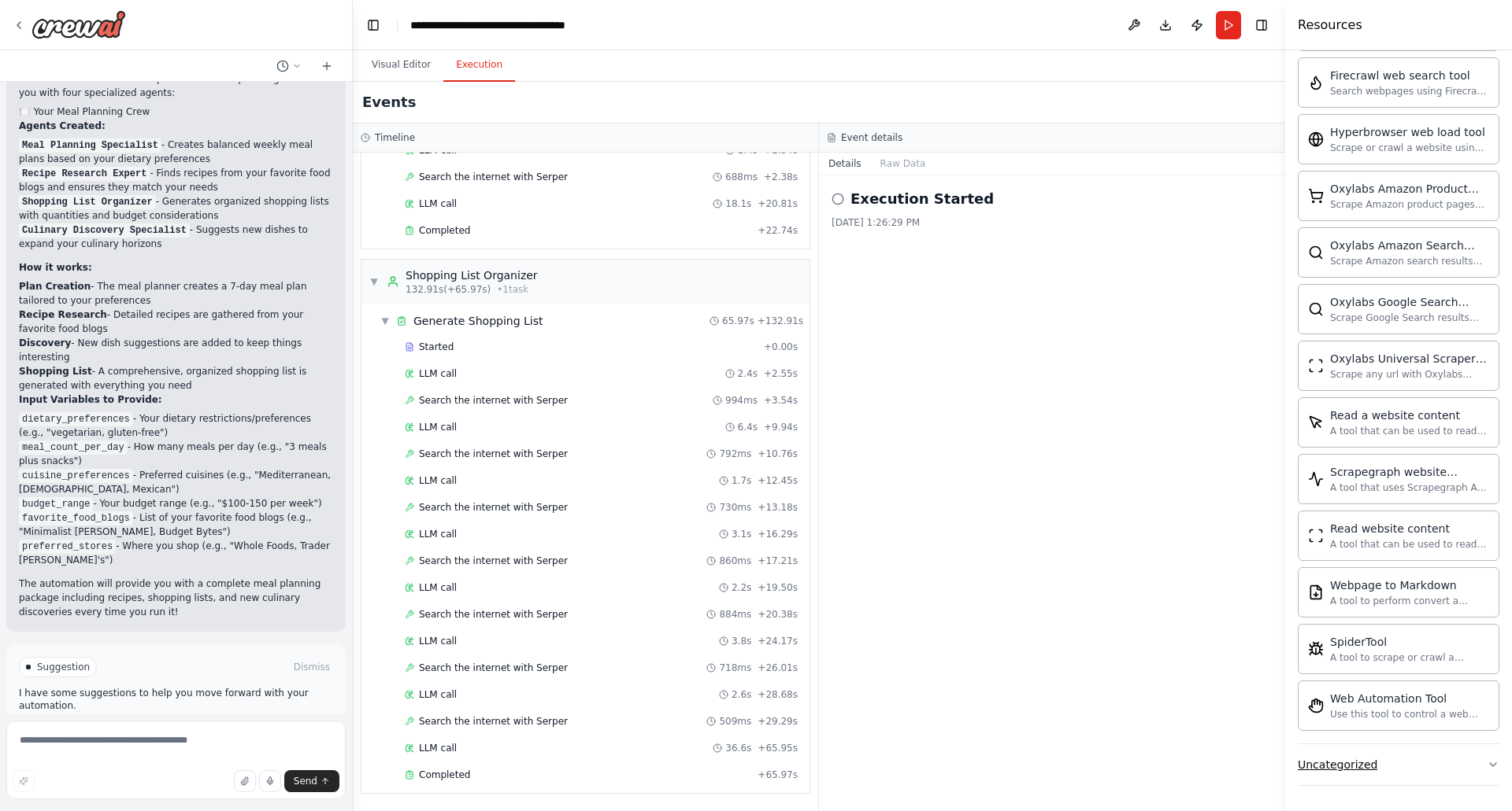
click at [1424, 760] on button "Uncategorized" at bounding box center [1399, 764] width 202 height 41
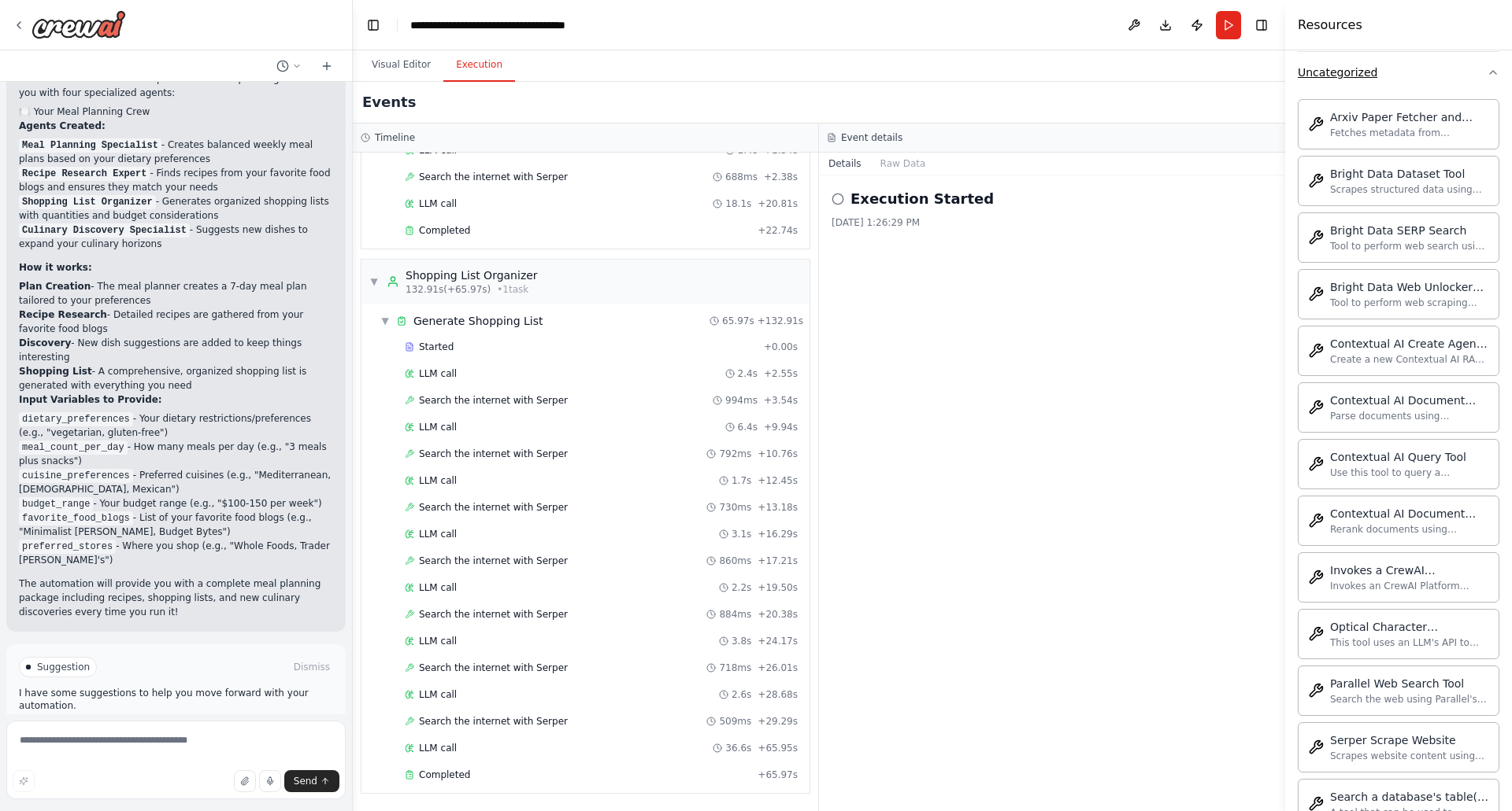
scroll to position [3706, 0]
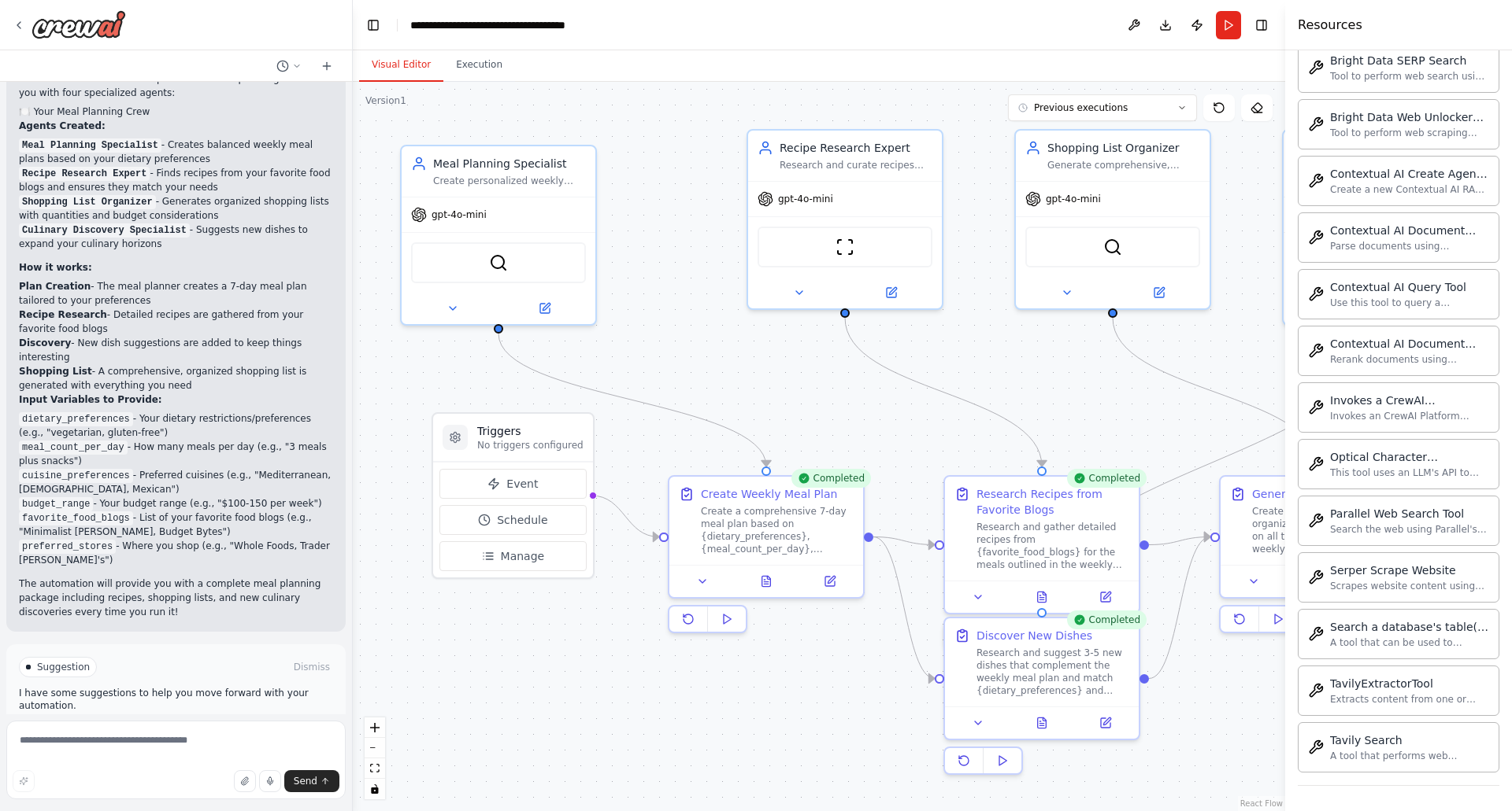
click at [401, 69] on button "Visual Editor" at bounding box center [402, 65] width 85 height 33
click at [1268, 31] on button "Toggle Right Sidebar" at bounding box center [1261, 25] width 22 height 22
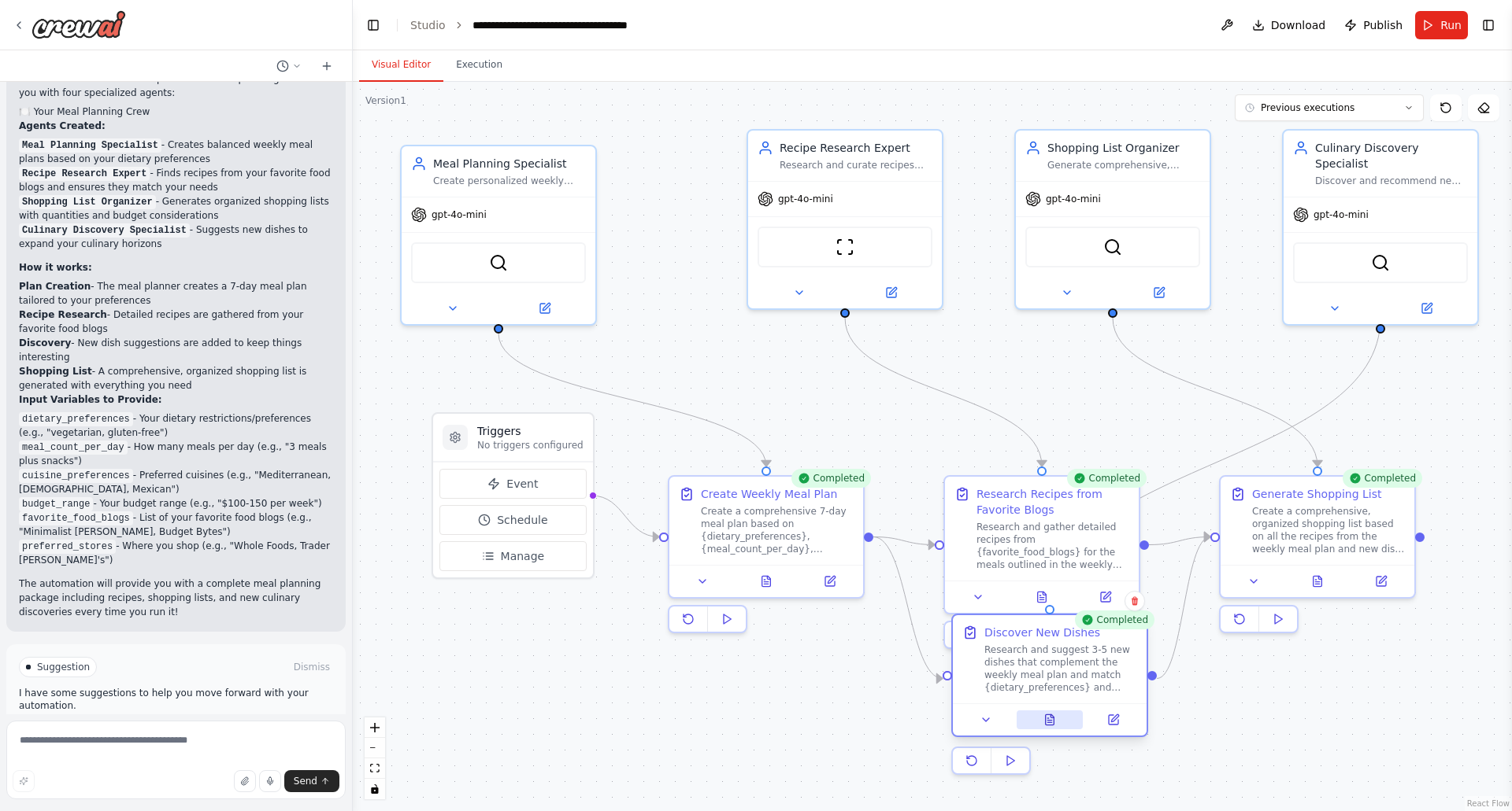
click at [1048, 723] on button at bounding box center [1050, 719] width 67 height 19
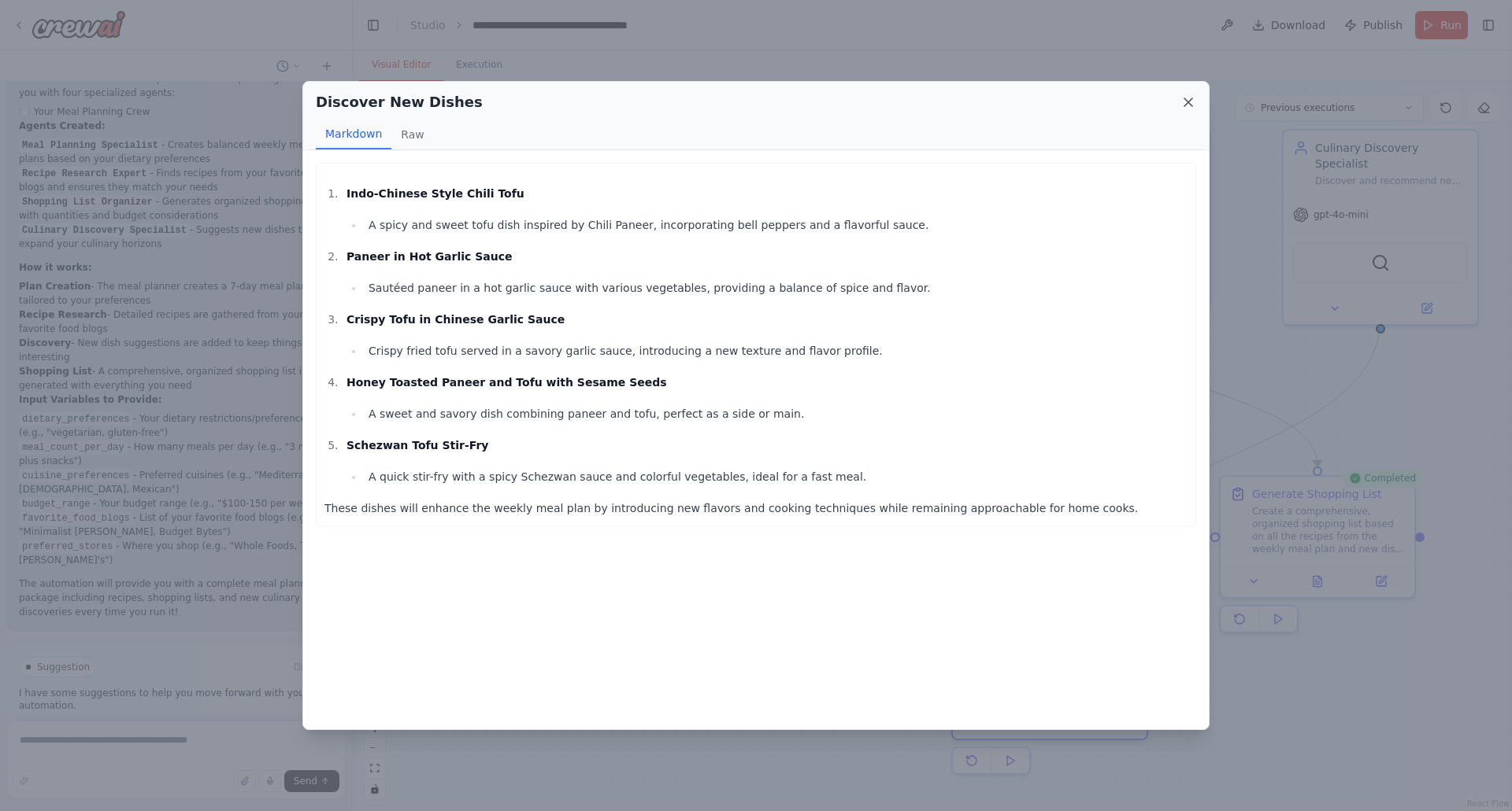
click at [1191, 97] on icon at bounding box center [1187, 102] width 15 height 15
